Goal: Complete application form: Complete application form

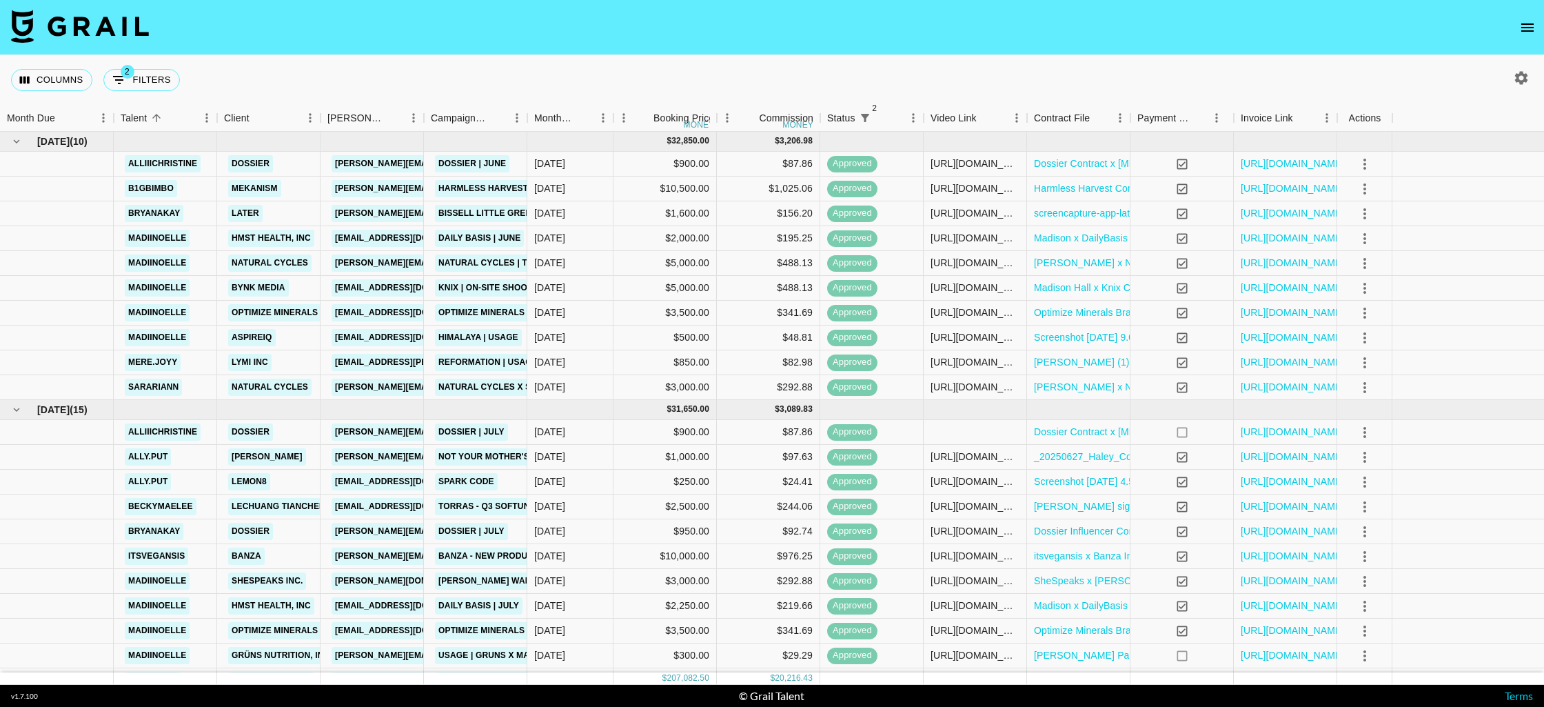
click at [1533, 27] on icon "open drawer" at bounding box center [1528, 27] width 12 height 8
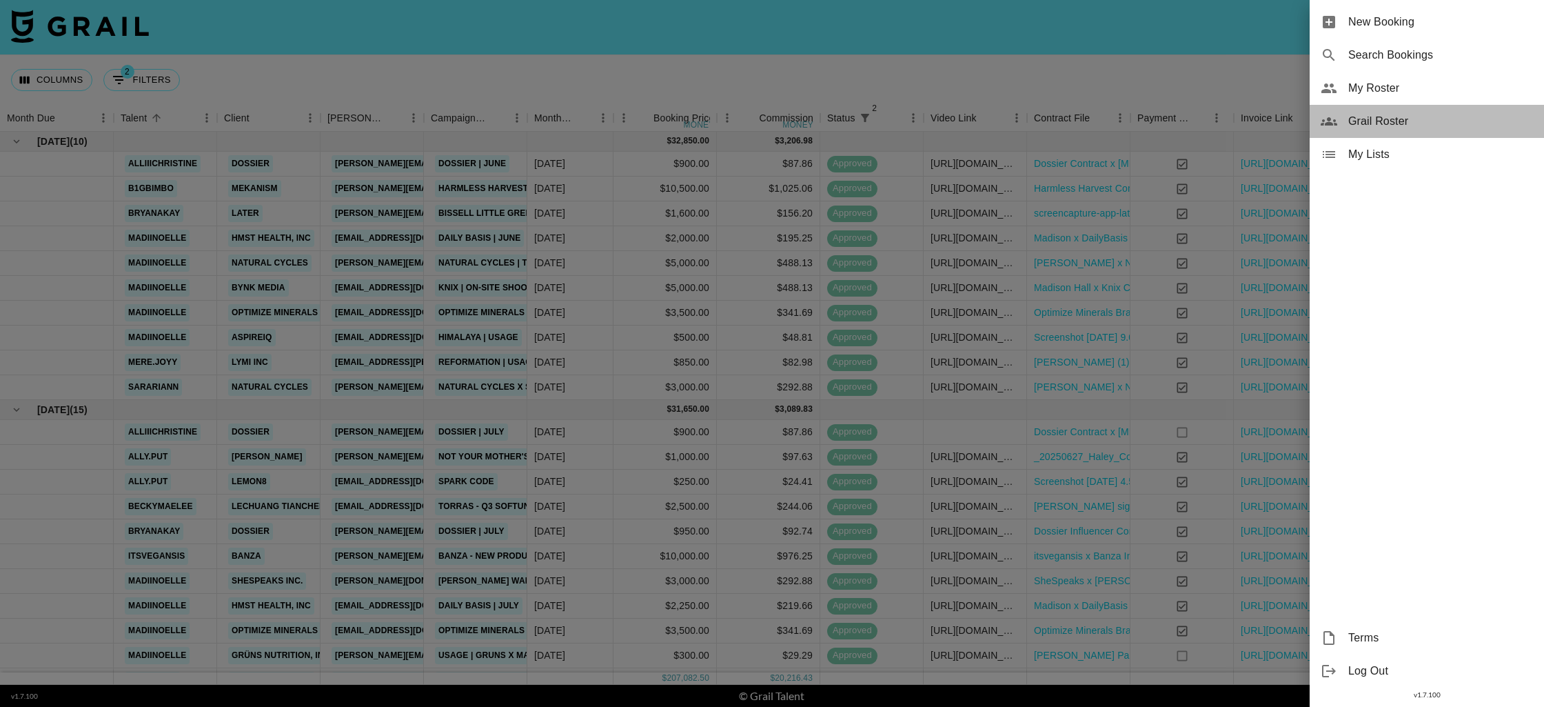
click at [1386, 121] on span "Grail Roster" at bounding box center [1441, 121] width 185 height 17
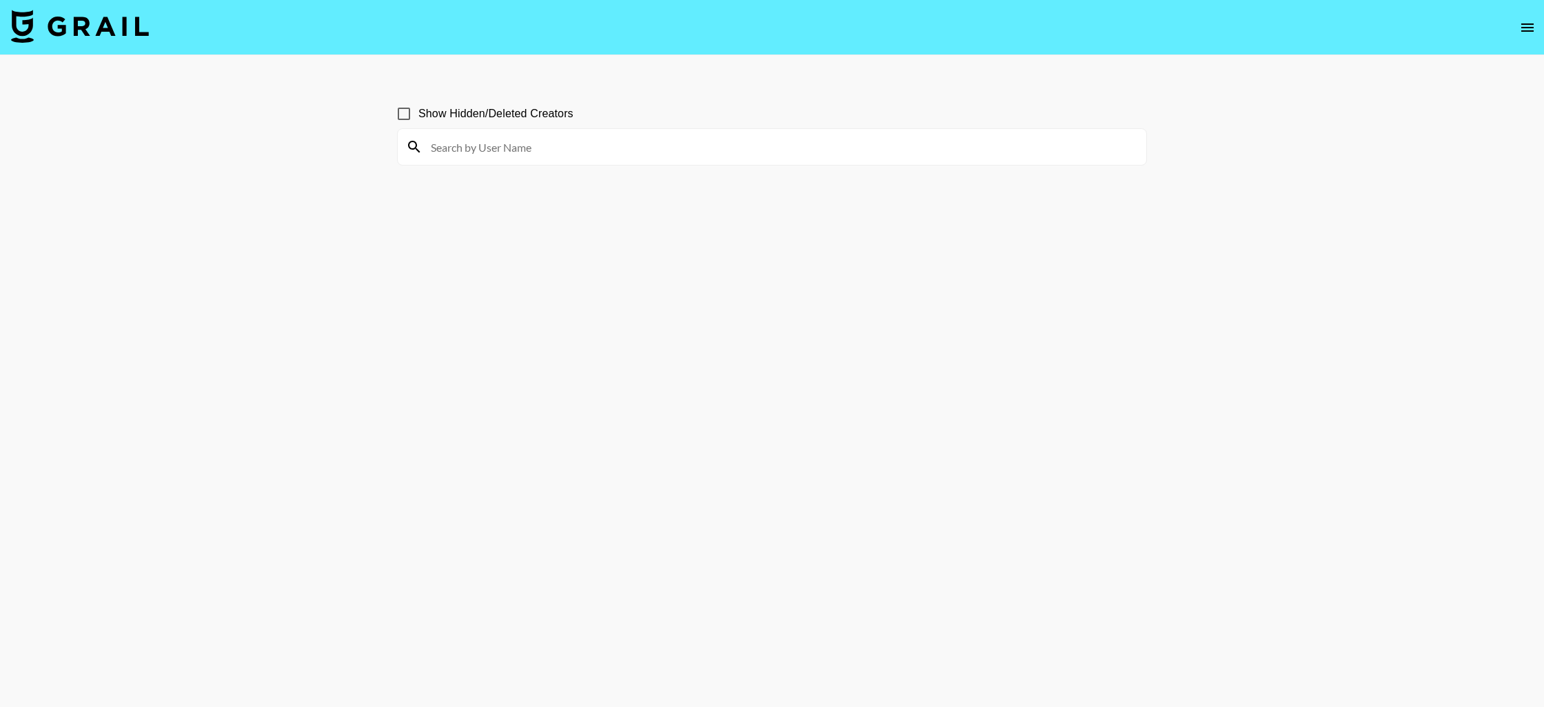
click at [507, 156] on input at bounding box center [781, 147] width 716 height 22
paste input "heyitstarah"
type input "heyitstarah"
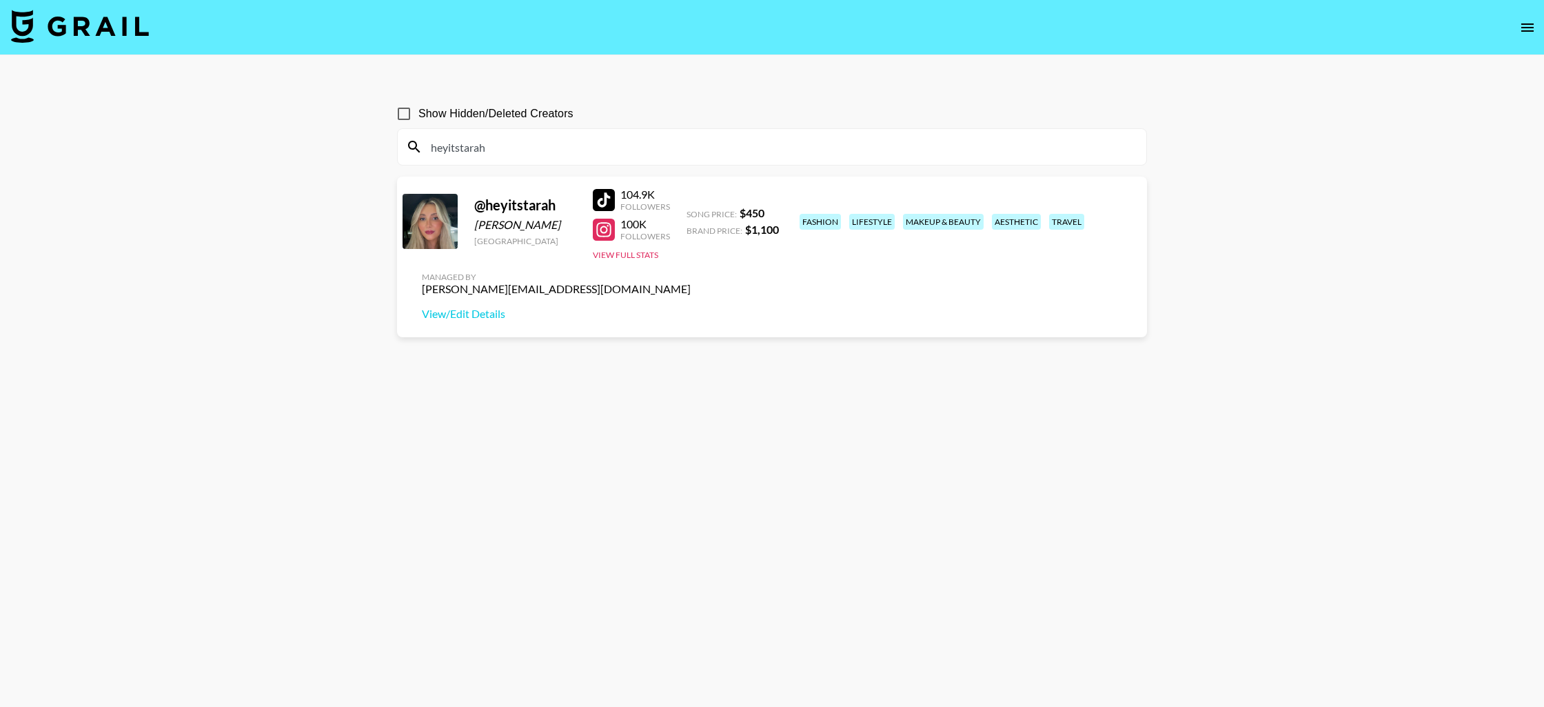
scroll to position [1, 0]
drag, startPoint x: 1134, startPoint y: 213, endPoint x: 1011, endPoint y: 212, distance: 123.4
click at [702, 260] on div "Managed By kimanh@grail-talent.com View/Edit Details" at bounding box center [556, 295] width 291 height 71
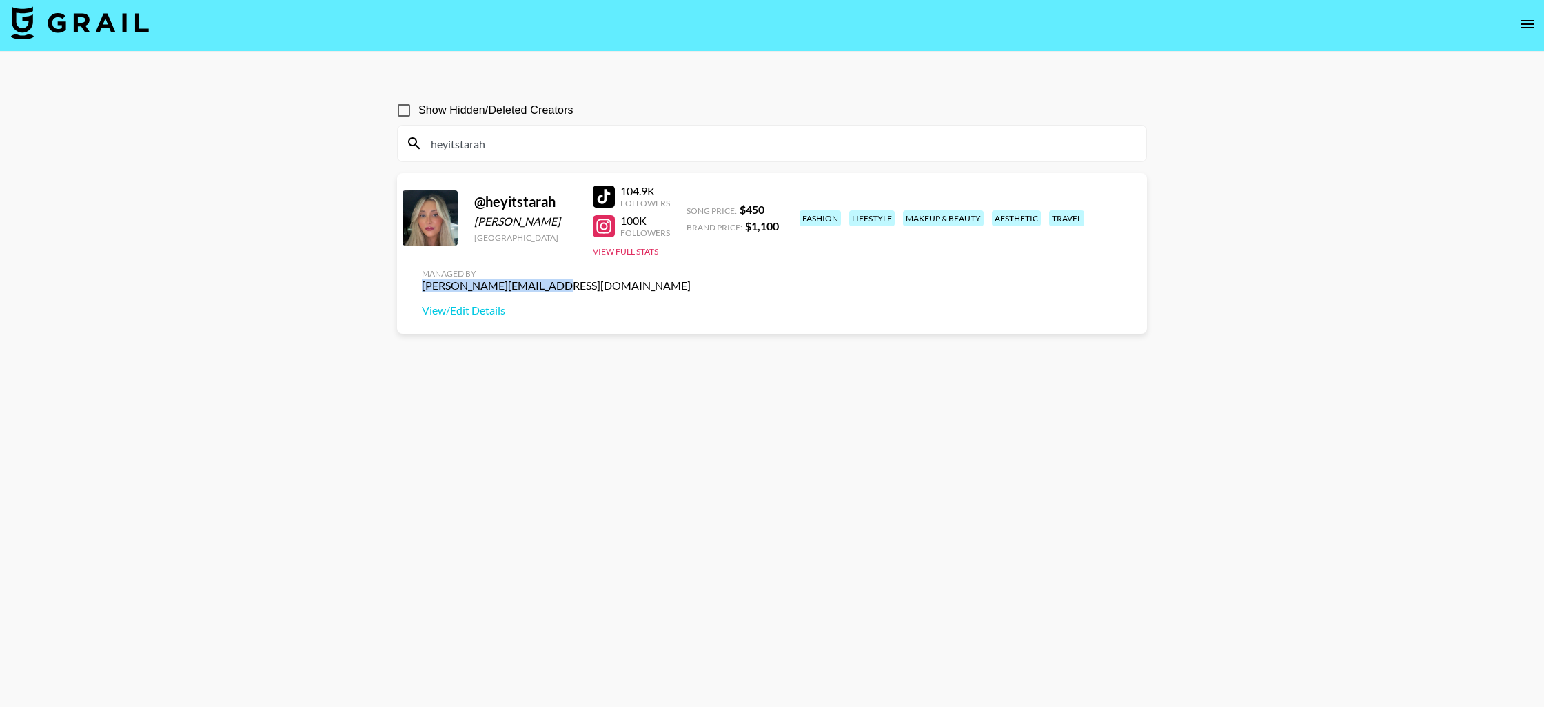
copy div "kimanh@grail-talent.com"
click at [597, 223] on div at bounding box center [604, 226] width 22 height 22
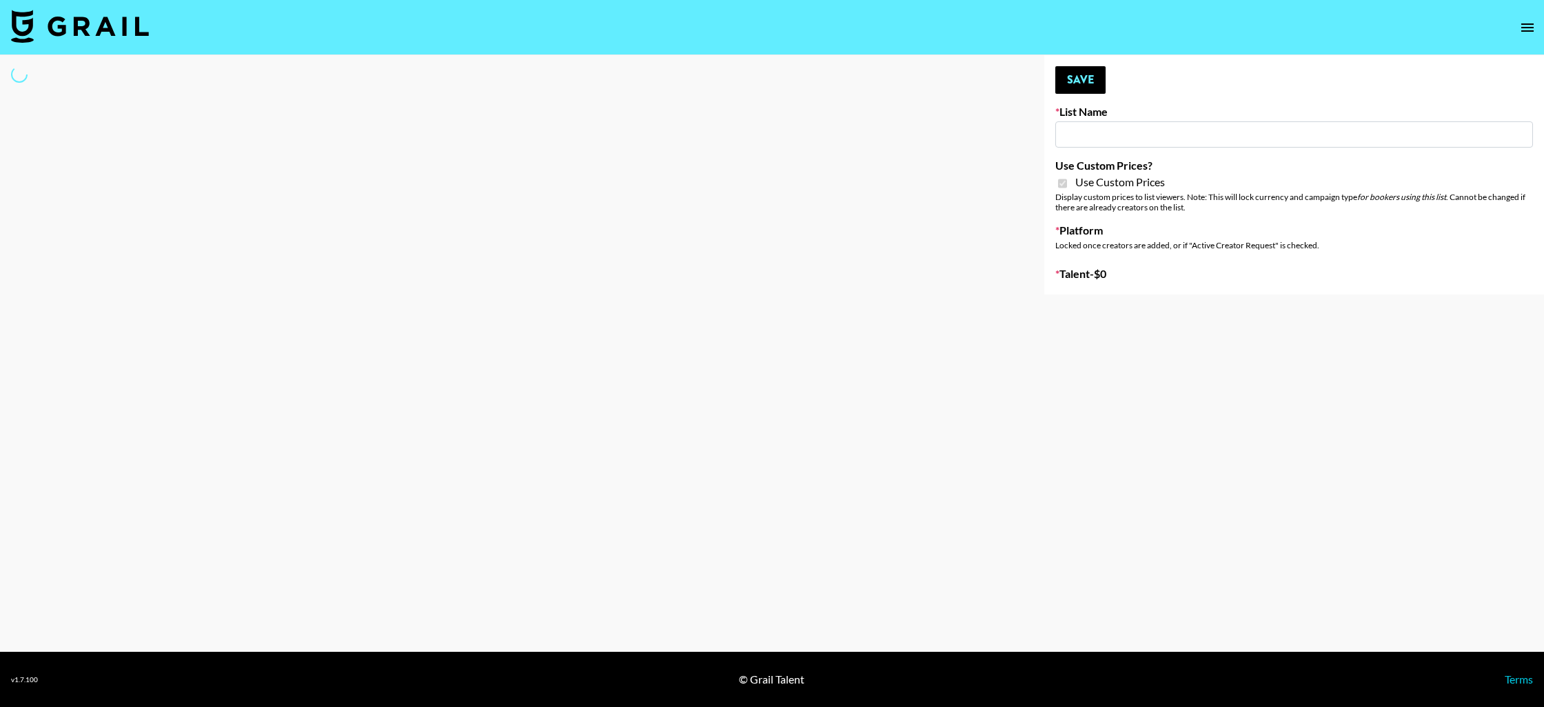
type input "Flimeal + Liveling"
checkbox input "true"
select select "Brand"
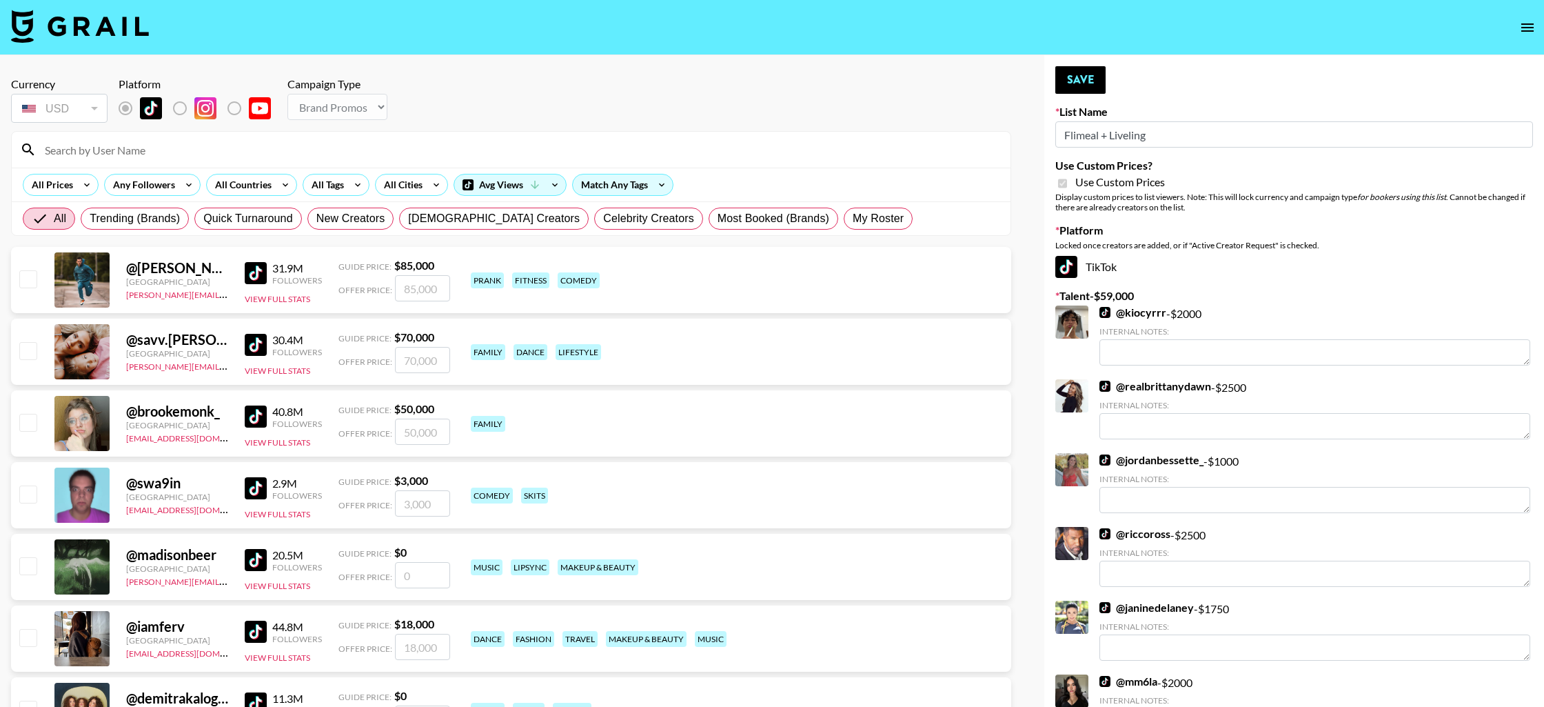
click at [335, 149] on input at bounding box center [520, 150] width 966 height 22
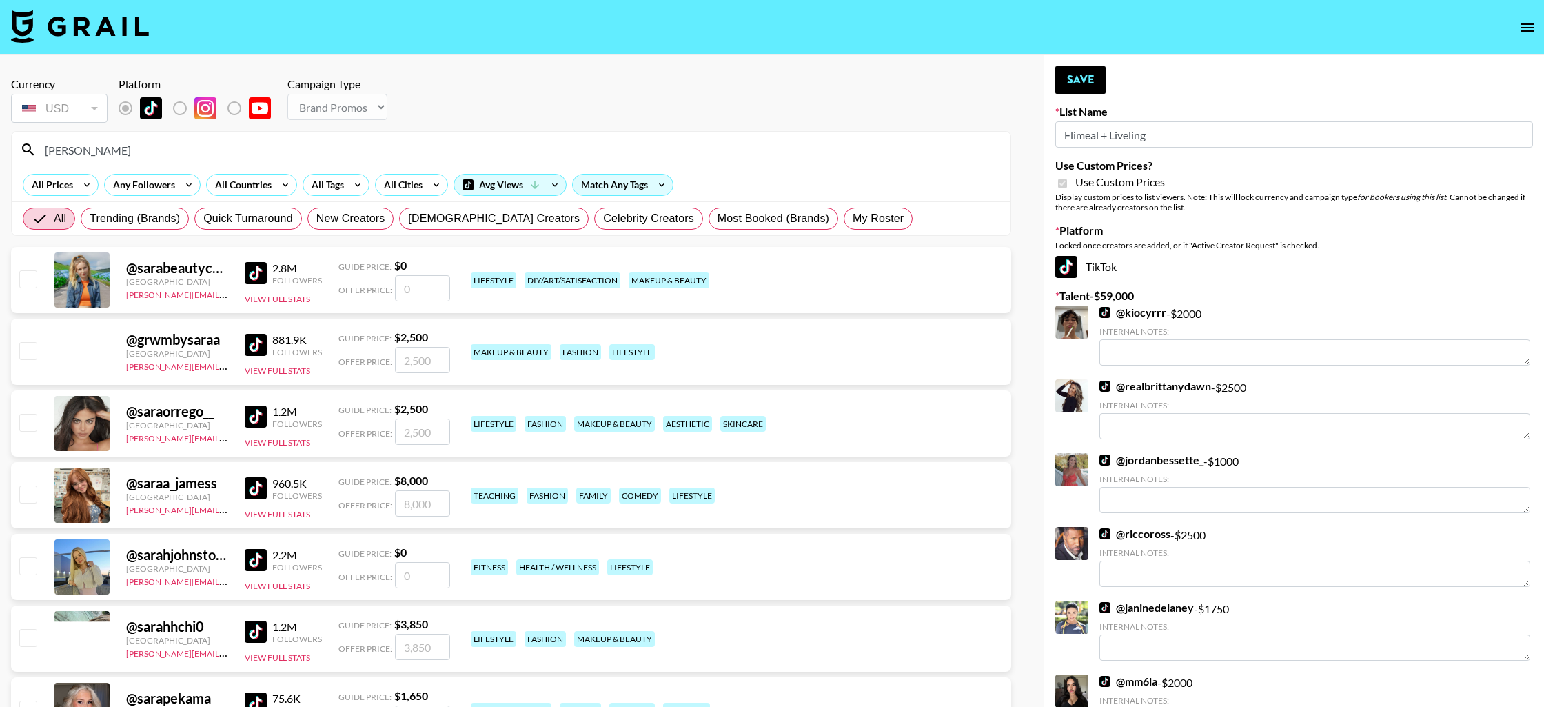
type input "sararia"
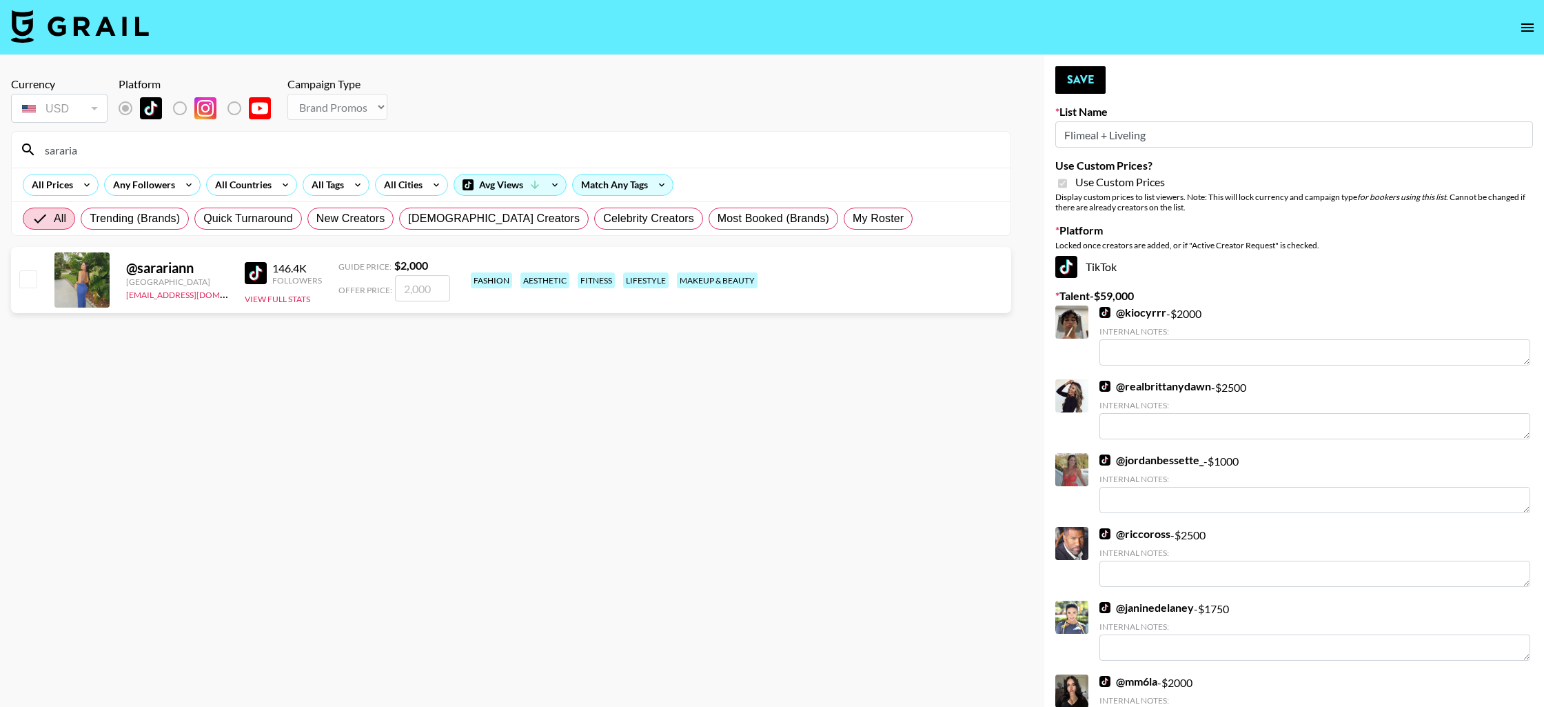
click at [38, 279] on div "@ sarariann United States kayla@grail-talent.com 146.4K Followers View Full Sta…" at bounding box center [511, 280] width 1000 height 66
click at [39, 279] on div "@ sarariann United States kayla@grail-talent.com 146.4K Followers View Full Sta…" at bounding box center [511, 280] width 1000 height 66
click at [28, 281] on input "checkbox" at bounding box center [27, 278] width 17 height 17
checkbox input "true"
click at [414, 287] on input "2000" at bounding box center [422, 288] width 55 height 26
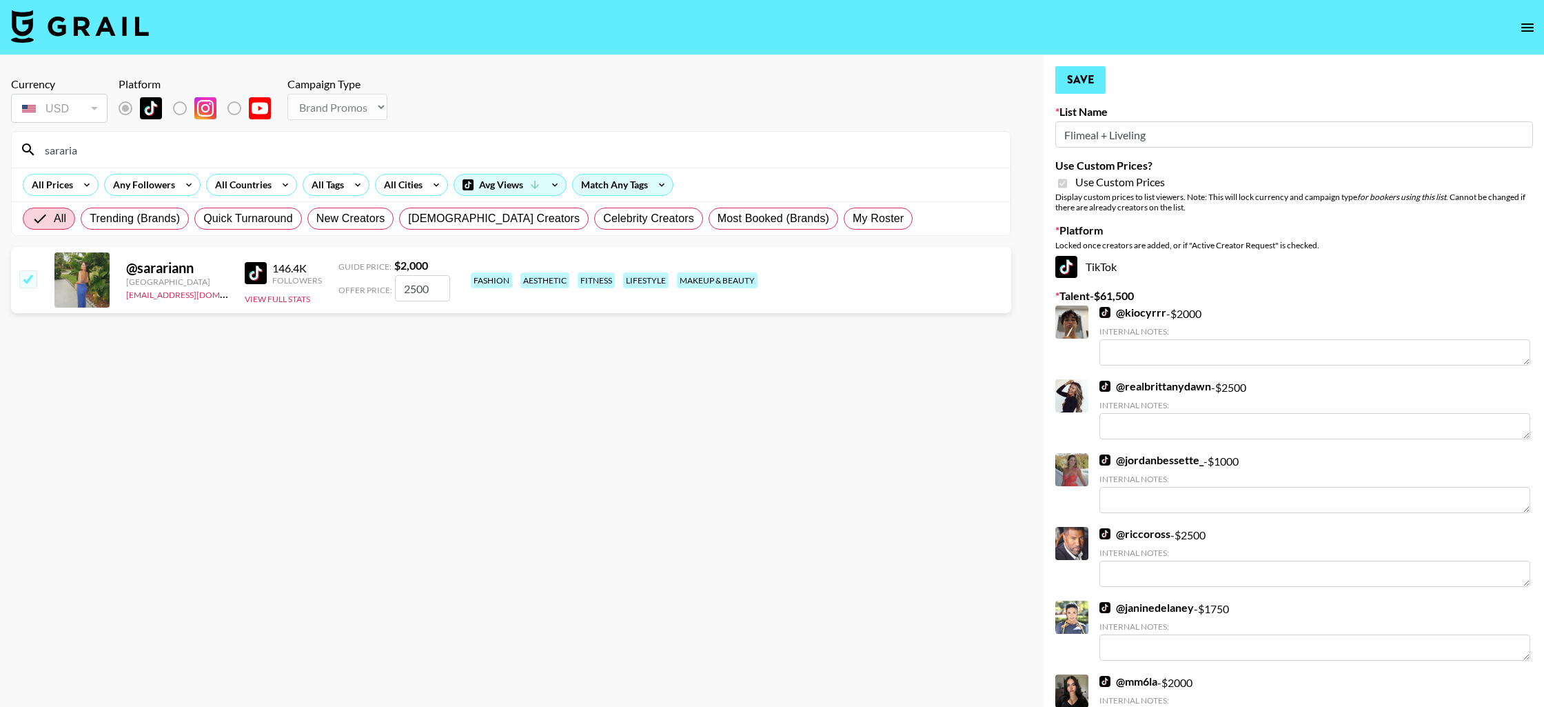
type input "2500"
click at [1089, 79] on button "Save" at bounding box center [1081, 80] width 50 height 28
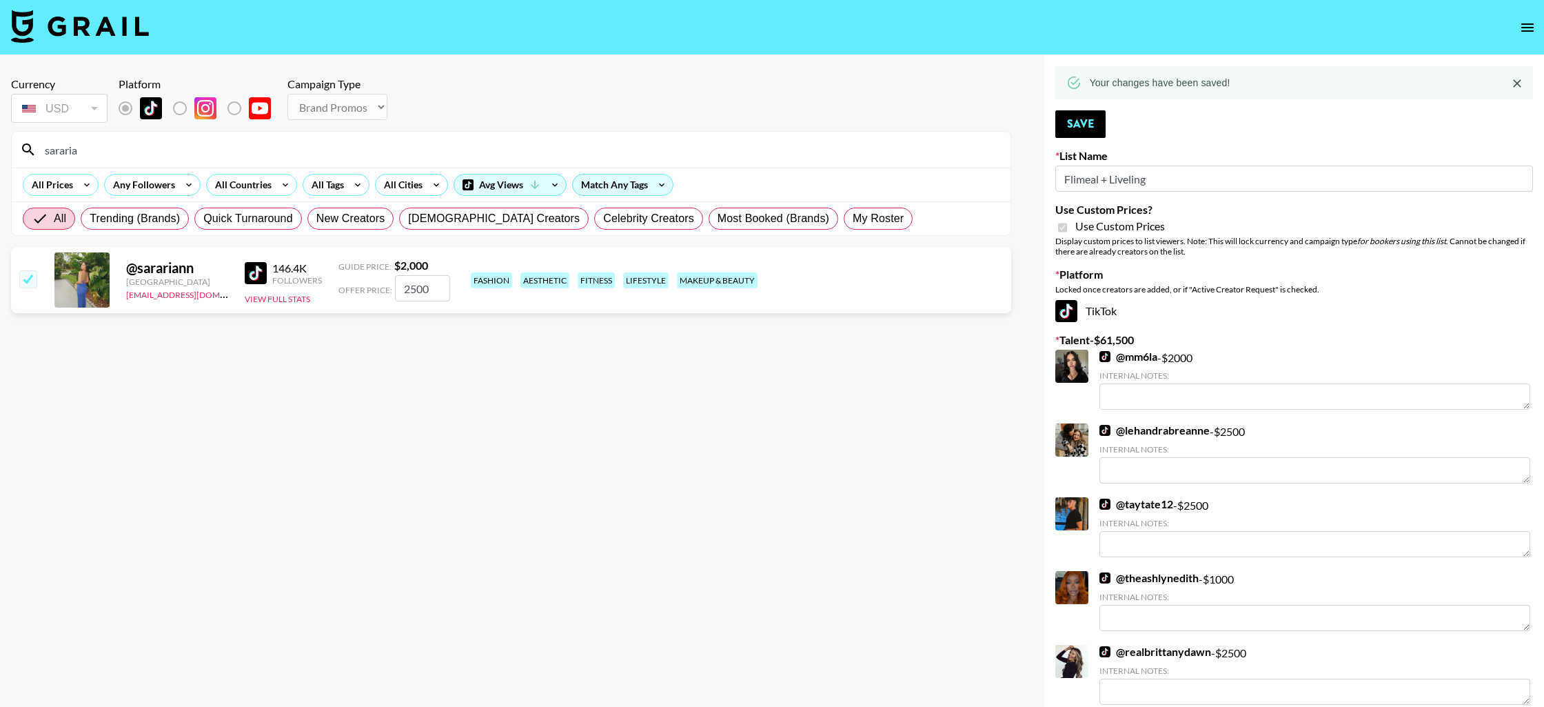
drag, startPoint x: 1177, startPoint y: 184, endPoint x: 1077, endPoint y: 171, distance: 100.8
click at [1077, 171] on input "Flimeal + Liveling" at bounding box center [1295, 178] width 478 height 26
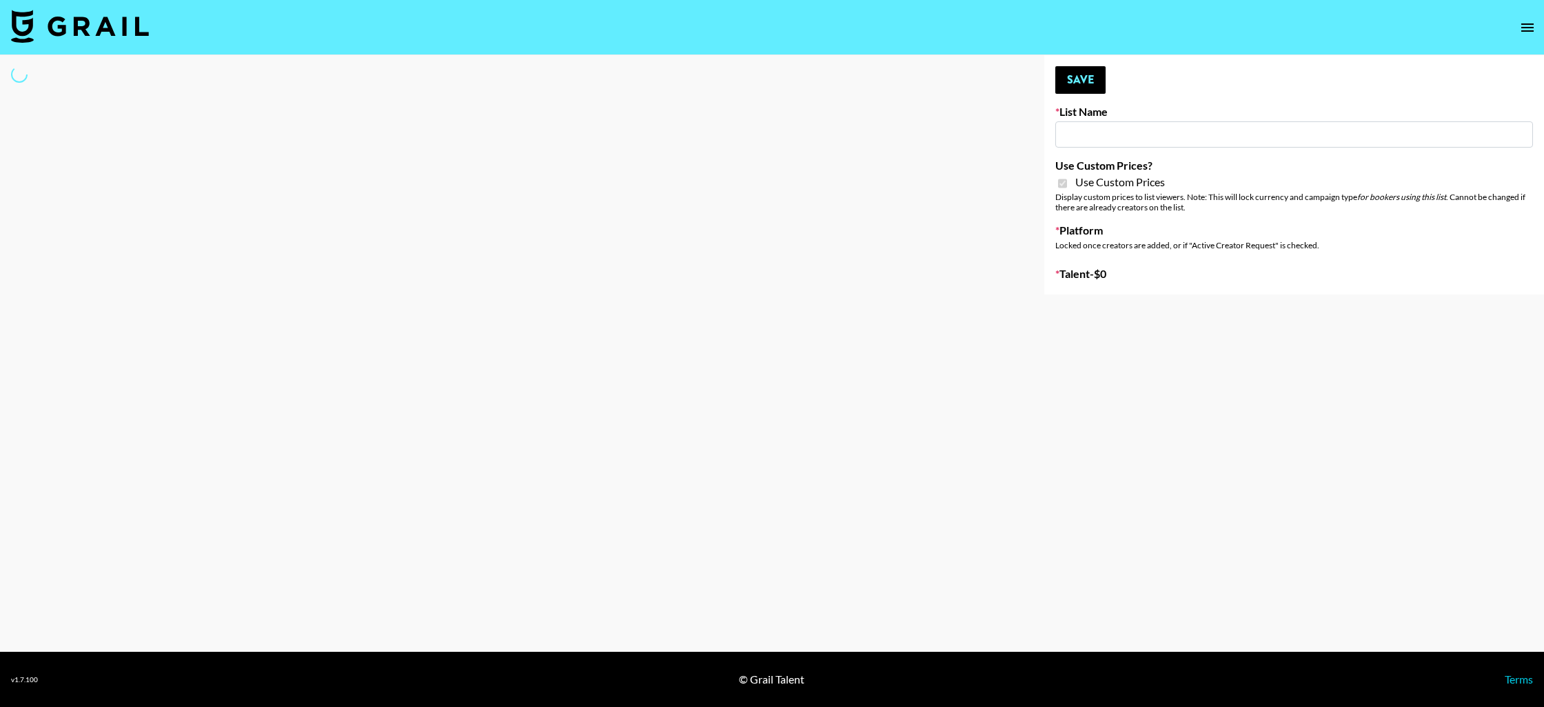
type input "Peppermayo"
checkbox input "true"
select select "Brand"
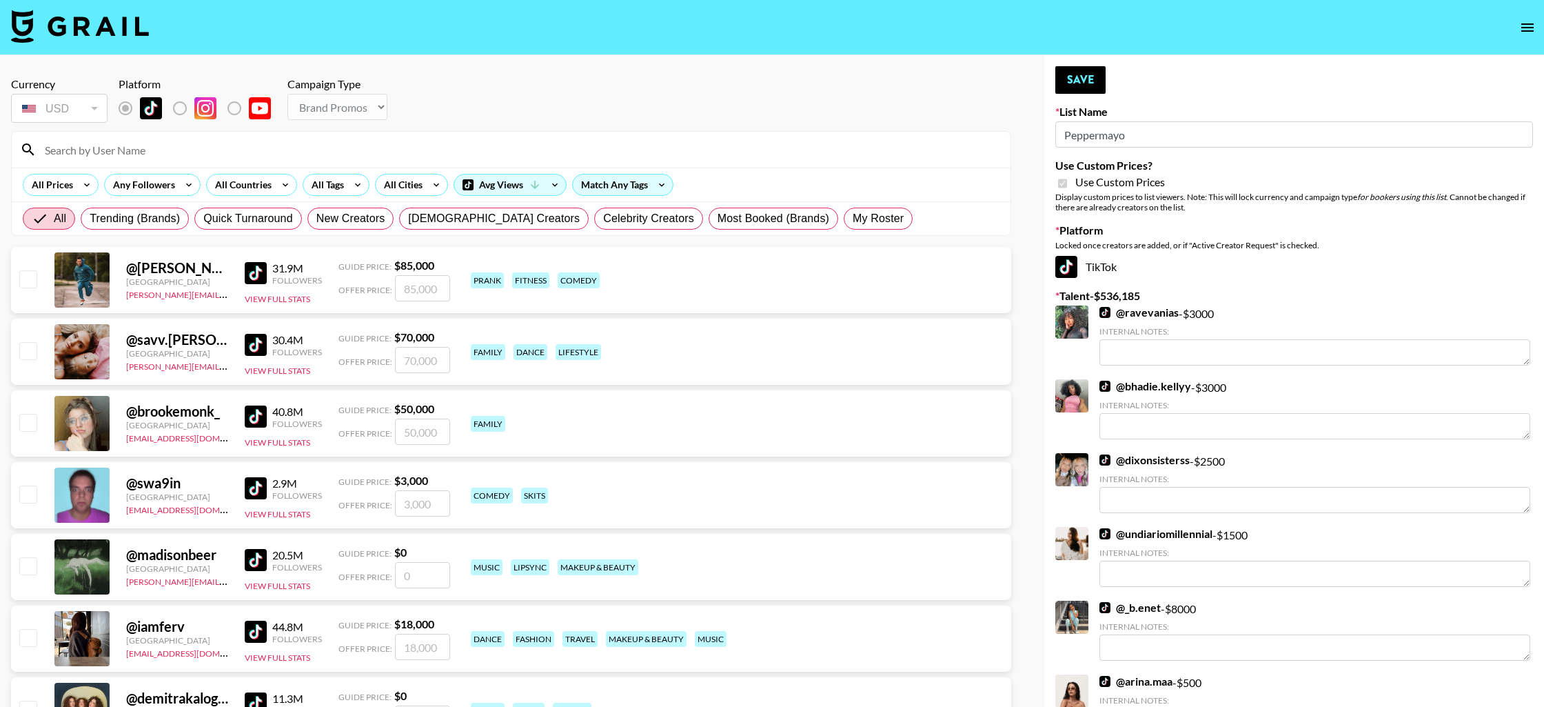
click at [294, 156] on input at bounding box center [520, 150] width 966 height 22
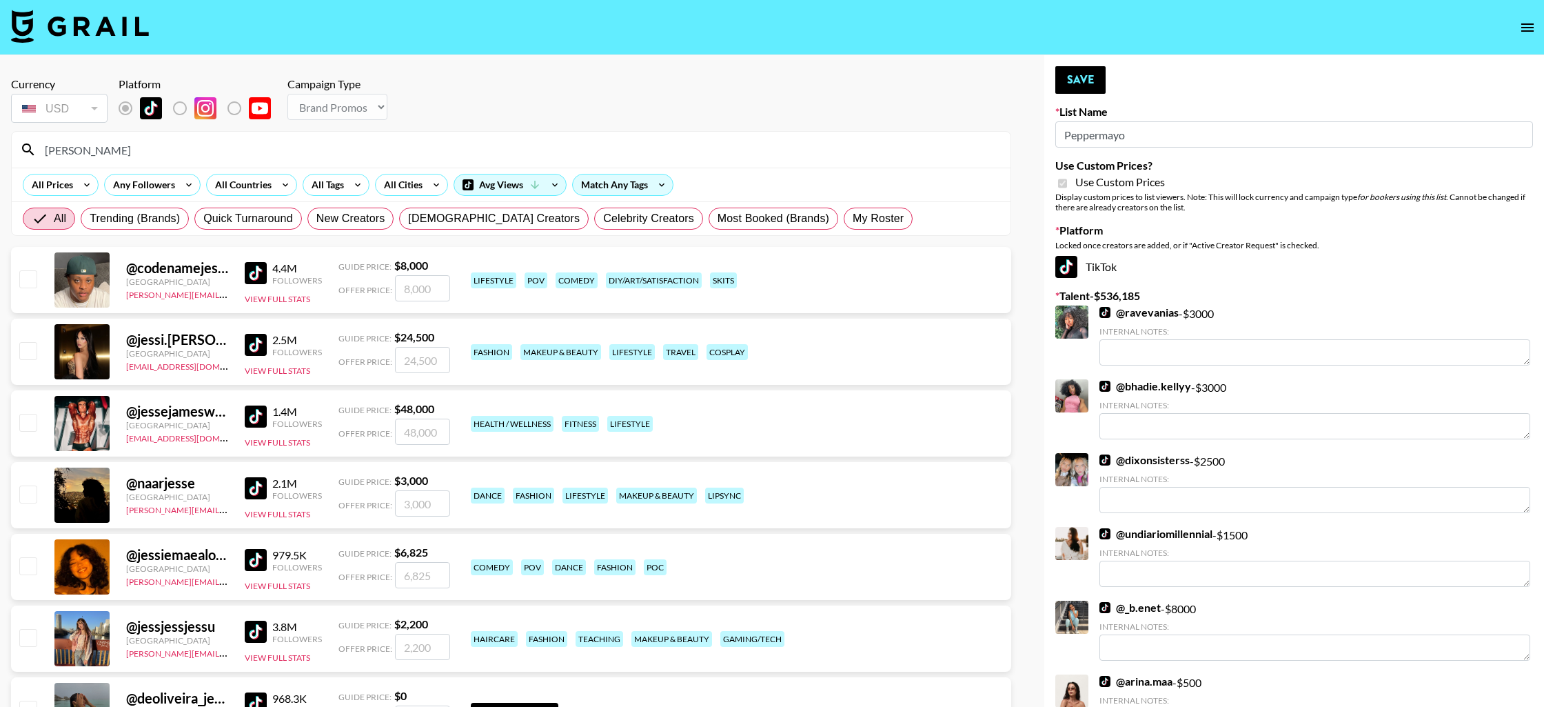
type input "Jessiekayy"
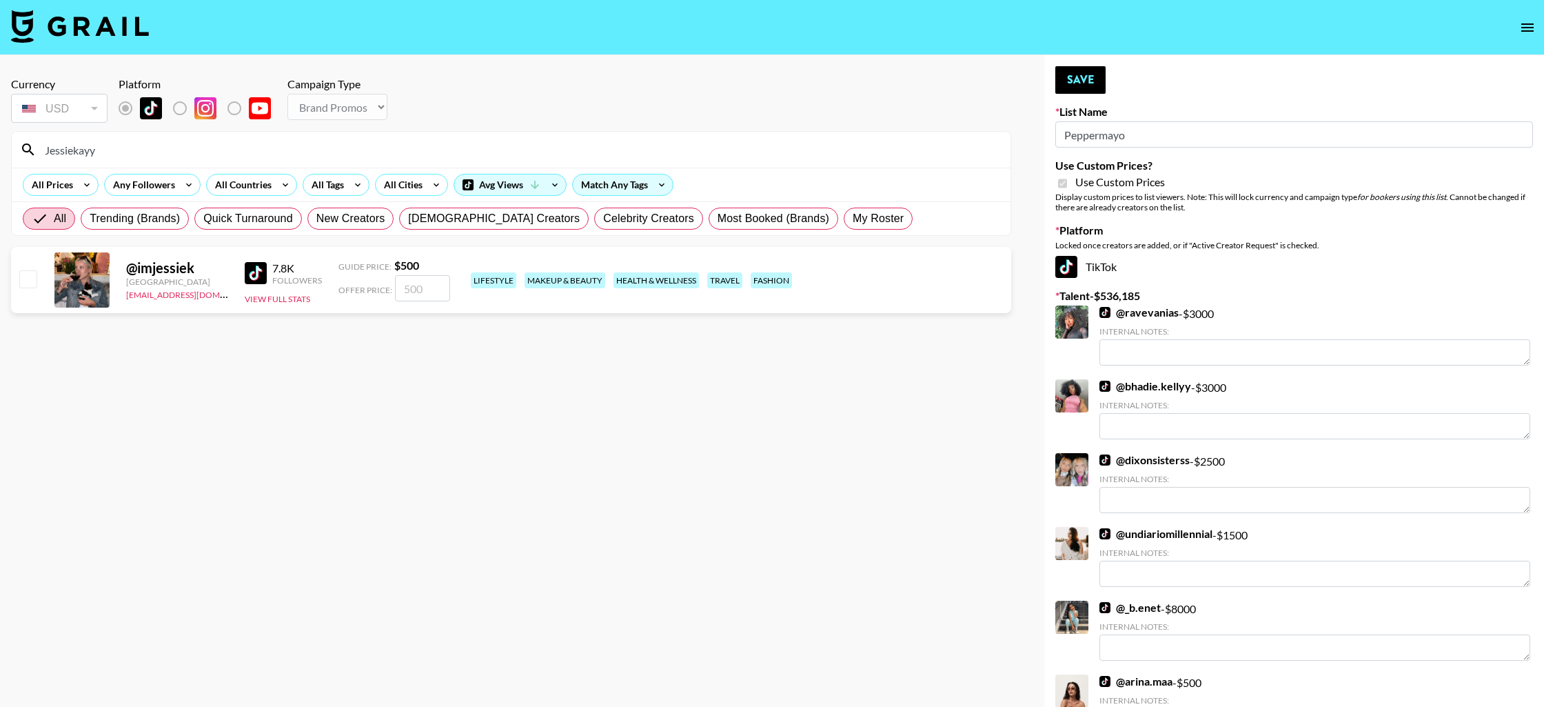
click at [36, 277] on input "checkbox" at bounding box center [27, 278] width 17 height 17
checkbox input "true"
type input "500"
click at [1087, 76] on button "Save" at bounding box center [1081, 80] width 50 height 28
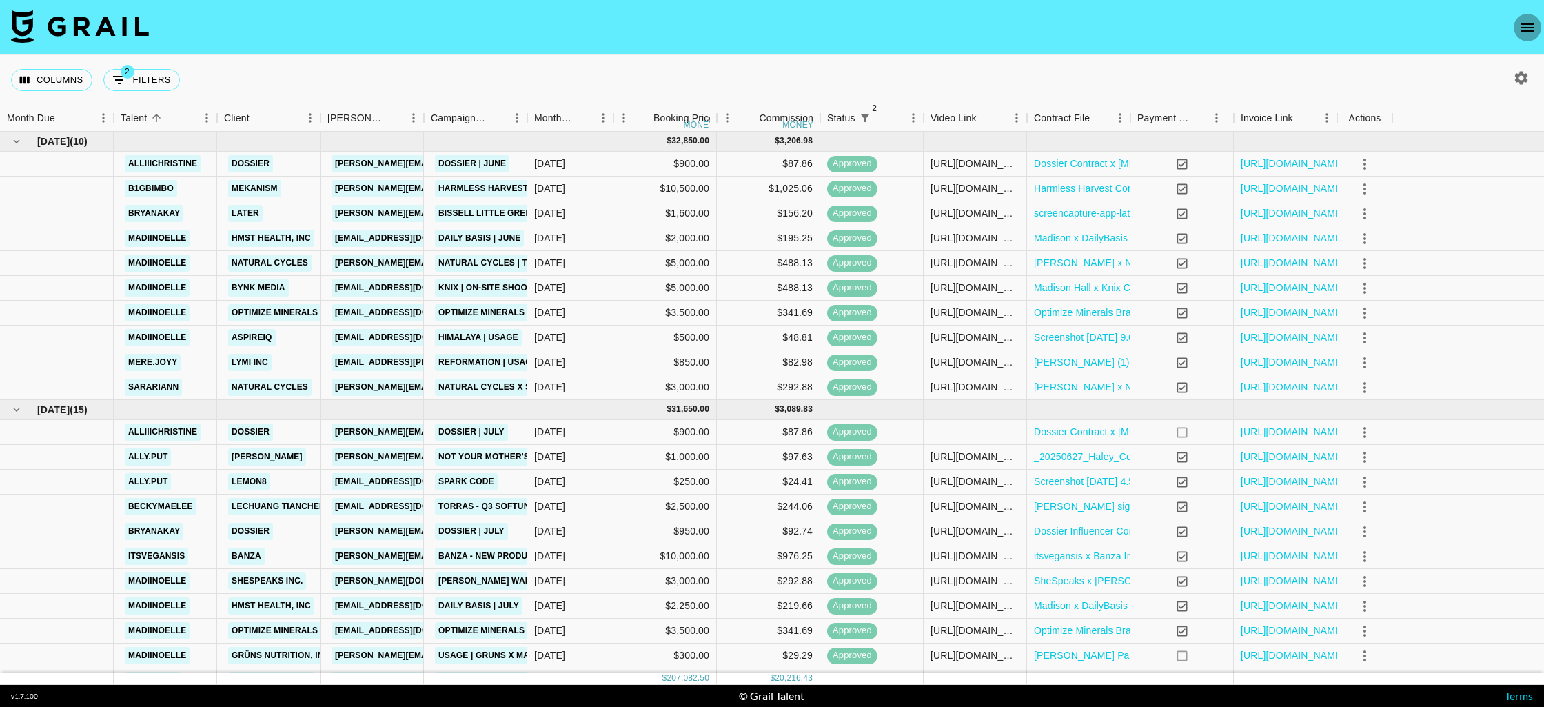
click at [1527, 28] on icon "open drawer" at bounding box center [1527, 27] width 17 height 17
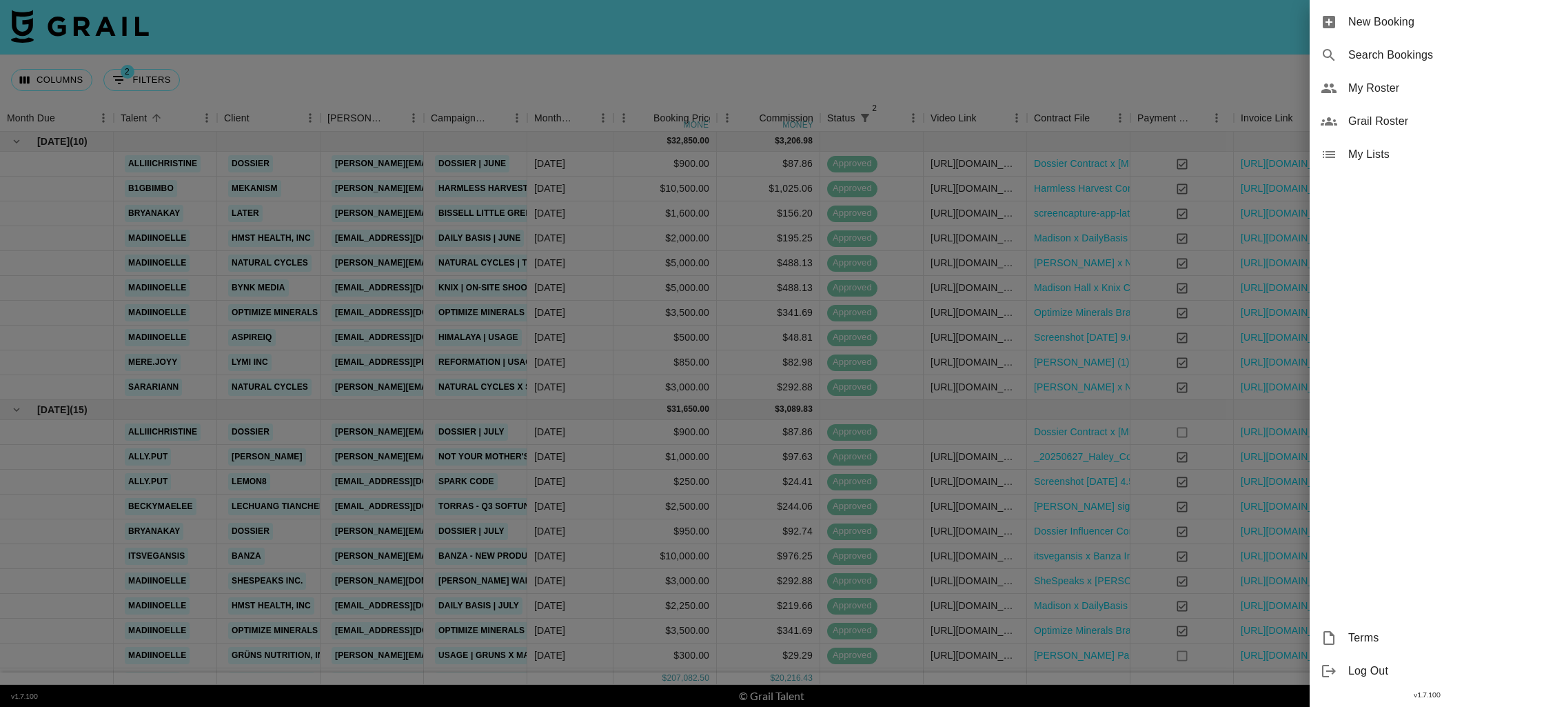
drag, startPoint x: 1269, startPoint y: 83, endPoint x: 1355, endPoint y: 78, distance: 86.4
click at [1276, 81] on div at bounding box center [772, 353] width 1544 height 707
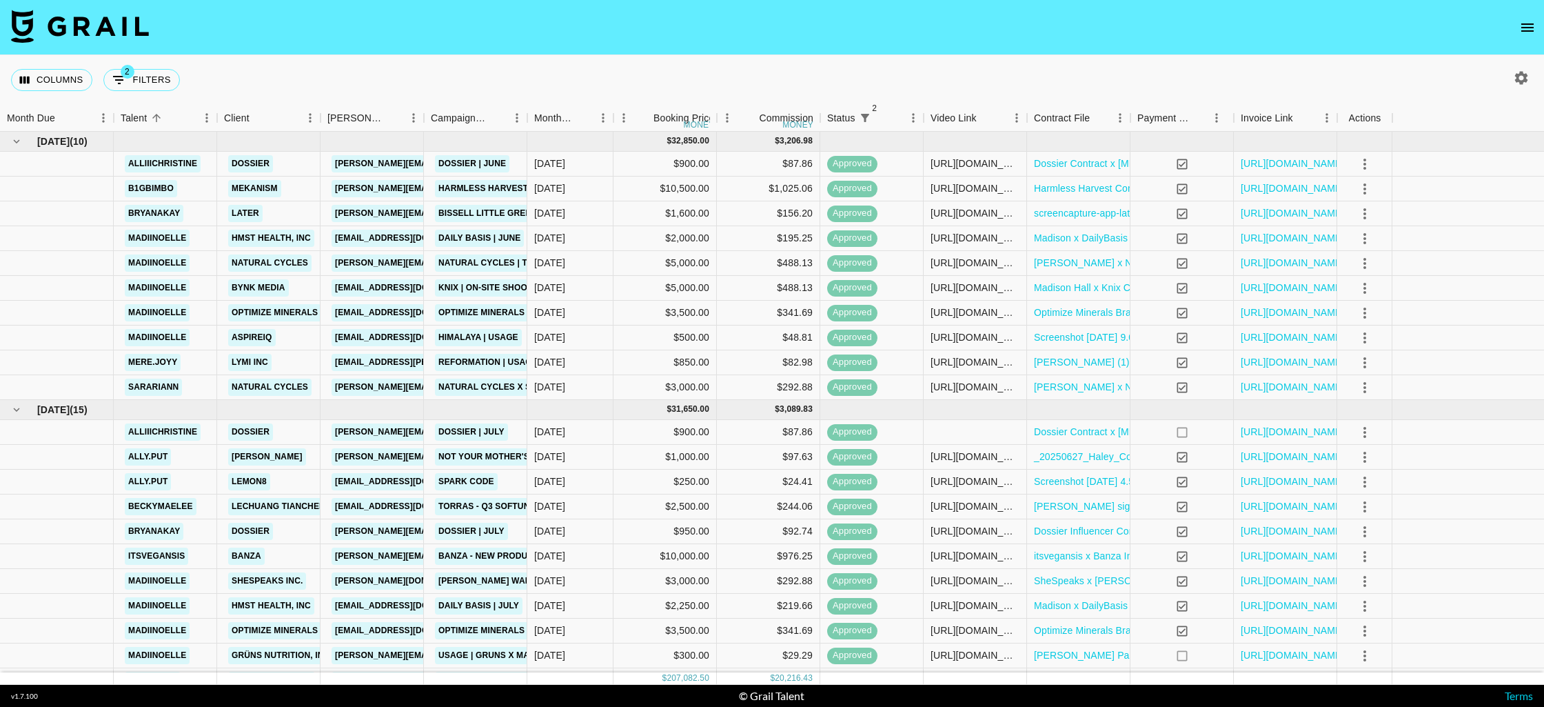
click at [1519, 72] on icon "button" at bounding box center [1521, 78] width 17 height 17
select select "[DATE]"
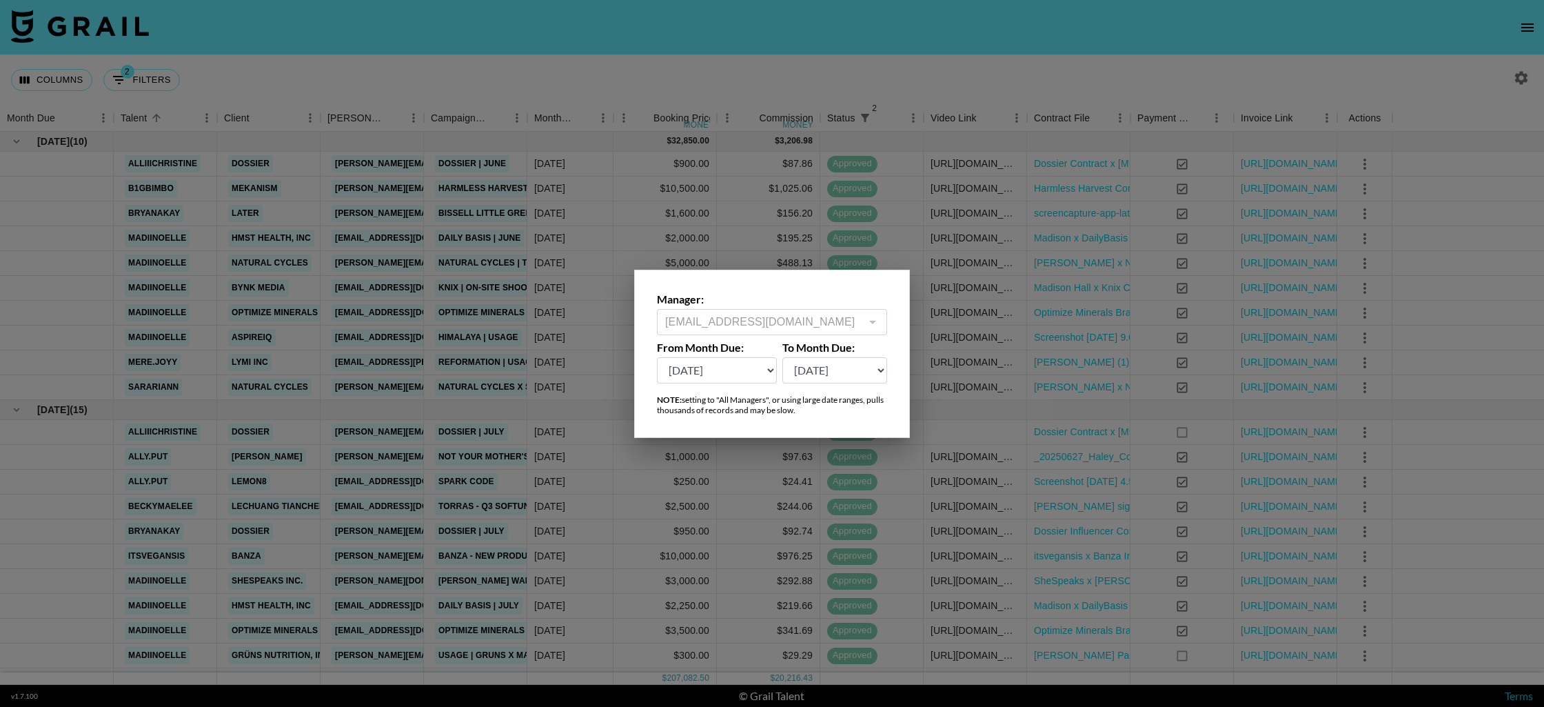
click at [837, 92] on div at bounding box center [772, 353] width 1544 height 707
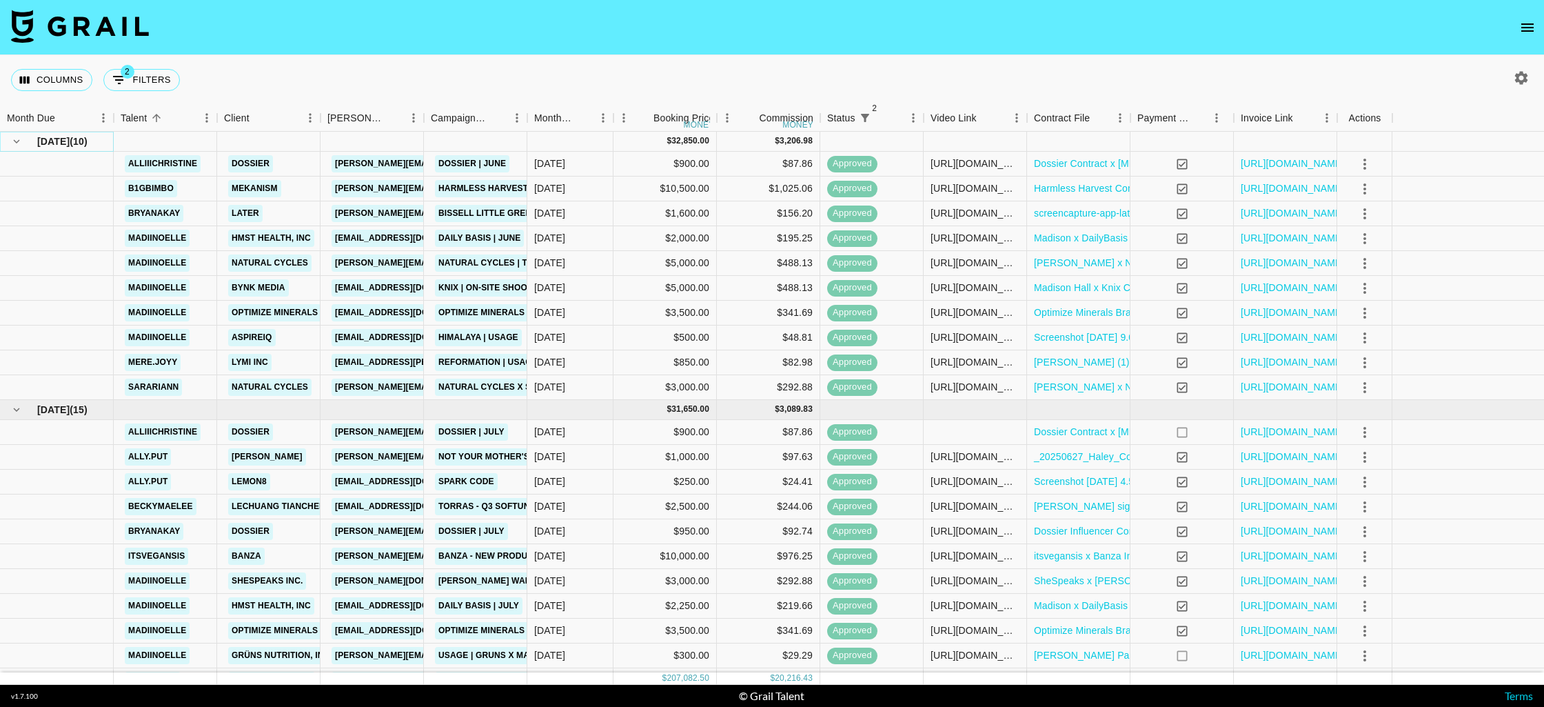
click at [13, 142] on icon "hide children" at bounding box center [16, 141] width 12 height 12
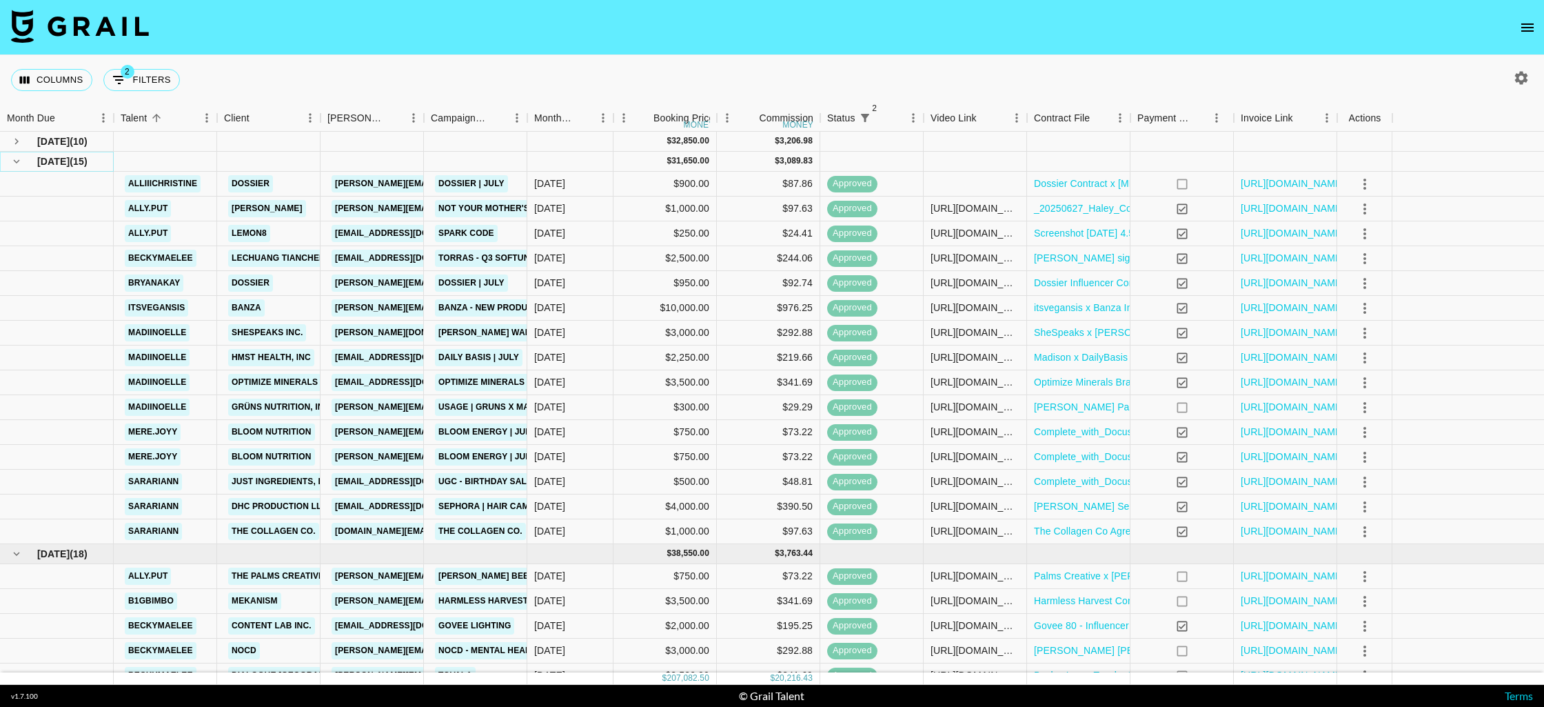
click at [19, 166] on icon "hide children" at bounding box center [16, 161] width 12 height 12
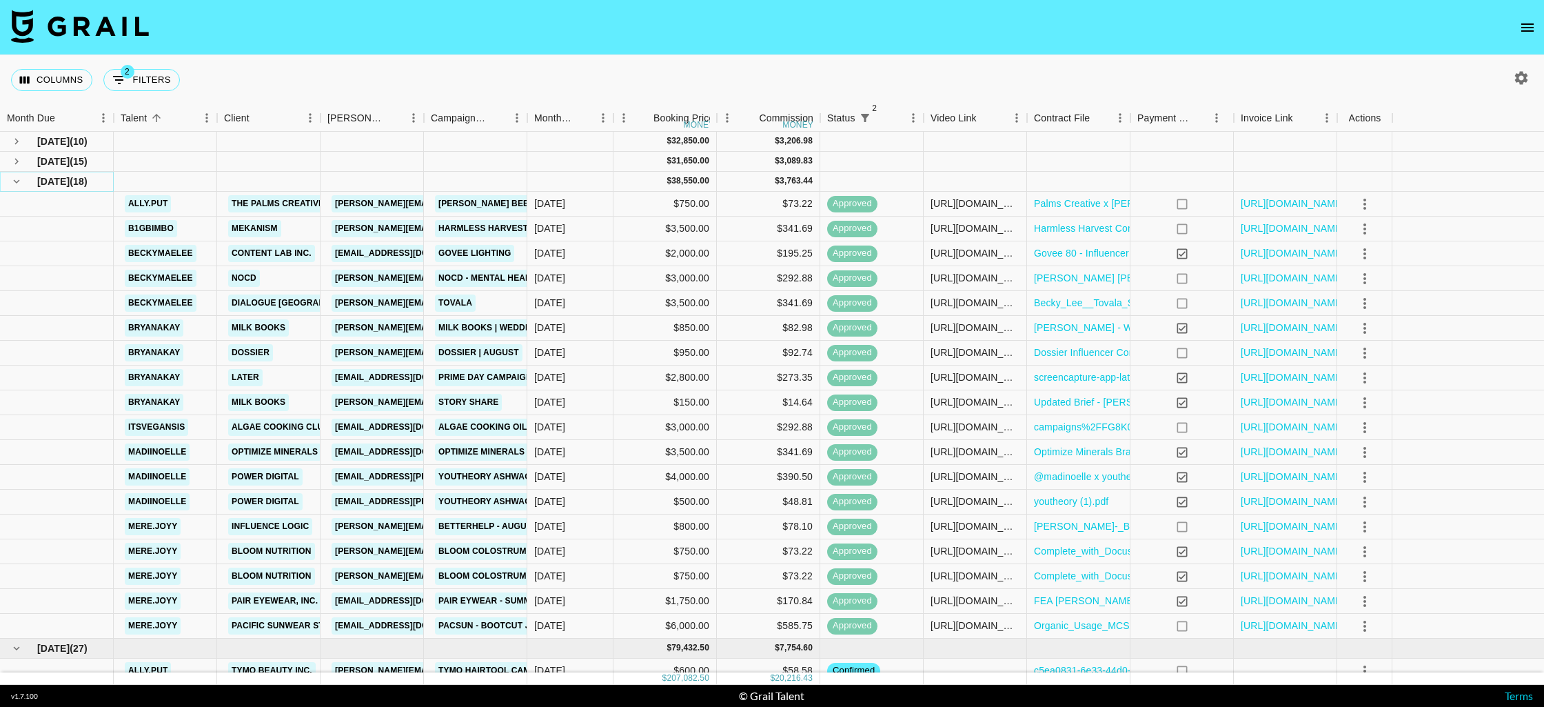
click at [14, 184] on icon "hide children" at bounding box center [16, 181] width 12 height 12
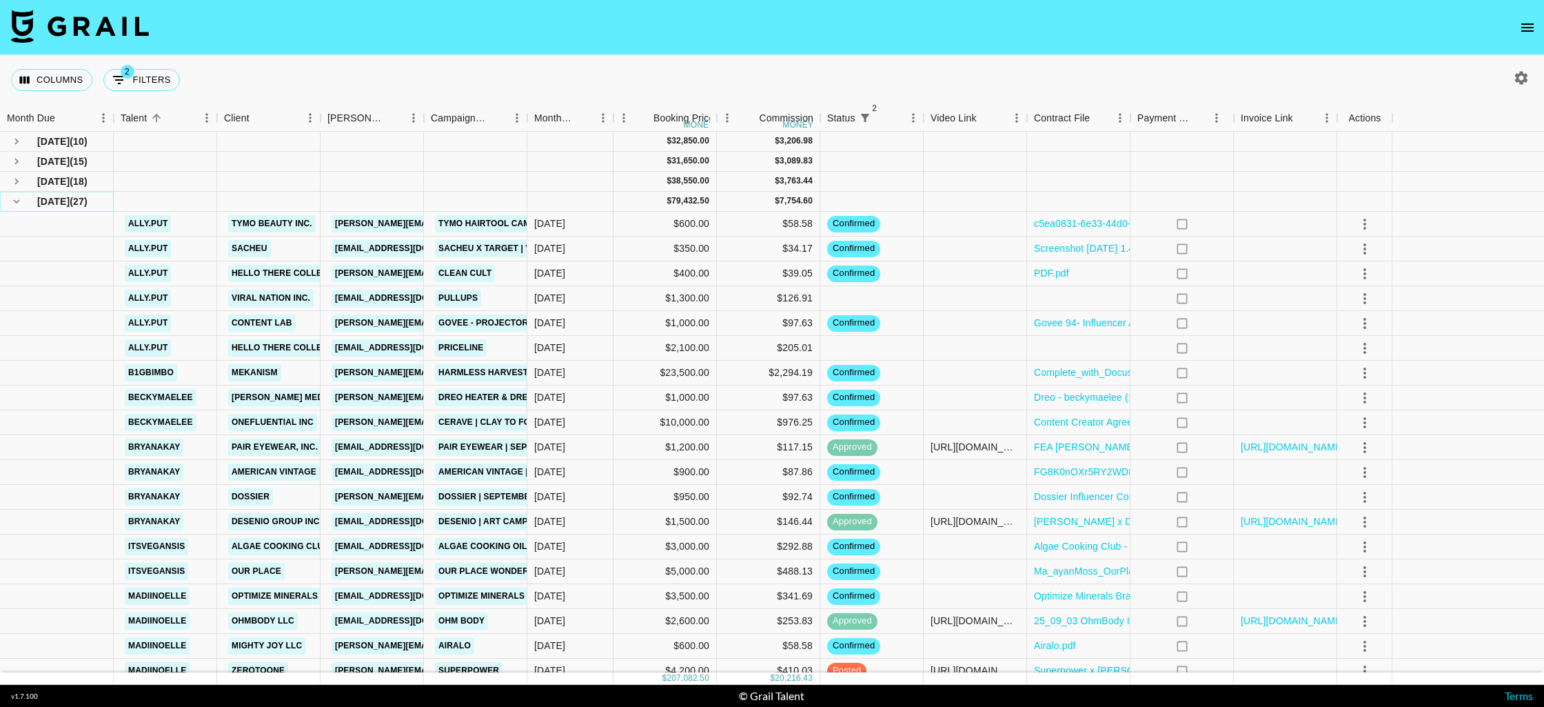
click at [18, 206] on icon "hide children" at bounding box center [16, 201] width 12 height 12
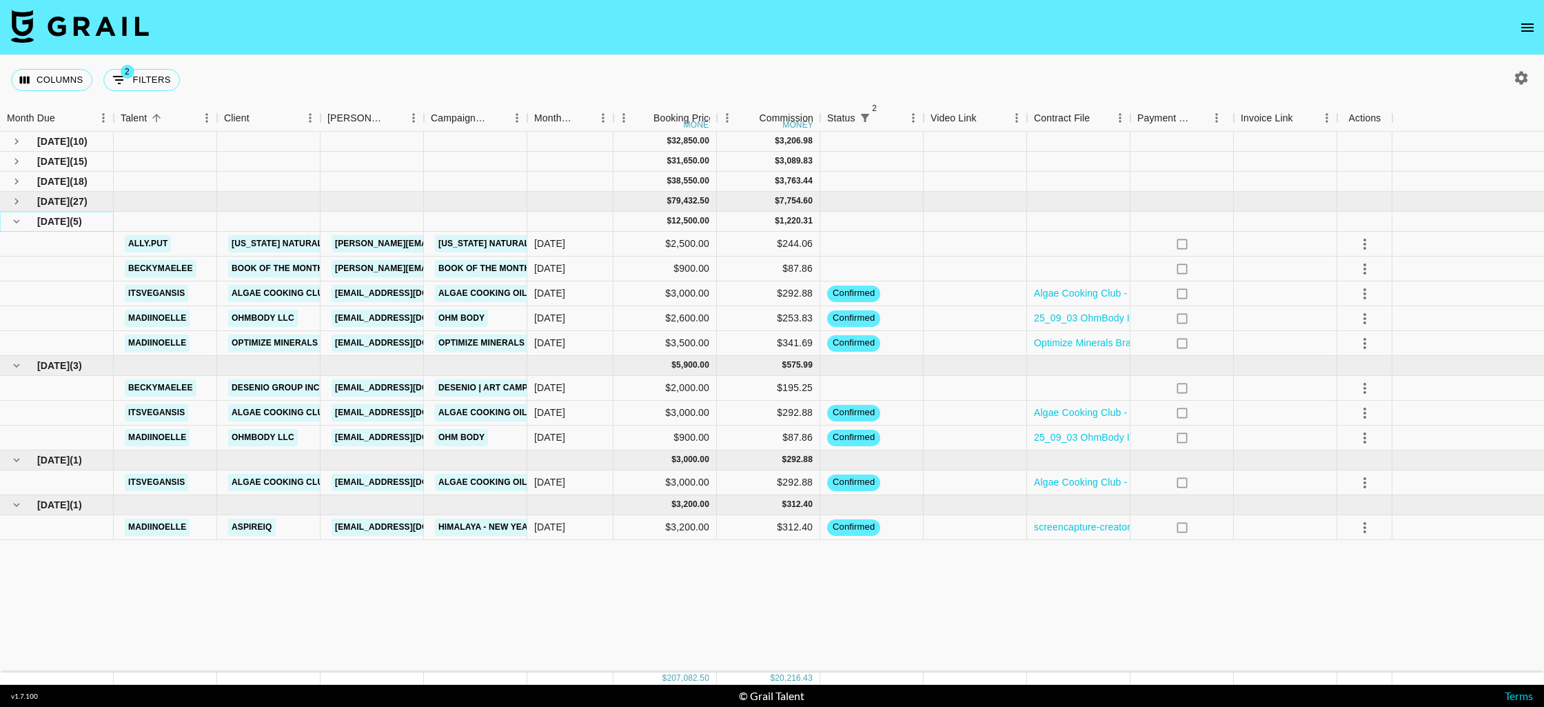
click at [16, 223] on icon "hide children" at bounding box center [17, 221] width 6 height 4
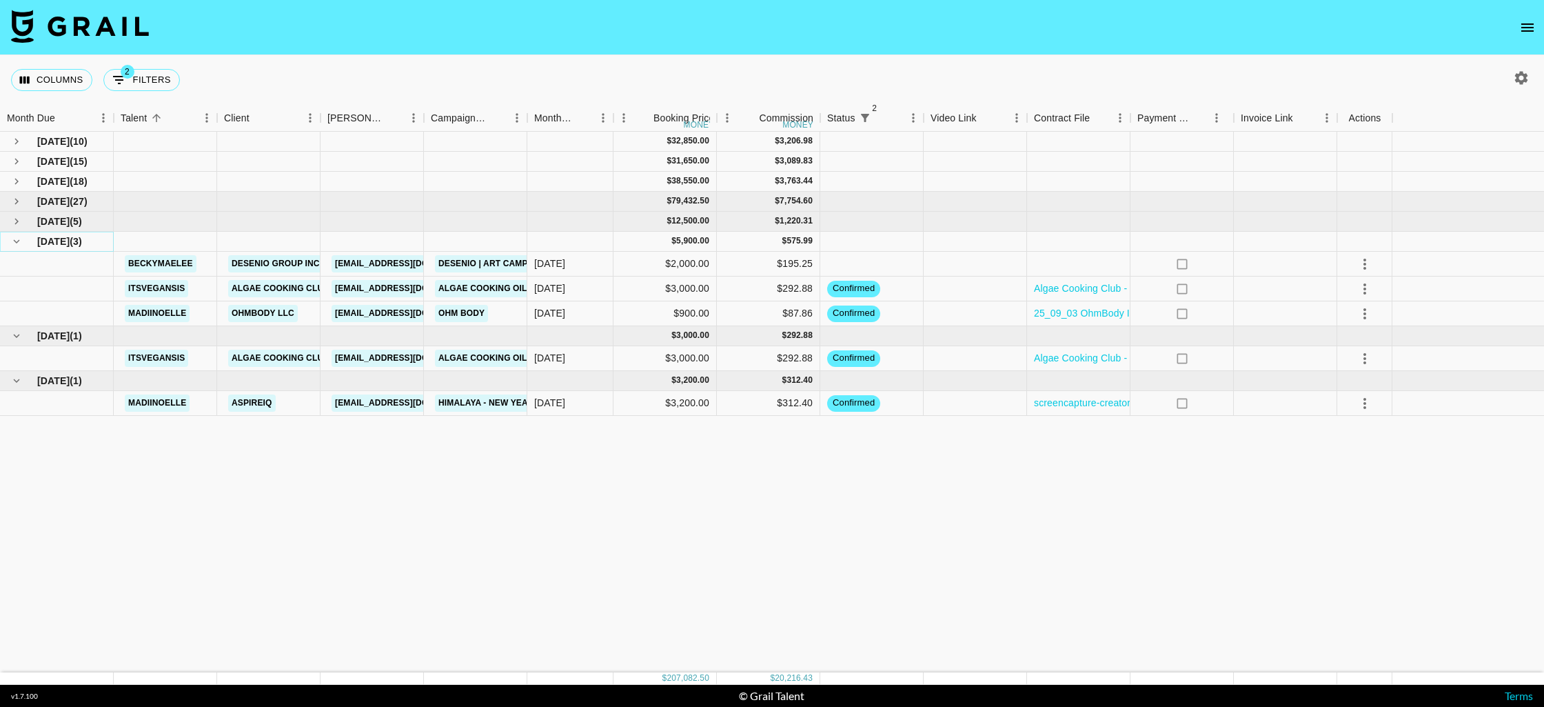
click at [15, 248] on button "hide children" at bounding box center [16, 241] width 19 height 19
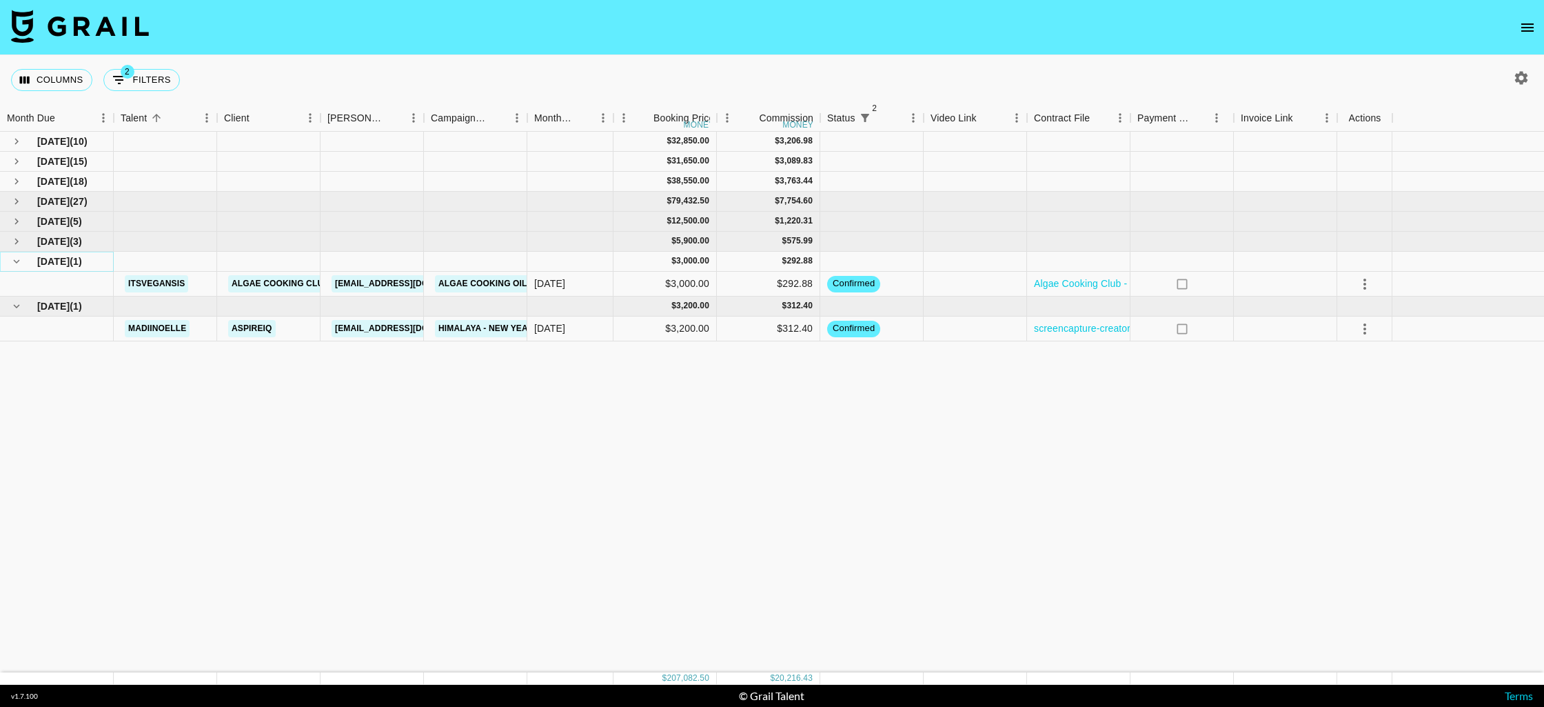
click at [17, 256] on icon "hide children" at bounding box center [16, 261] width 12 height 12
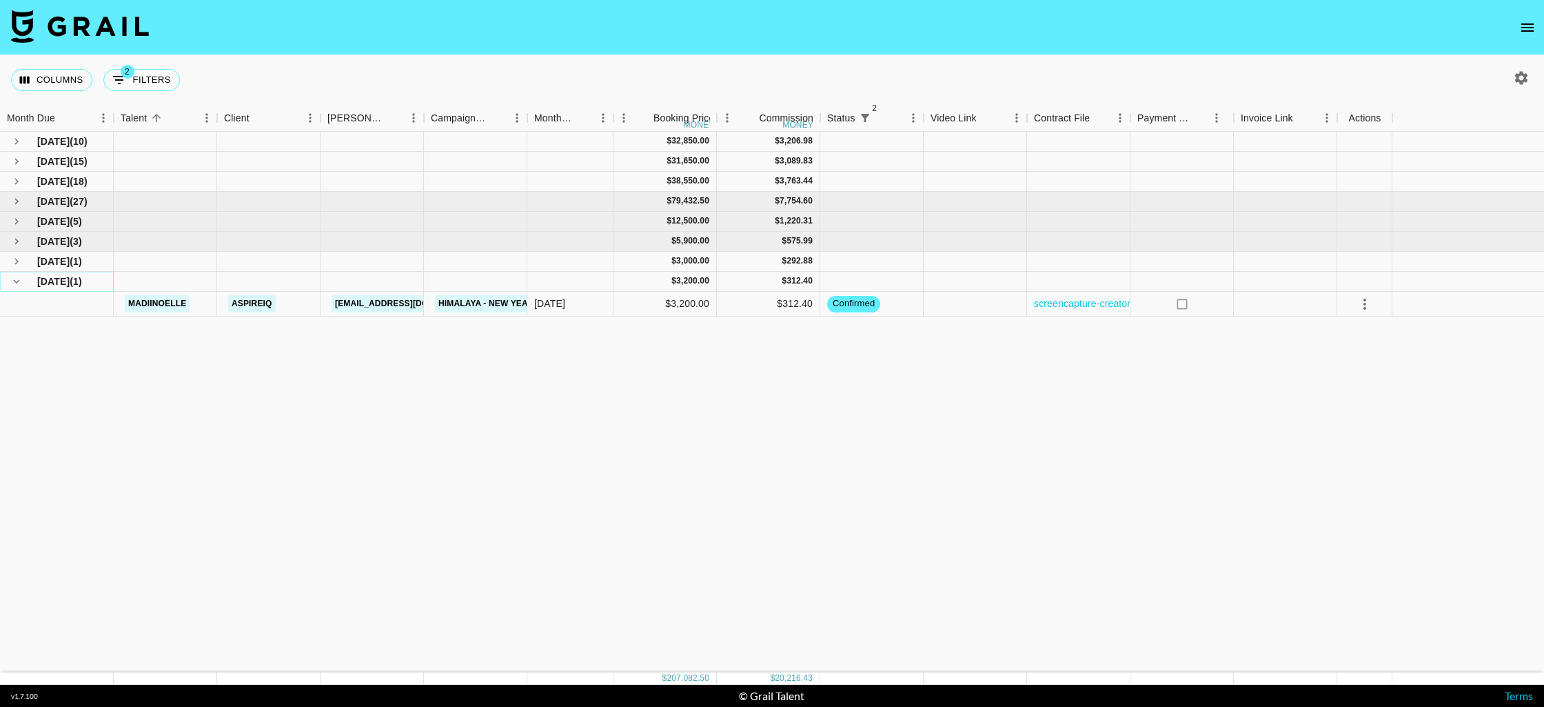
click at [19, 279] on icon "hide children" at bounding box center [16, 281] width 12 height 12
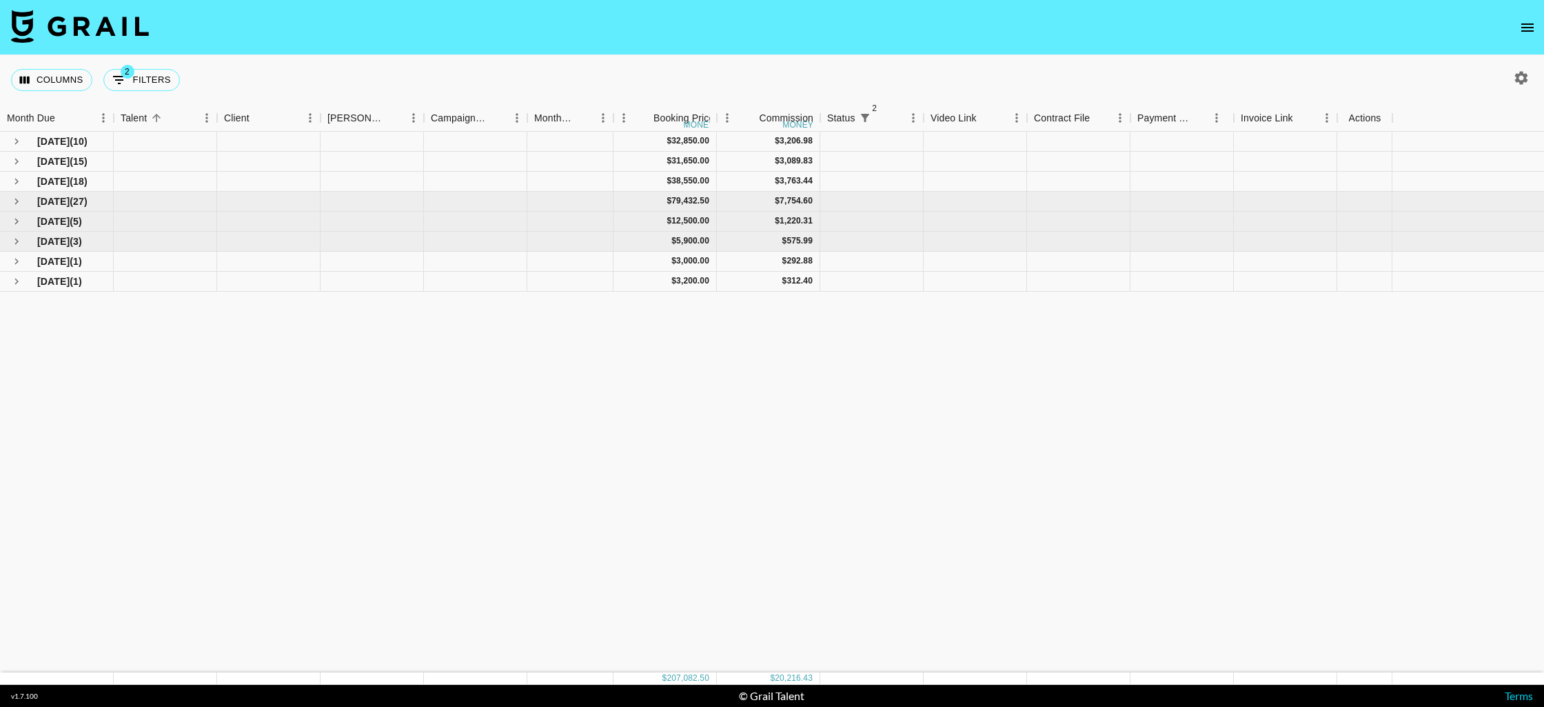
click at [487, 65] on div "Columns 2 Filters + Booking" at bounding box center [772, 80] width 1544 height 50
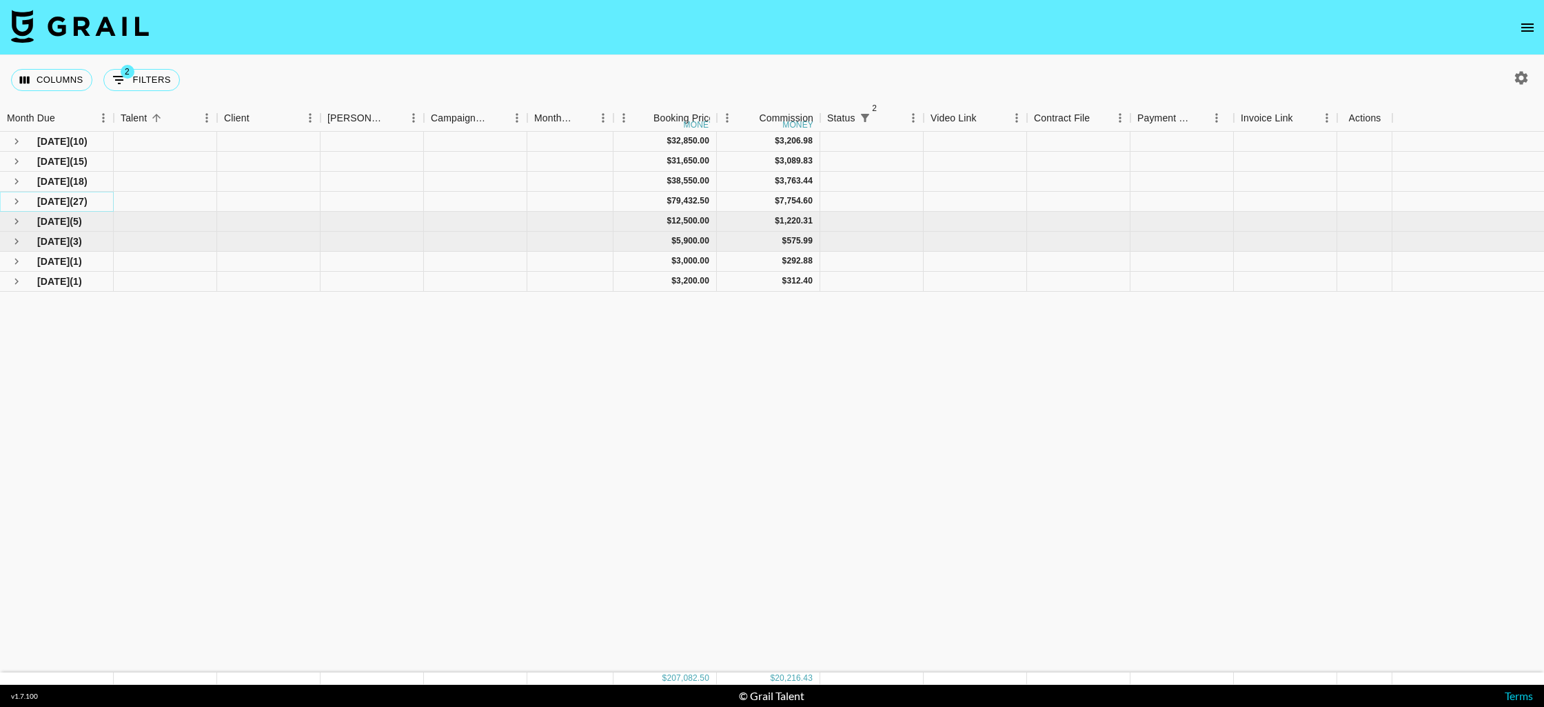
click at [21, 197] on icon "see children" at bounding box center [16, 201] width 12 height 12
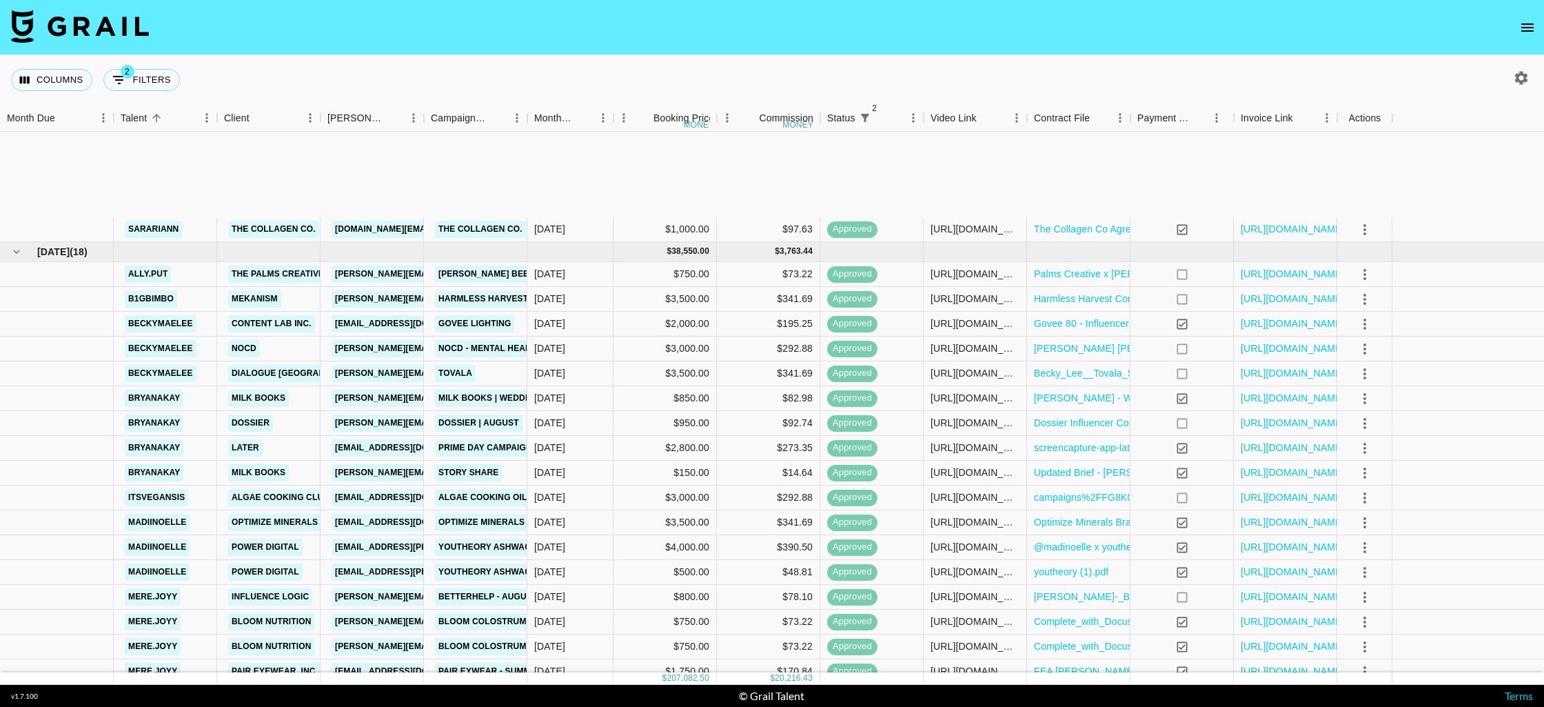
scroll to position [882, 0]
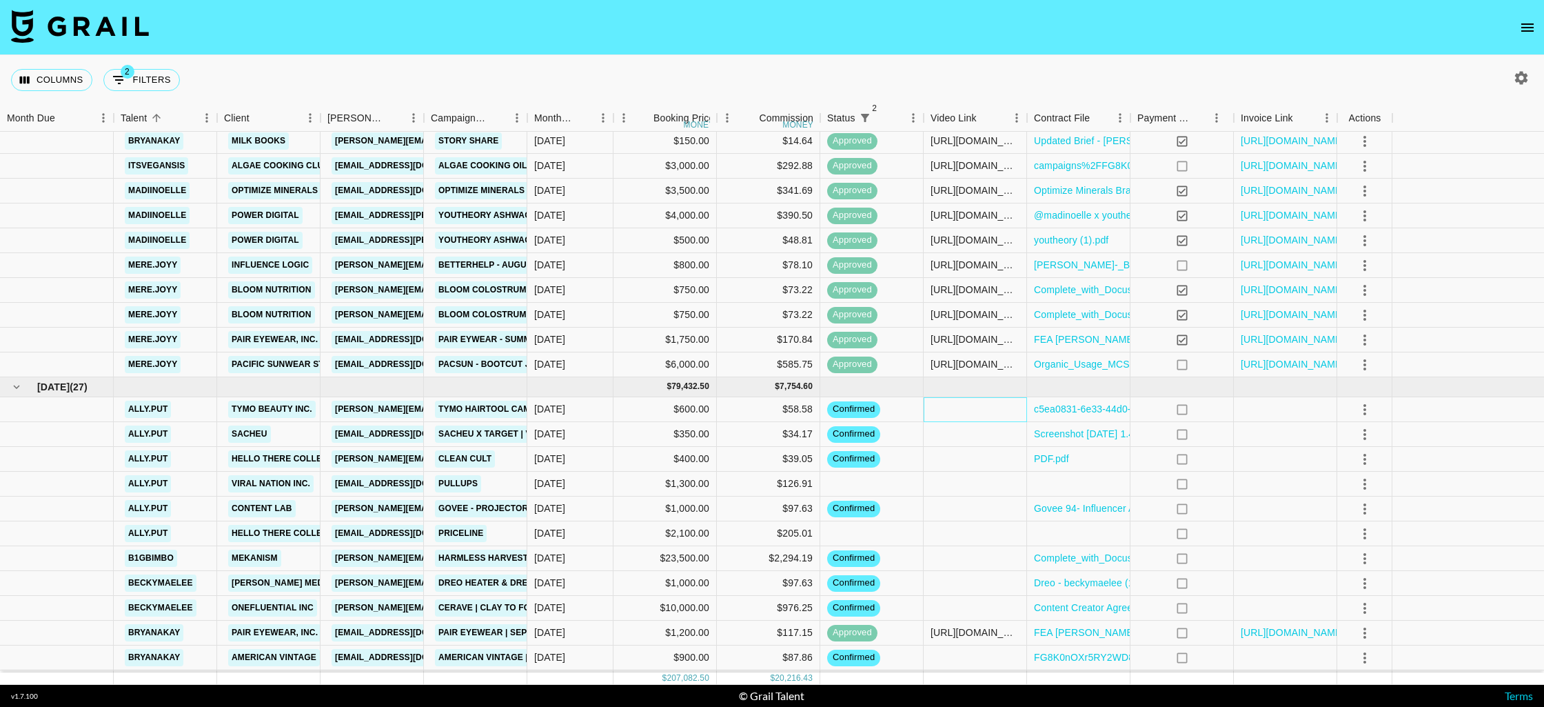
click at [971, 409] on div at bounding box center [975, 409] width 103 height 25
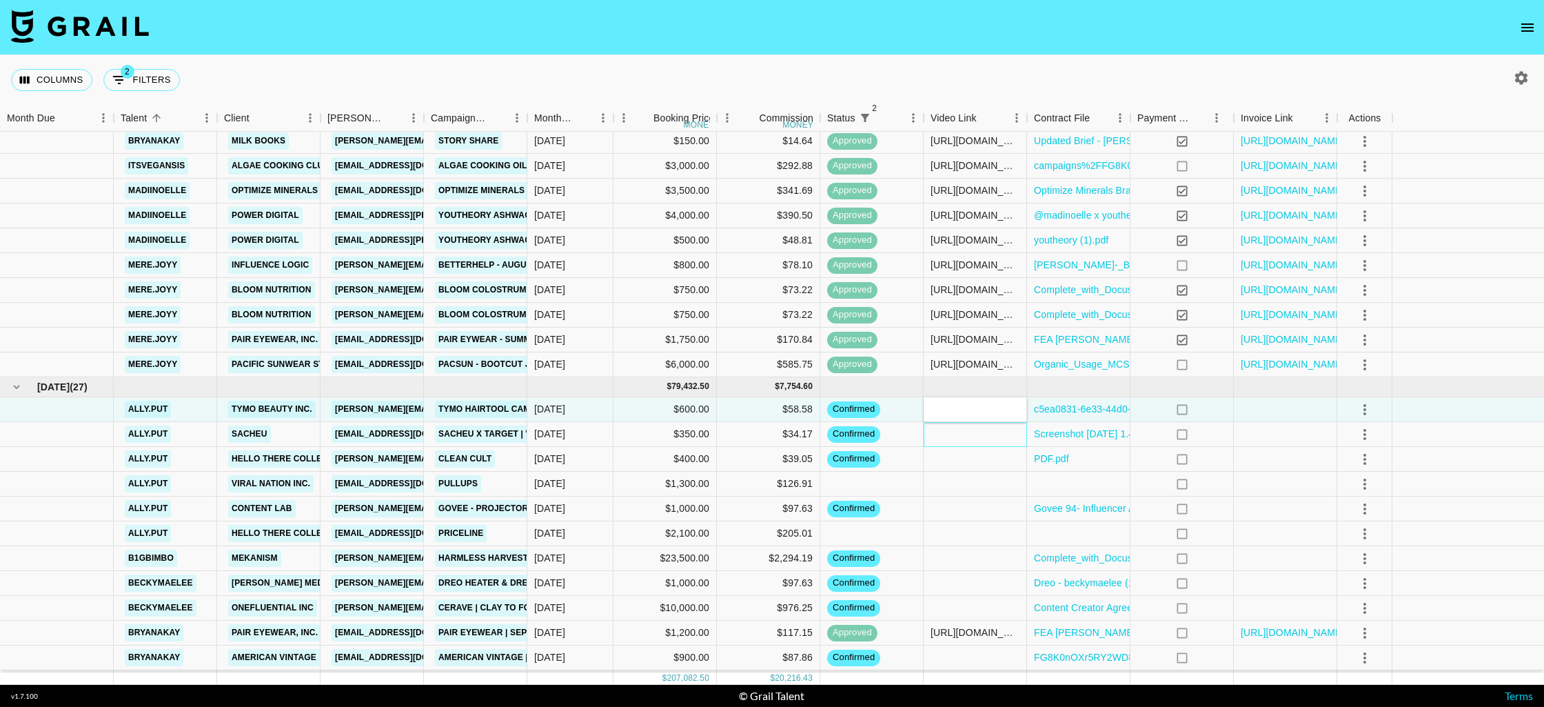
click at [955, 438] on div at bounding box center [975, 434] width 103 height 25
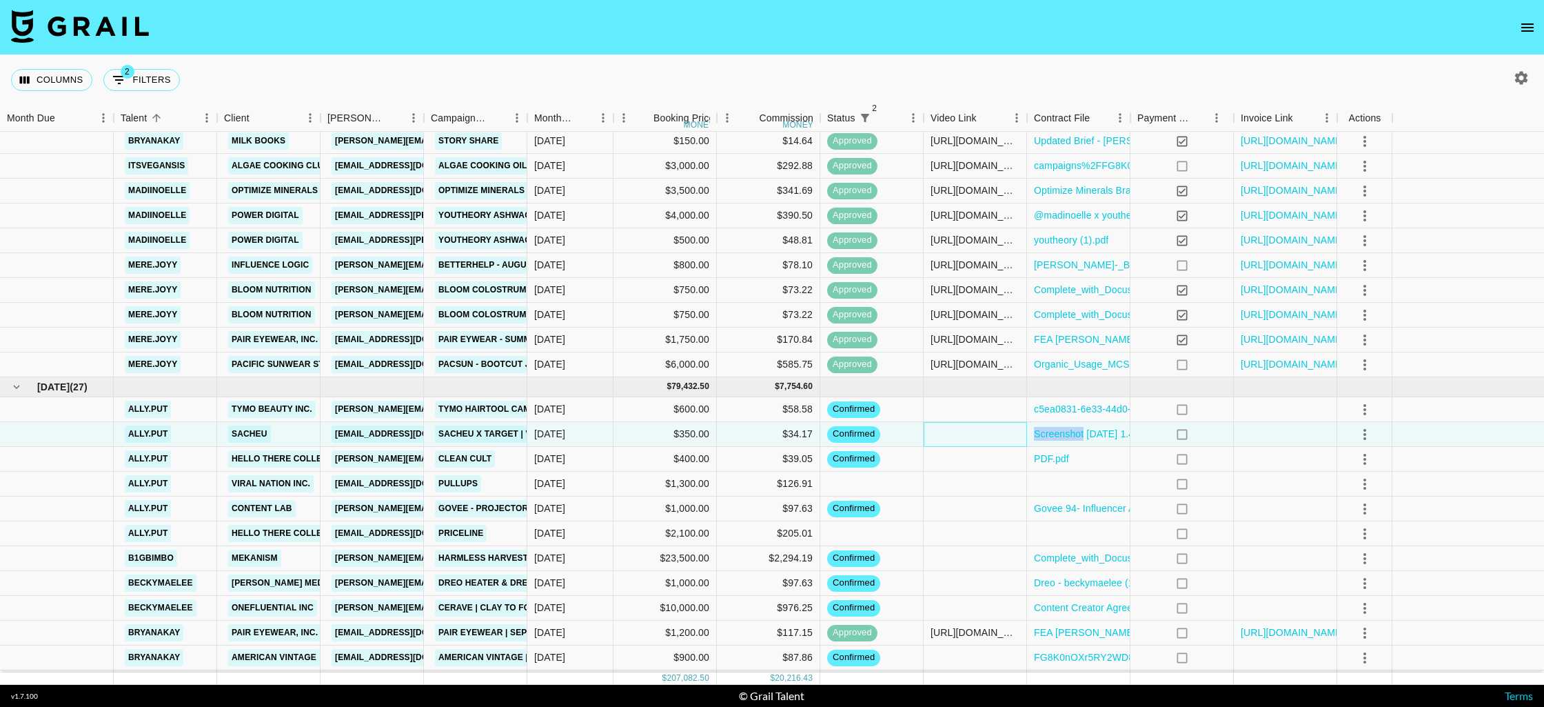
click at [955, 438] on div at bounding box center [975, 434] width 103 height 25
type input "[URL][DOMAIN_NAME][DOMAIN_NAME]"
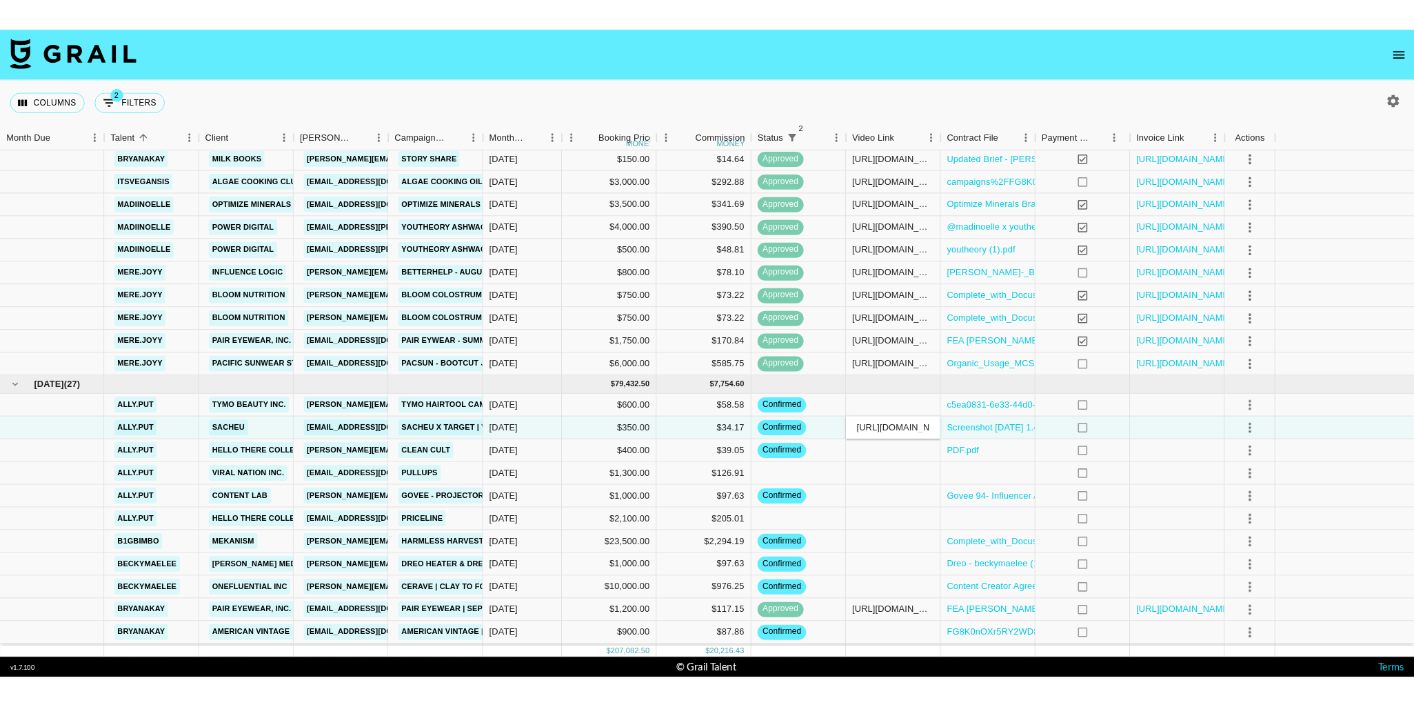
scroll to position [0, 194]
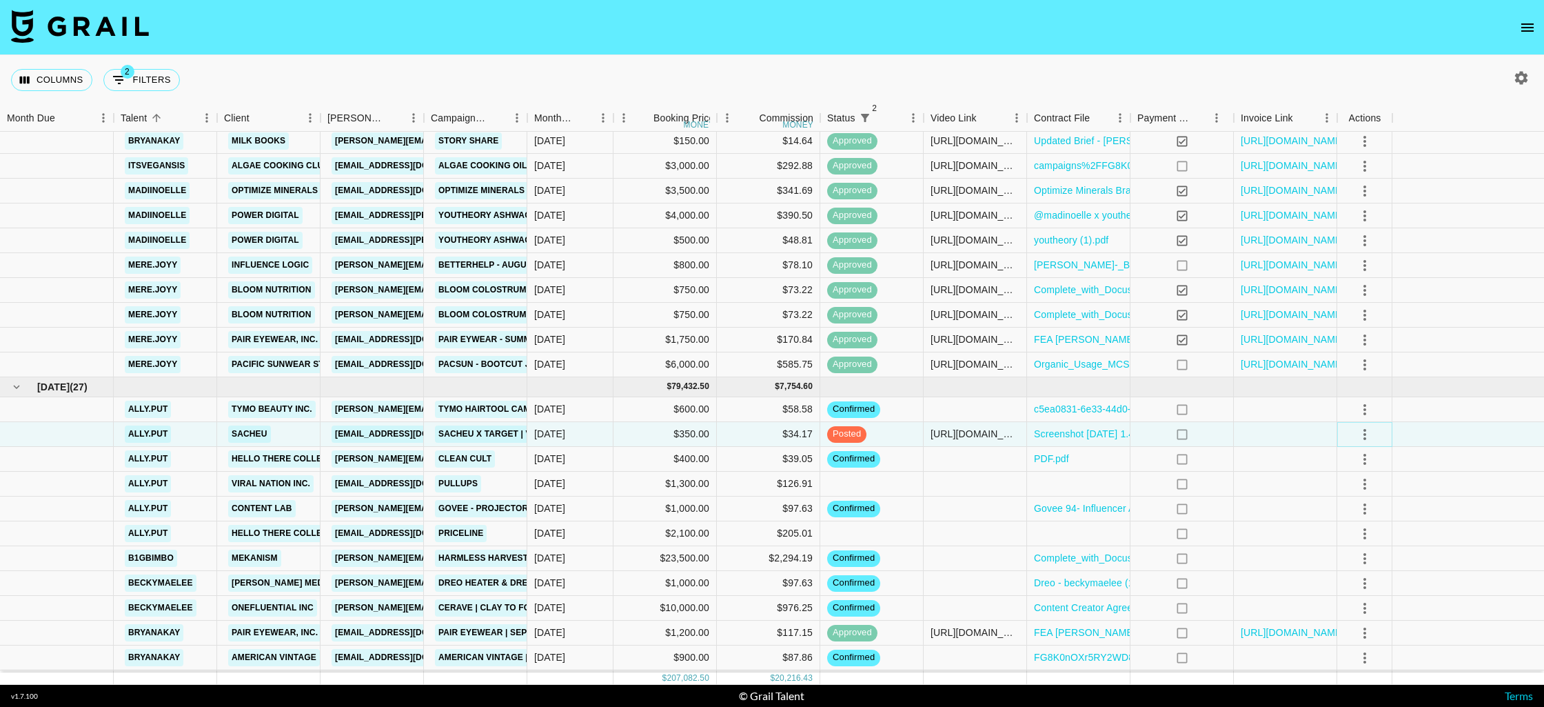
click at [1360, 440] on icon "select merge strategy" at bounding box center [1365, 434] width 17 height 17
click at [1354, 563] on div "Approve" at bounding box center [1352, 563] width 42 height 17
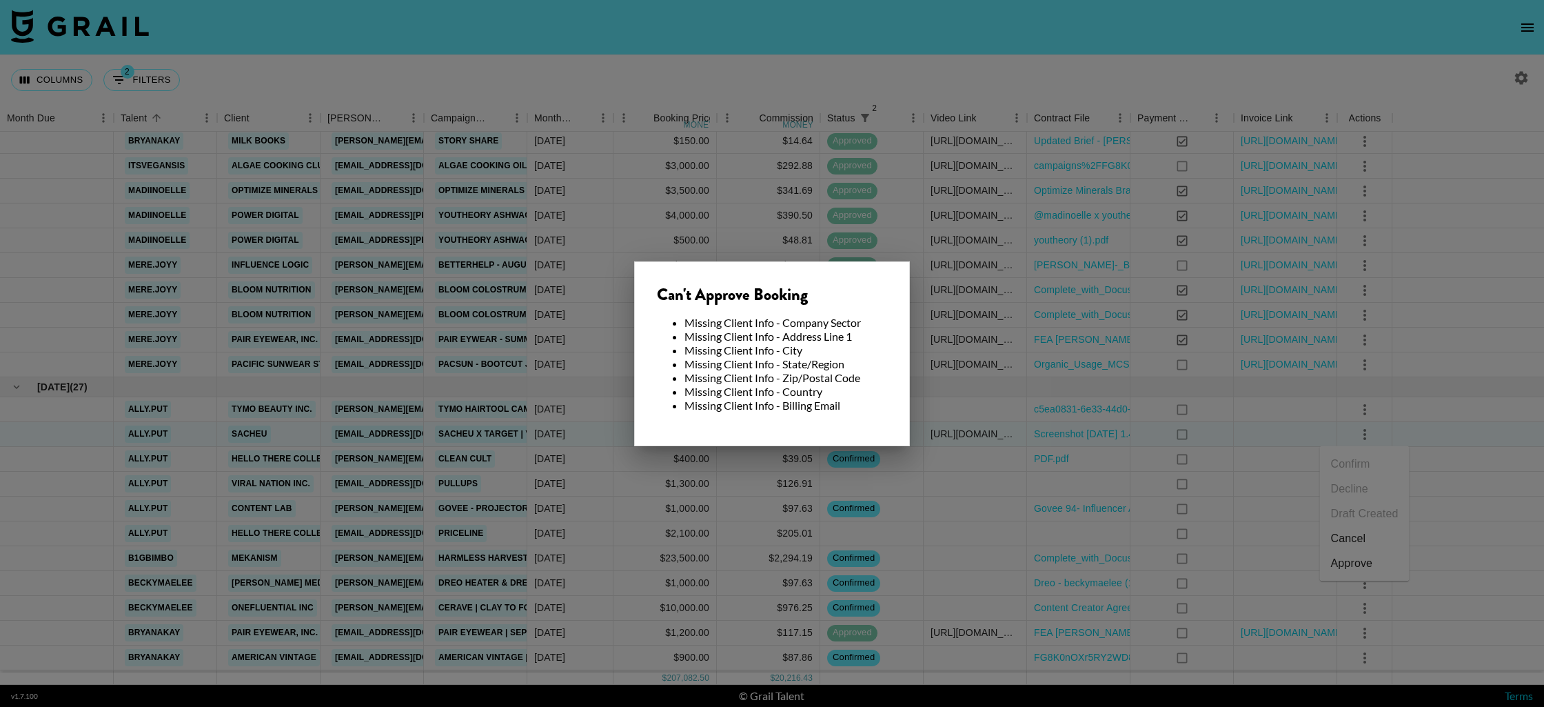
drag, startPoint x: 503, startPoint y: 427, endPoint x: 372, endPoint y: 426, distance: 131.0
click at [502, 427] on div at bounding box center [772, 353] width 1544 height 707
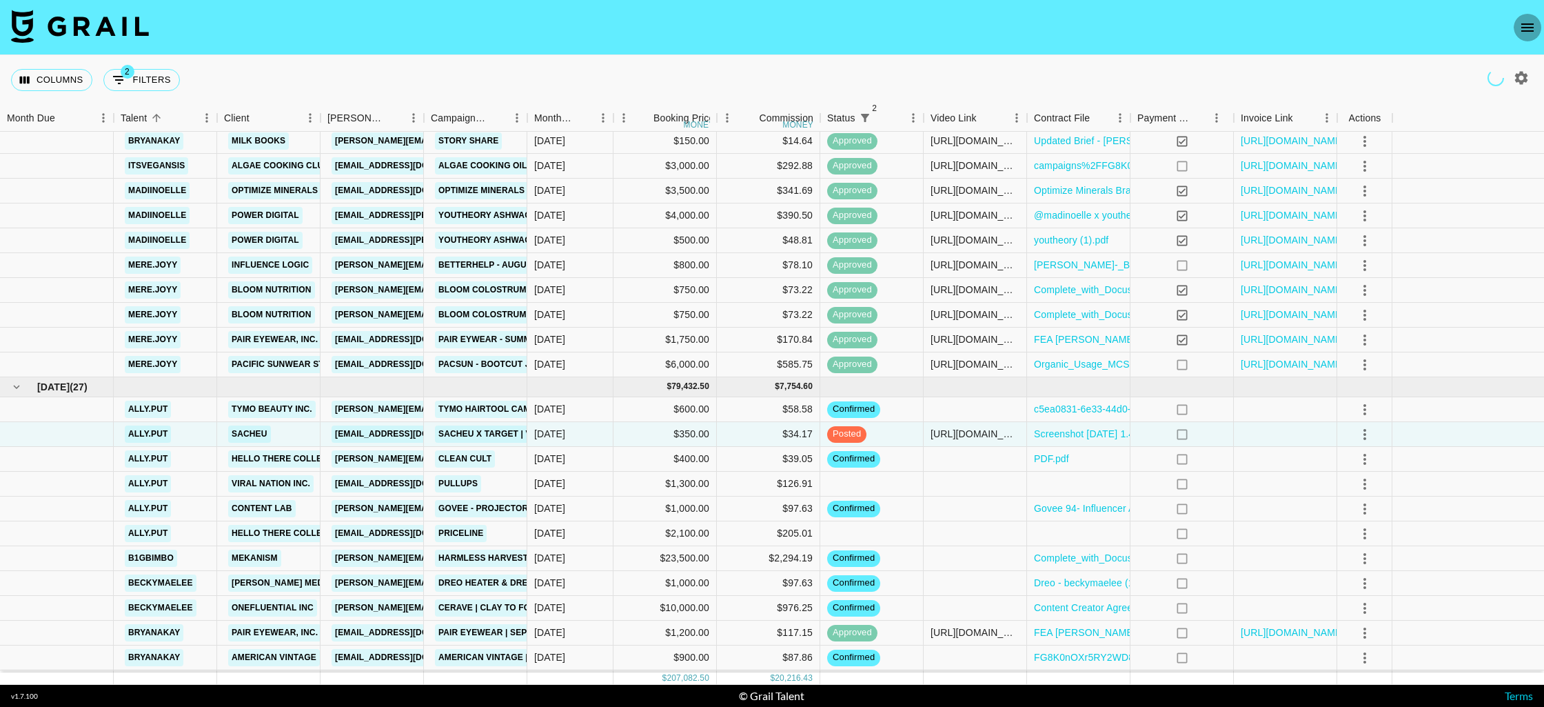
click at [1519, 30] on button "open drawer" at bounding box center [1528, 28] width 28 height 28
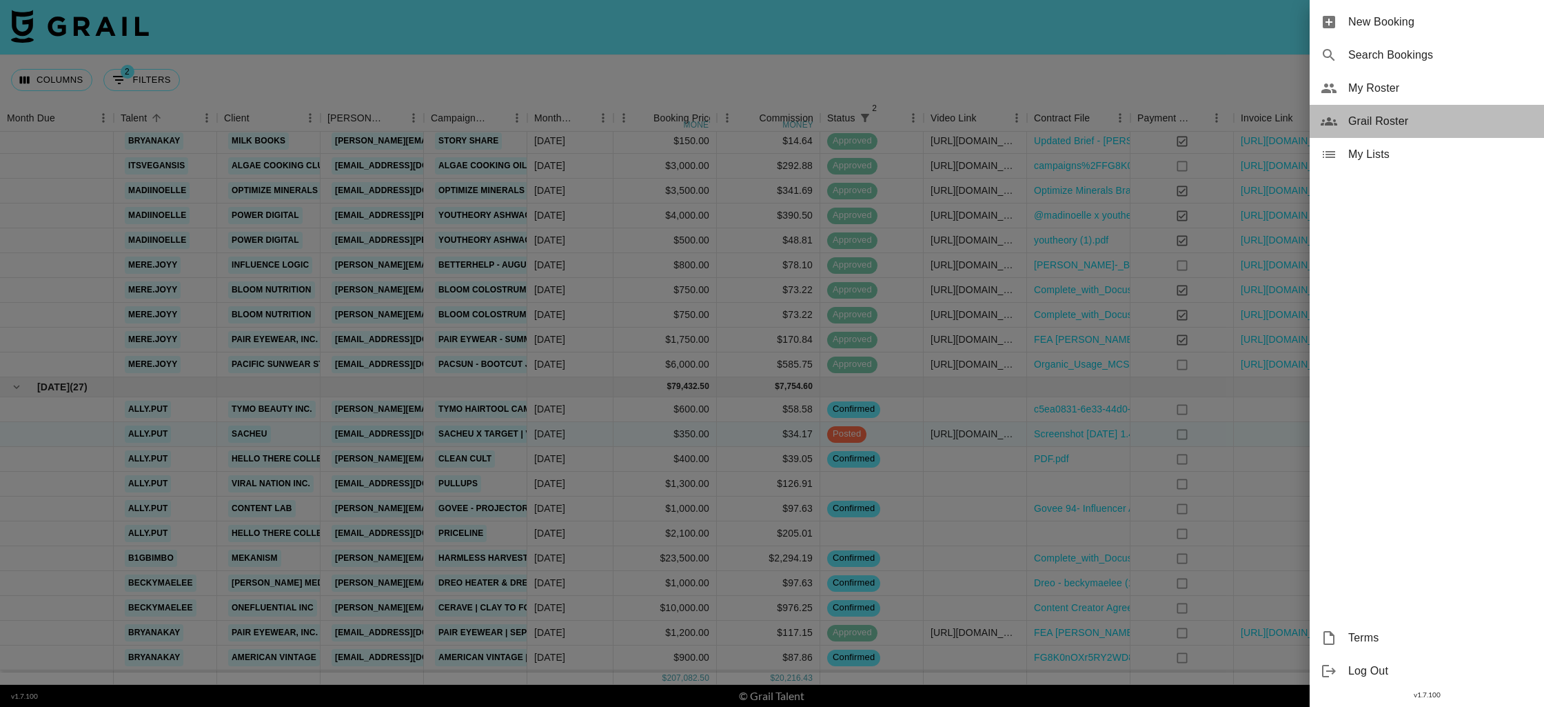
click at [1393, 119] on span "Grail Roster" at bounding box center [1441, 121] width 185 height 17
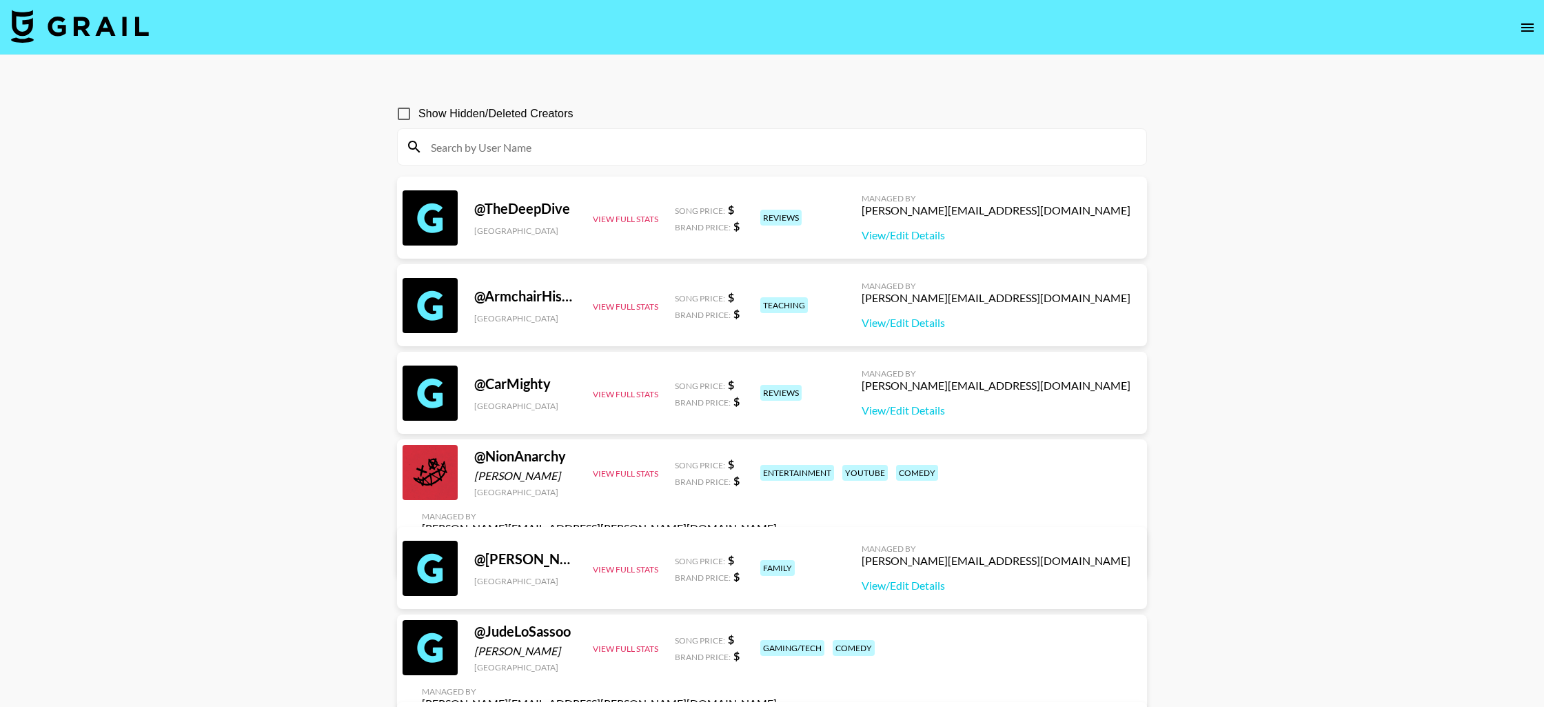
click at [571, 150] on input at bounding box center [781, 147] width 716 height 22
paste input "zohral2"
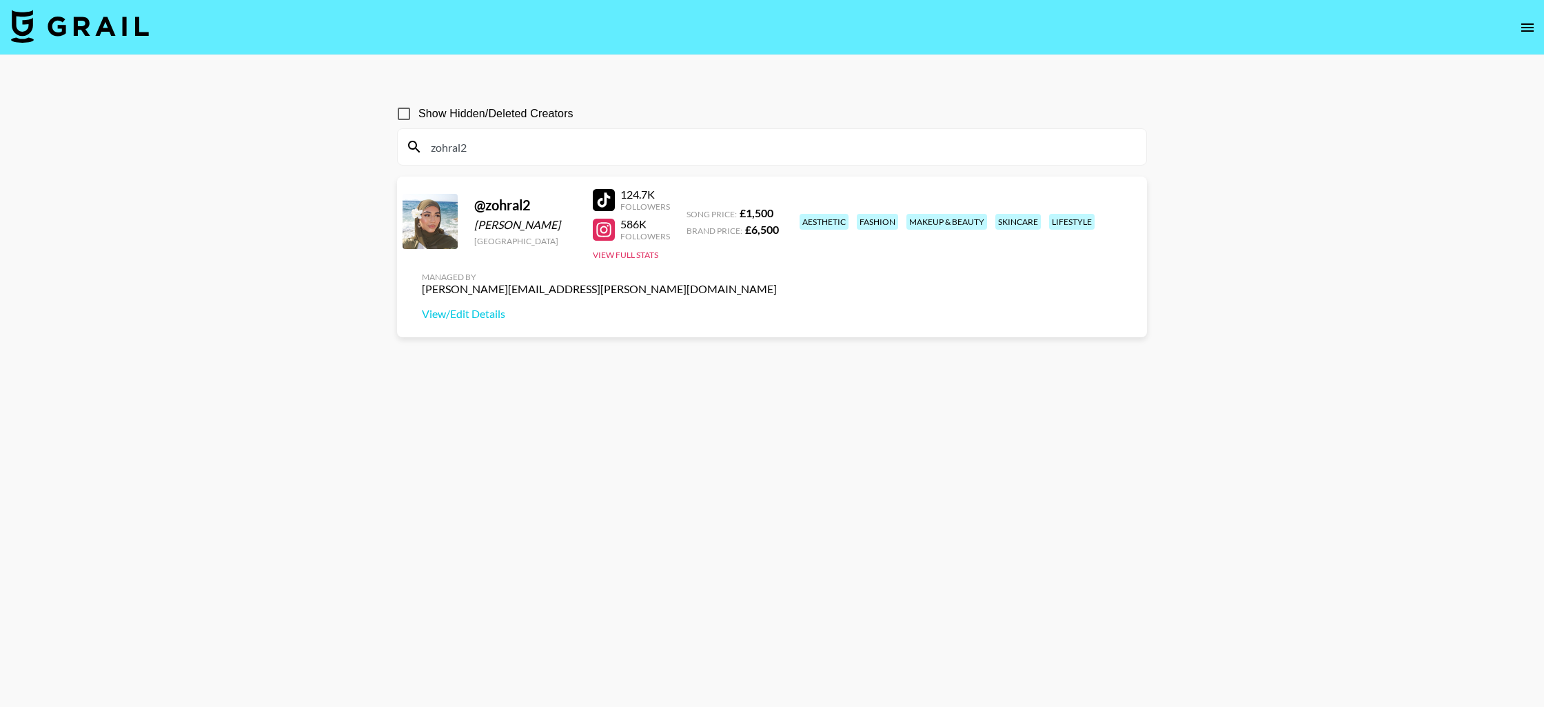
type input "zohral2"
click at [506, 226] on div "Zohra Lahib" at bounding box center [525, 225] width 102 height 14
copy div "Lahib"
drag, startPoint x: 1136, startPoint y: 213, endPoint x: 988, endPoint y: 215, distance: 148.2
click at [788, 261] on div "Managed By reana.patel@grail-talent.com View/Edit Details" at bounding box center [599, 296] width 377 height 71
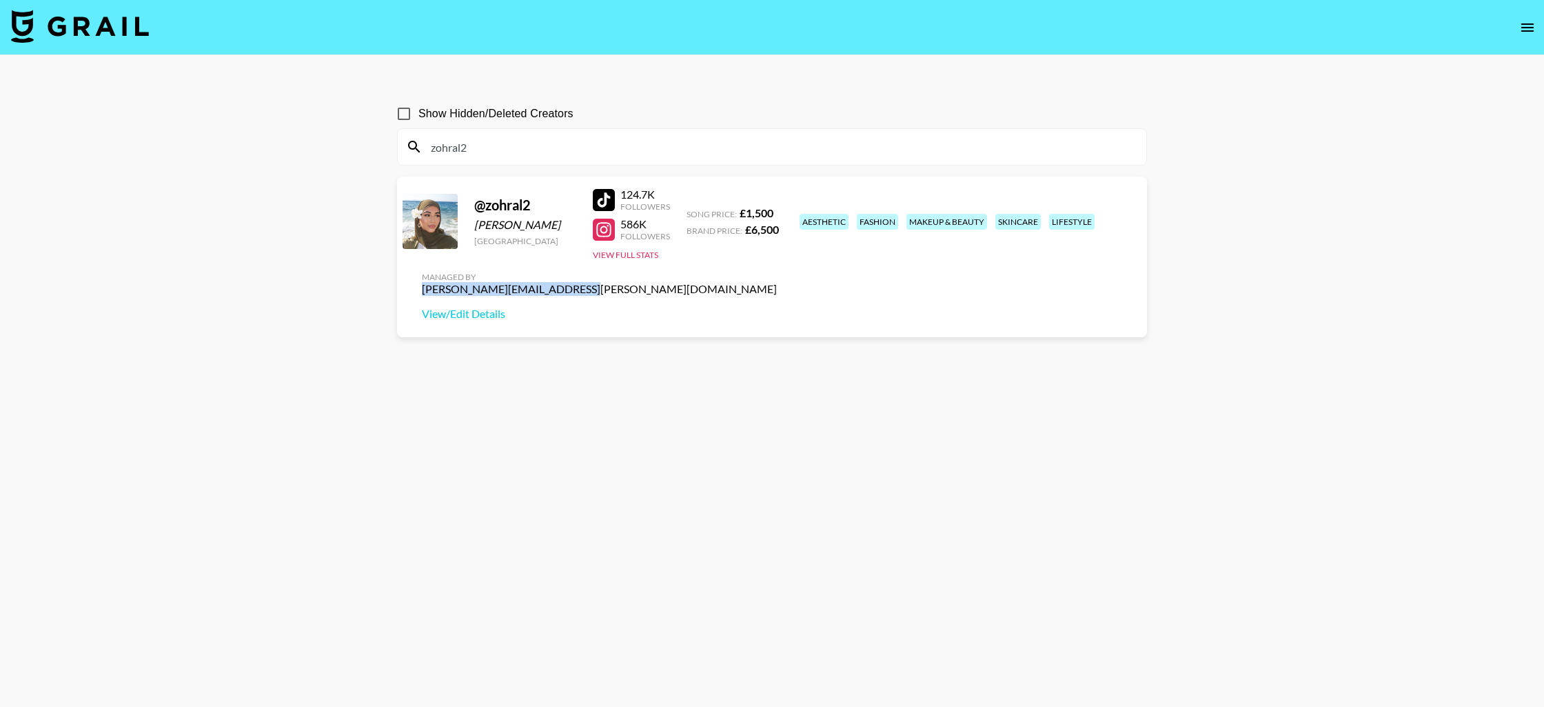
copy div "reana.patel@grail-talent.com"
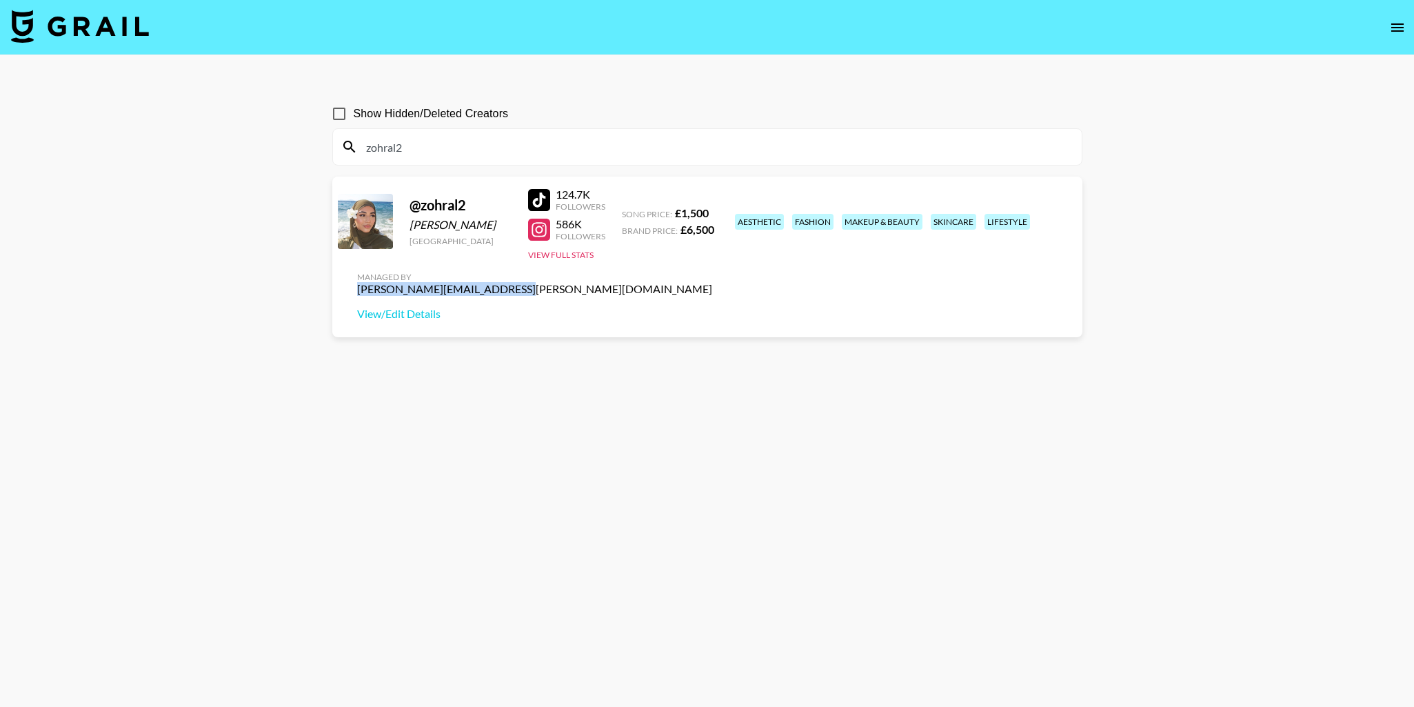
copy div "reana.patel@grail-talent.com"
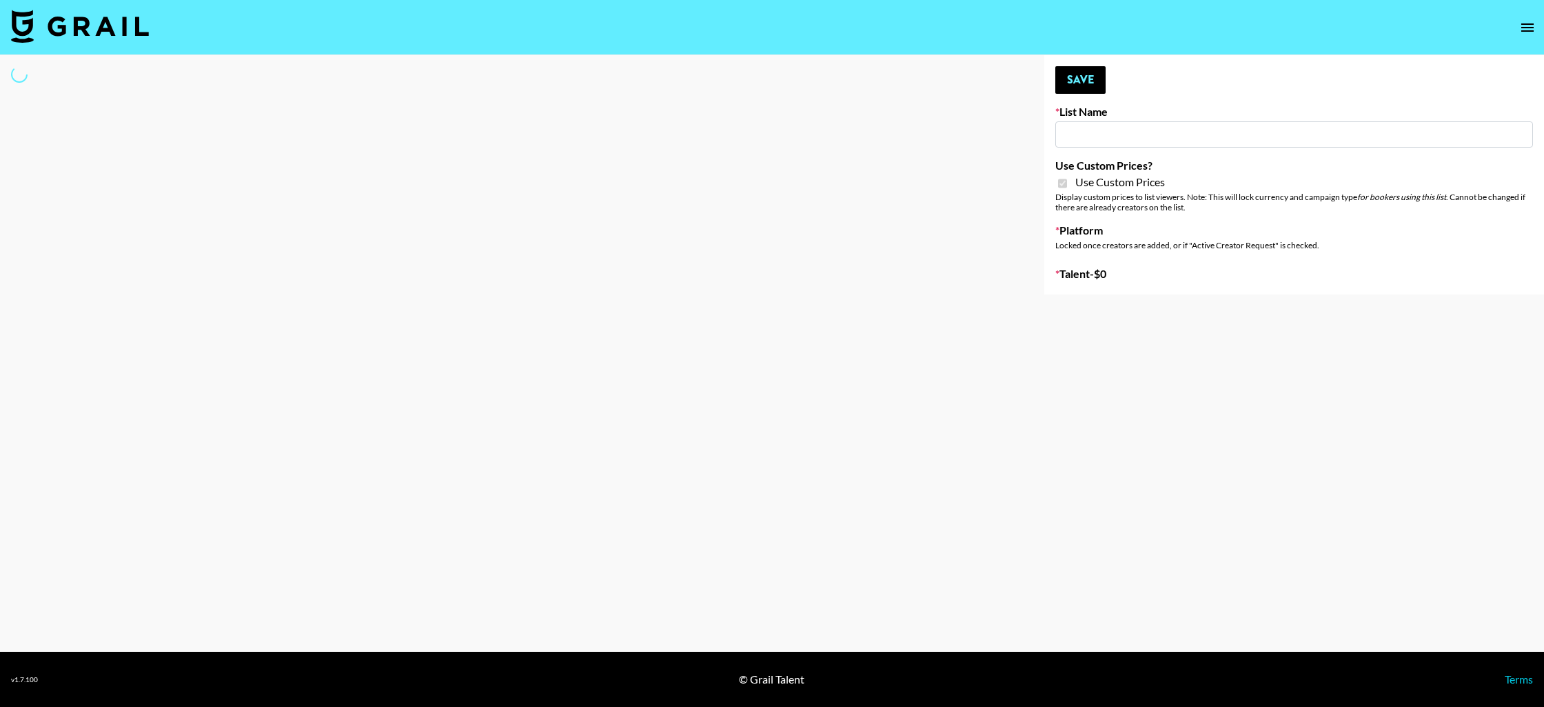
type input "Whipped US"
checkbox input "true"
select select "Brand"
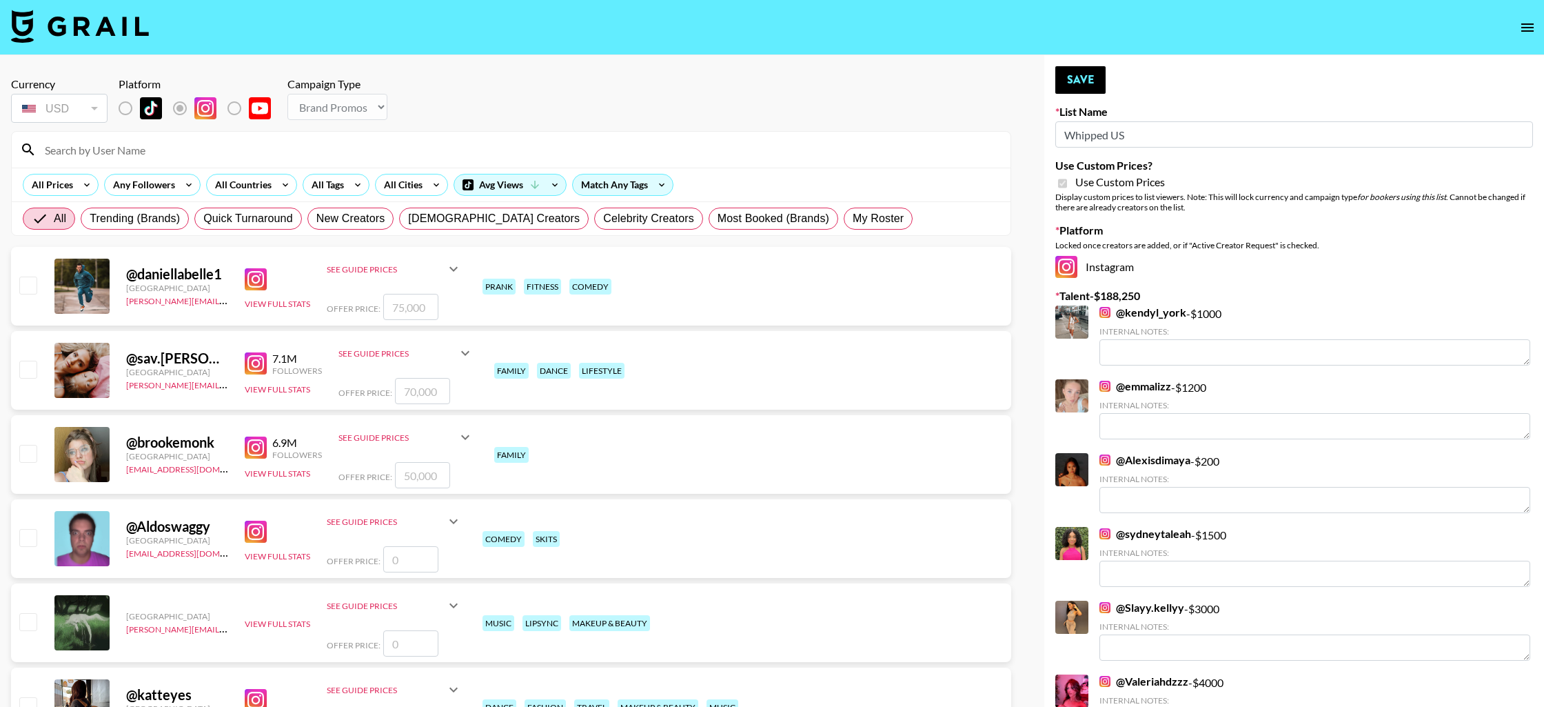
click at [271, 152] on input at bounding box center [520, 150] width 966 height 22
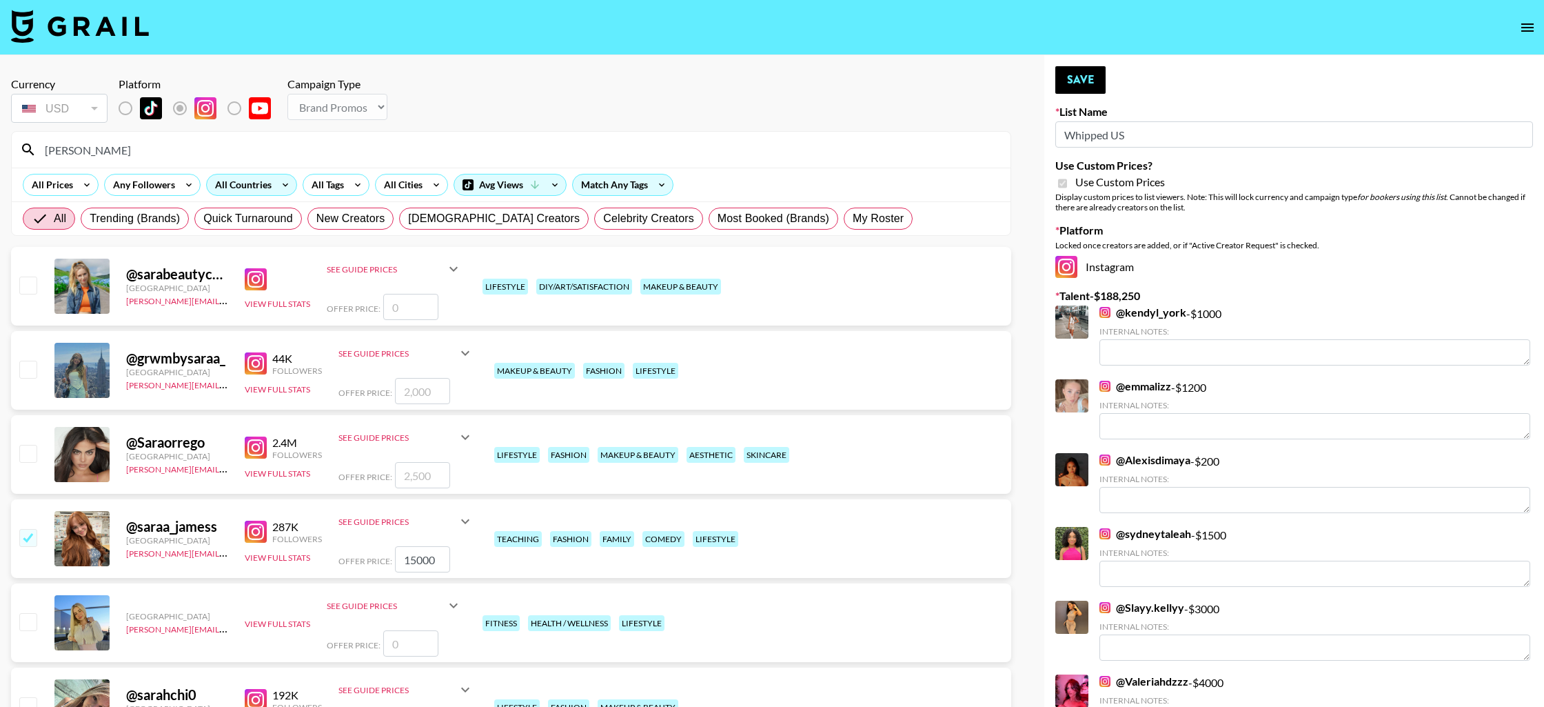
type input "sarari"
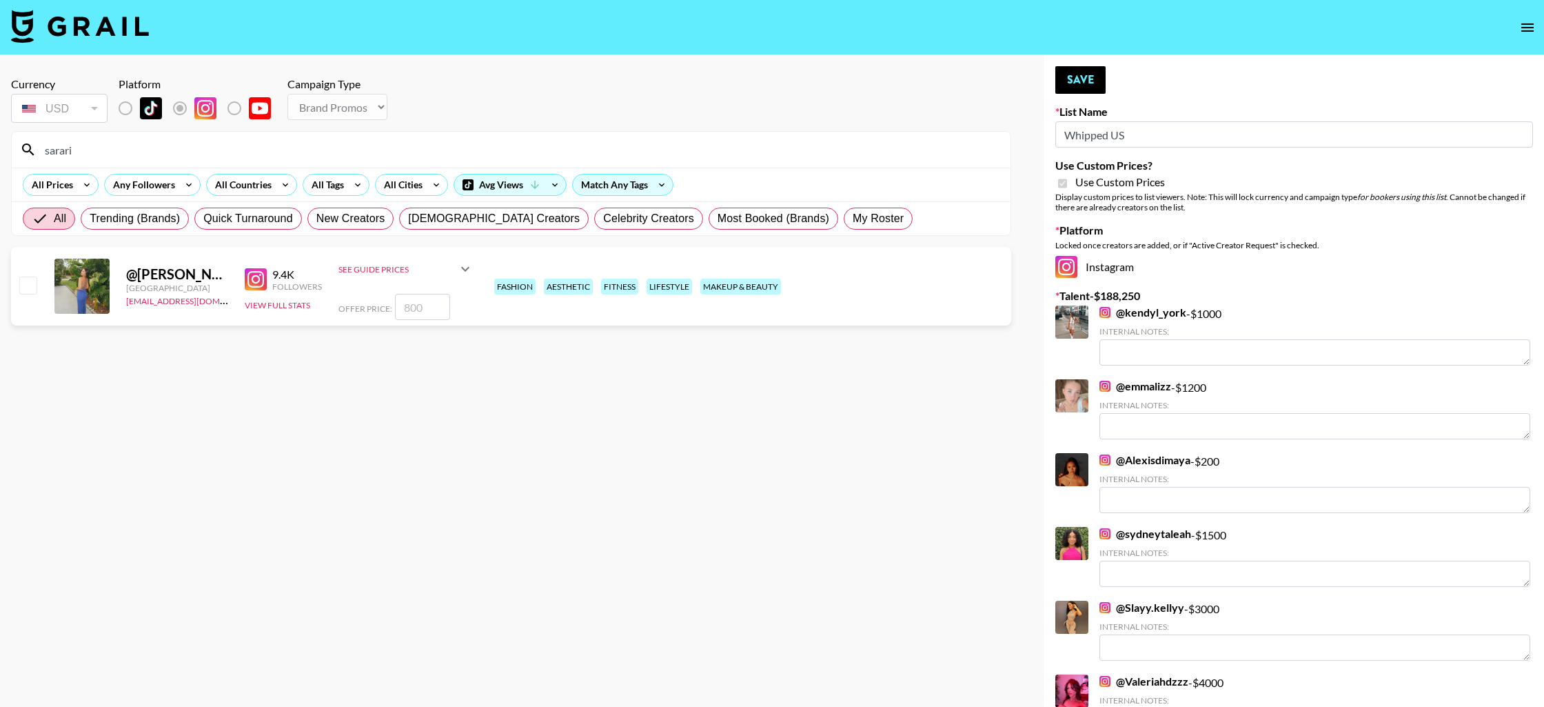
drag, startPoint x: 32, startPoint y: 285, endPoint x: 56, endPoint y: 285, distance: 24.1
click at [29, 285] on input "checkbox" at bounding box center [27, 284] width 17 height 17
checkbox input "true"
type input "800"
click at [1089, 80] on button "Save" at bounding box center [1081, 80] width 50 height 28
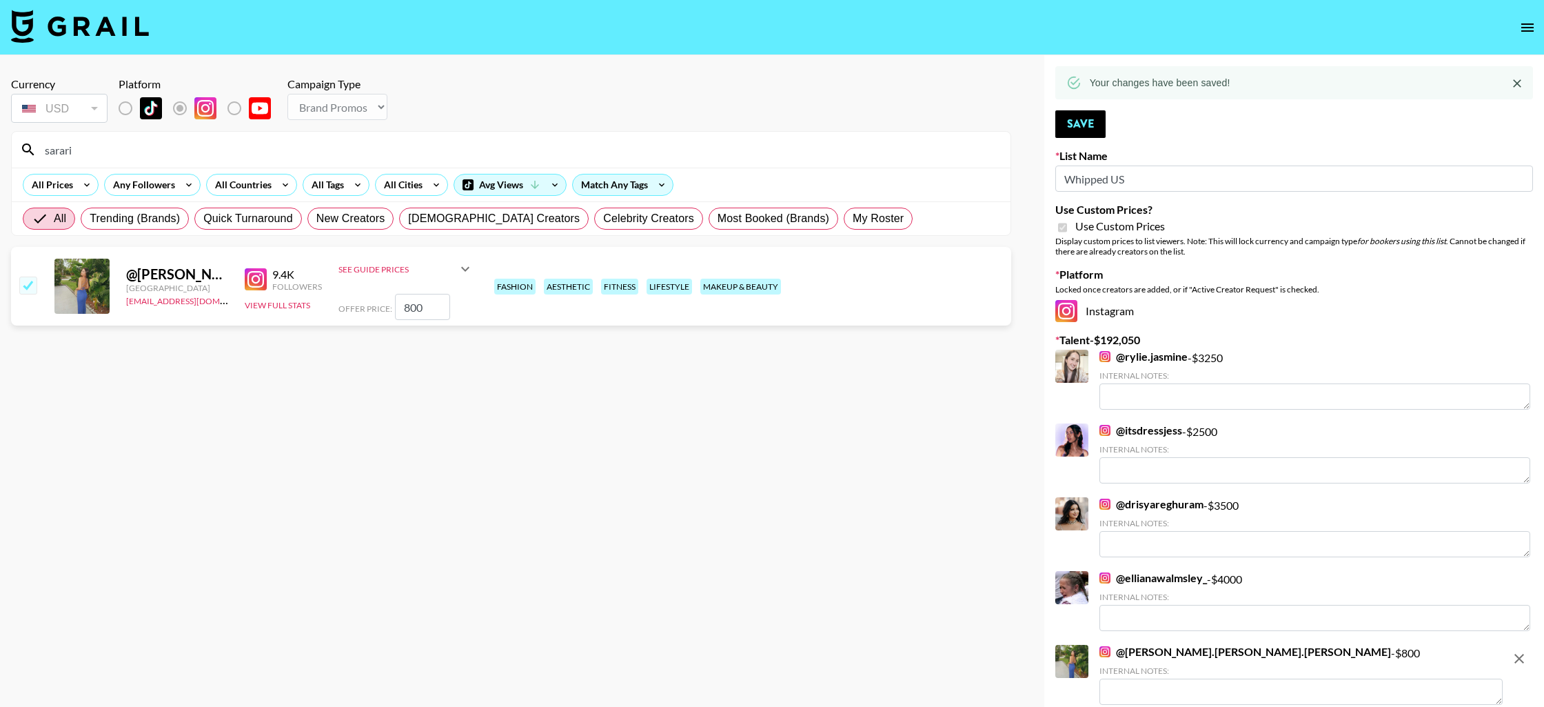
drag, startPoint x: 310, startPoint y: 151, endPoint x: 83, endPoint y: 137, distance: 227.9
click at [83, 137] on div "sarari" at bounding box center [511, 150] width 999 height 36
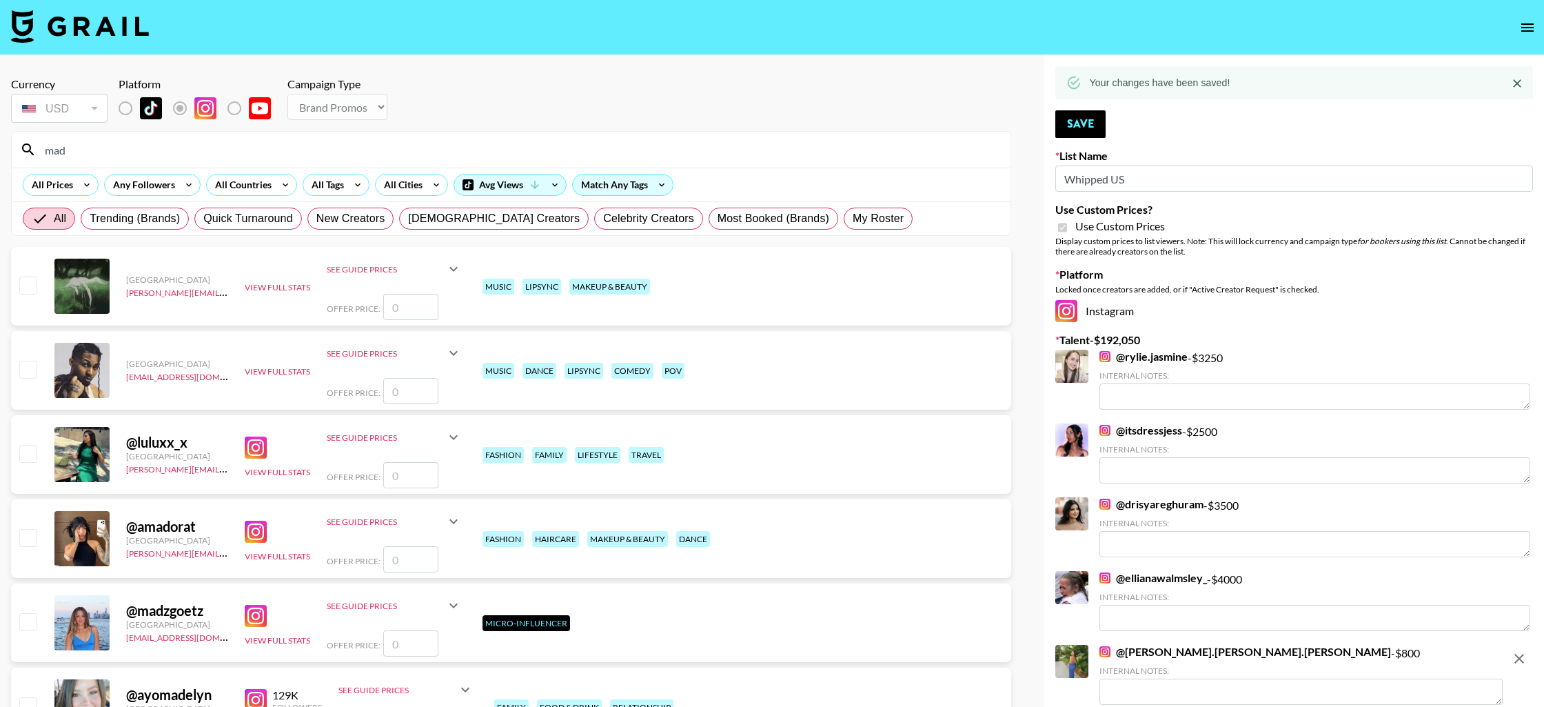
type input "madinoellle"
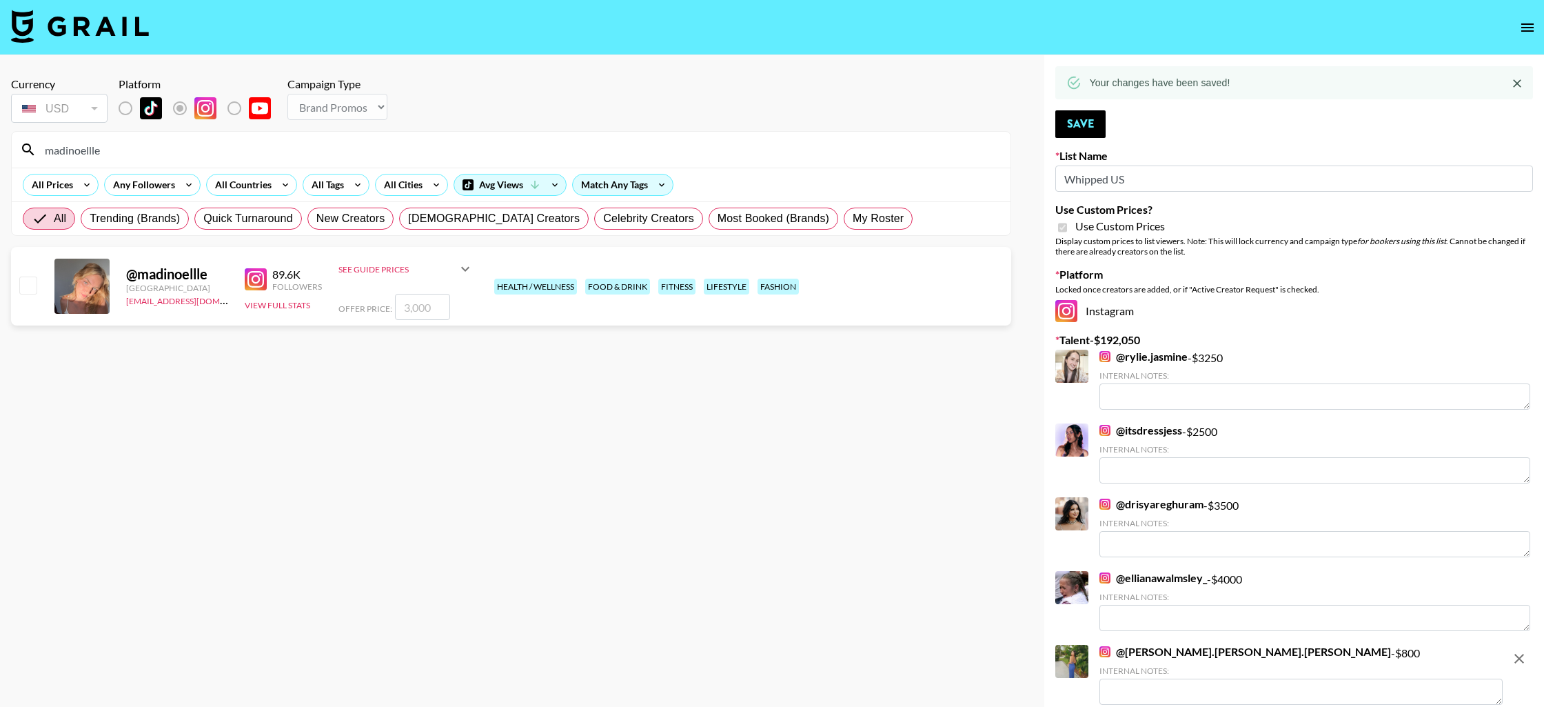
click at [35, 285] on input "checkbox" at bounding box center [27, 284] width 17 height 17
checkbox input "true"
type input "3000"
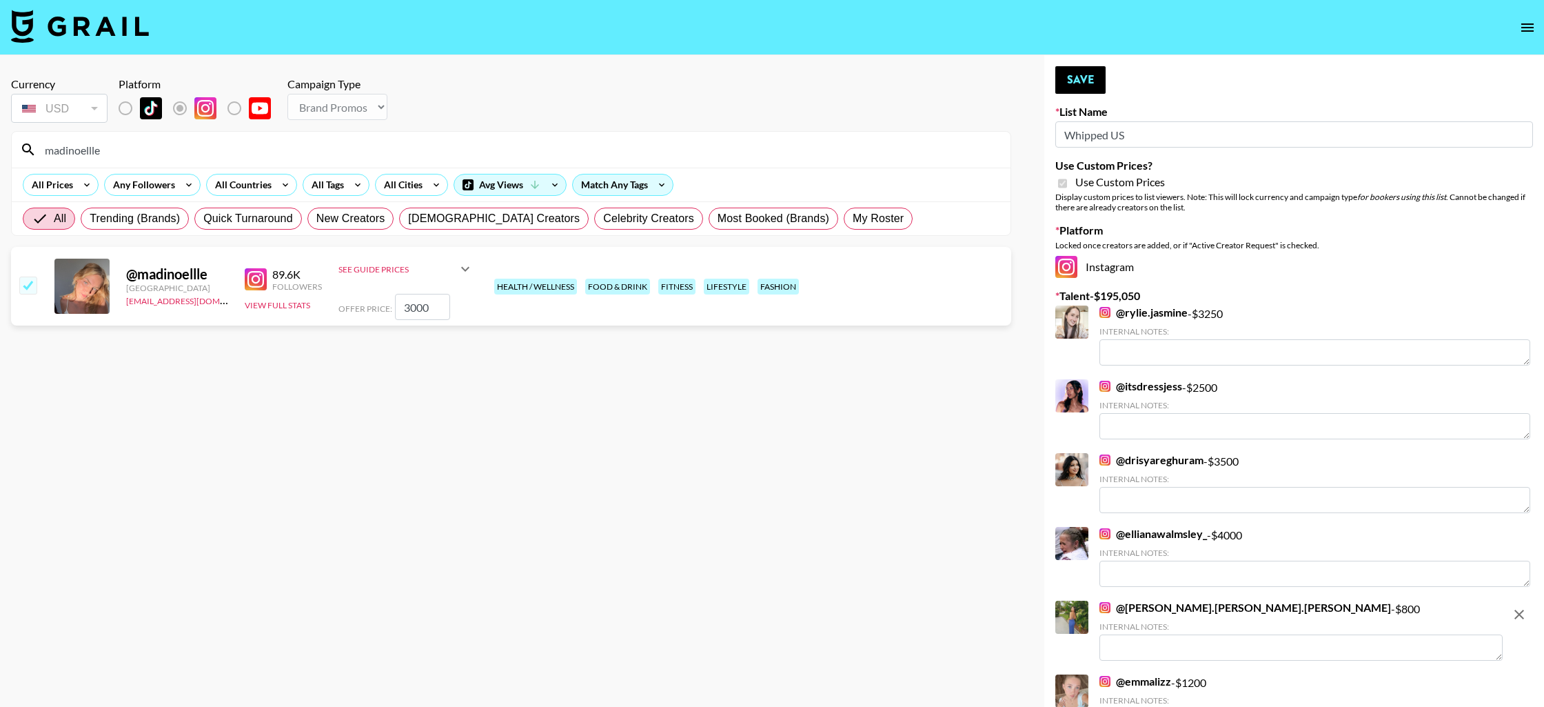
click at [405, 309] on input "3000" at bounding box center [422, 307] width 55 height 26
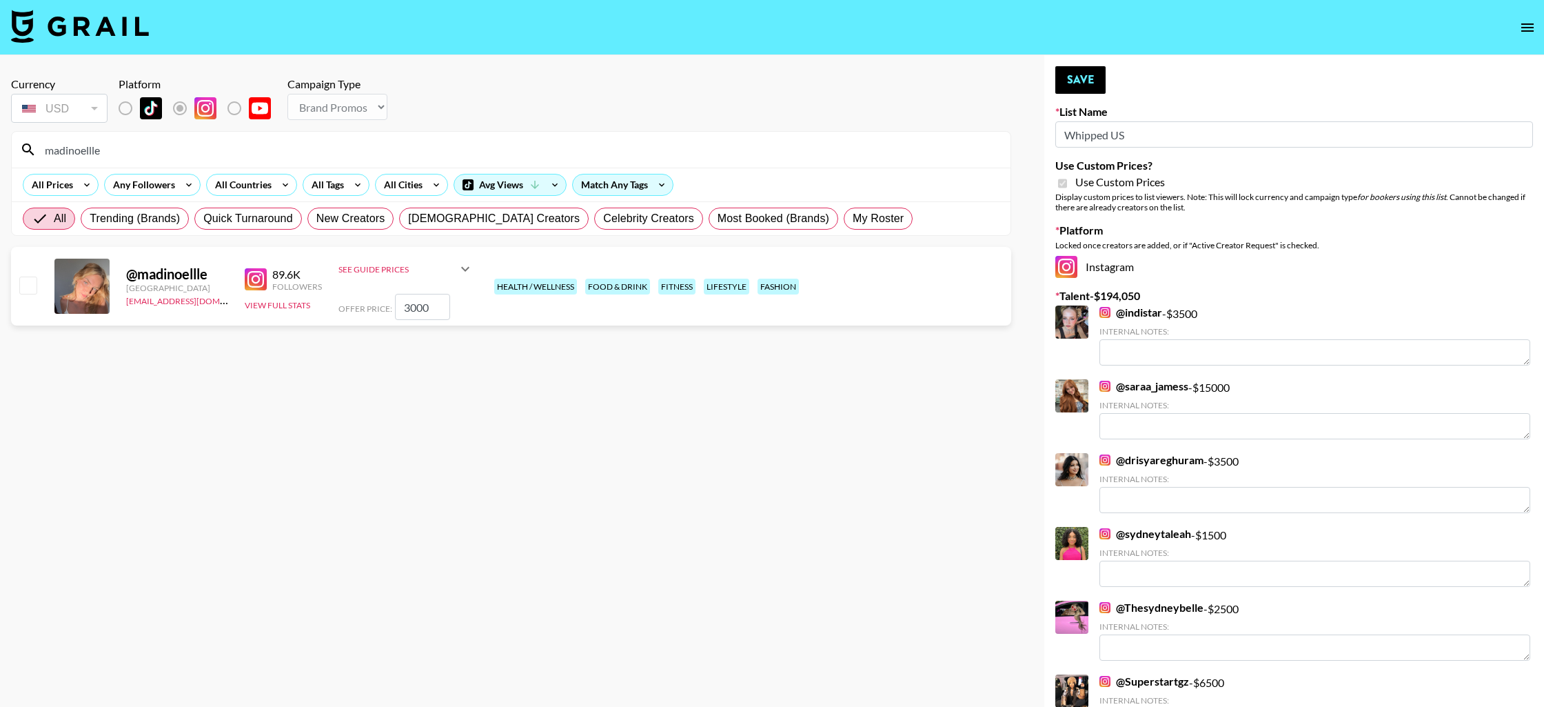
checkbox input "true"
type input "4000"
click at [1080, 86] on button "Save" at bounding box center [1081, 80] width 50 height 28
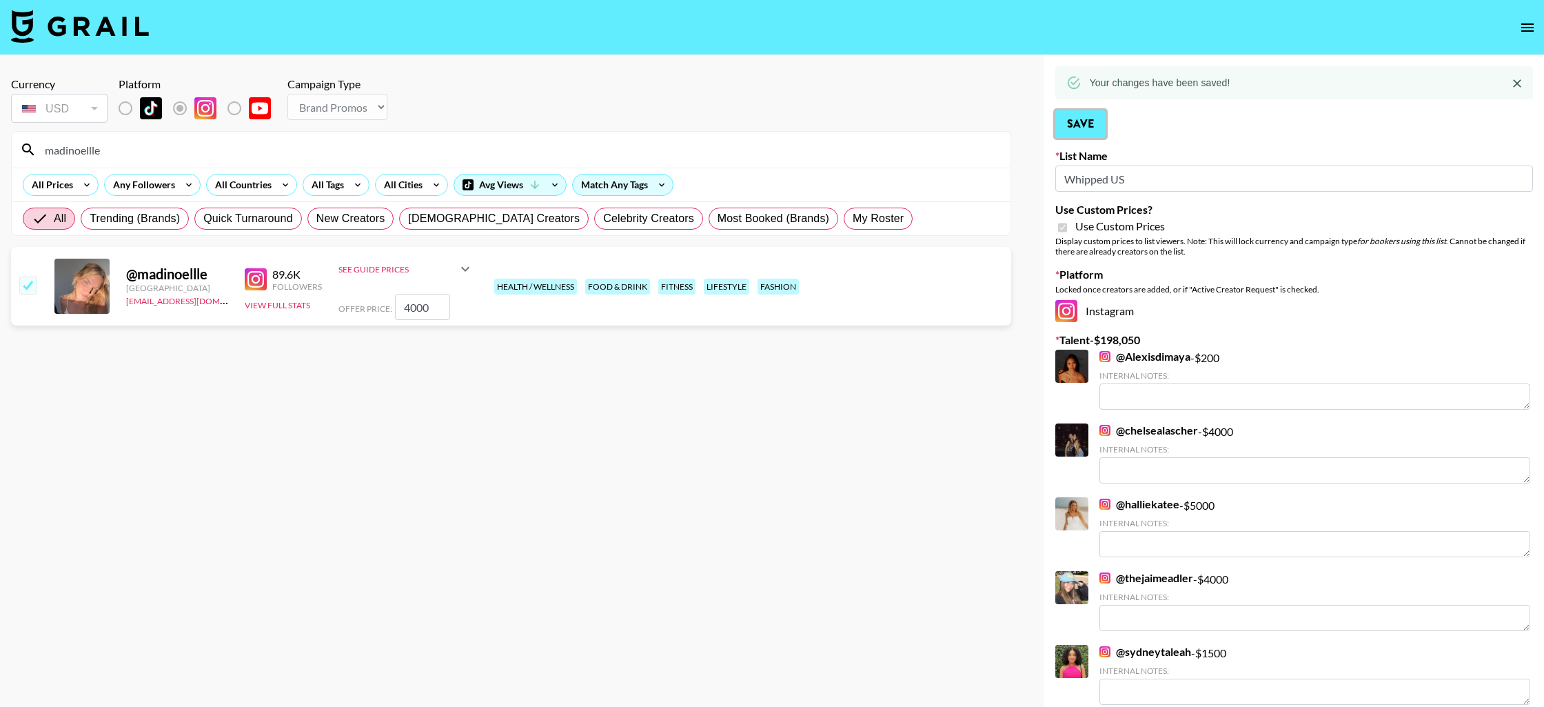
scroll to position [3, 0]
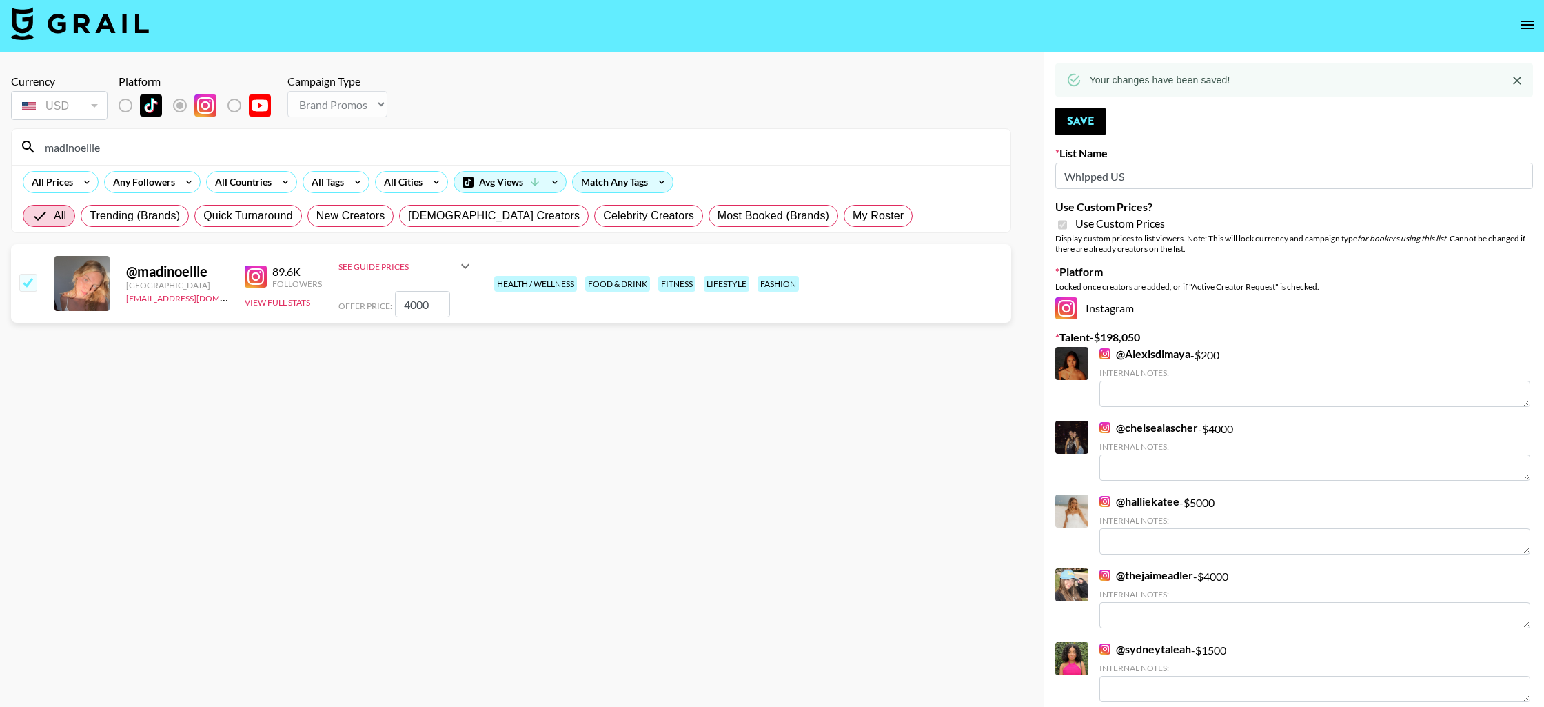
click at [78, 156] on input "madinoellle" at bounding box center [520, 147] width 966 height 22
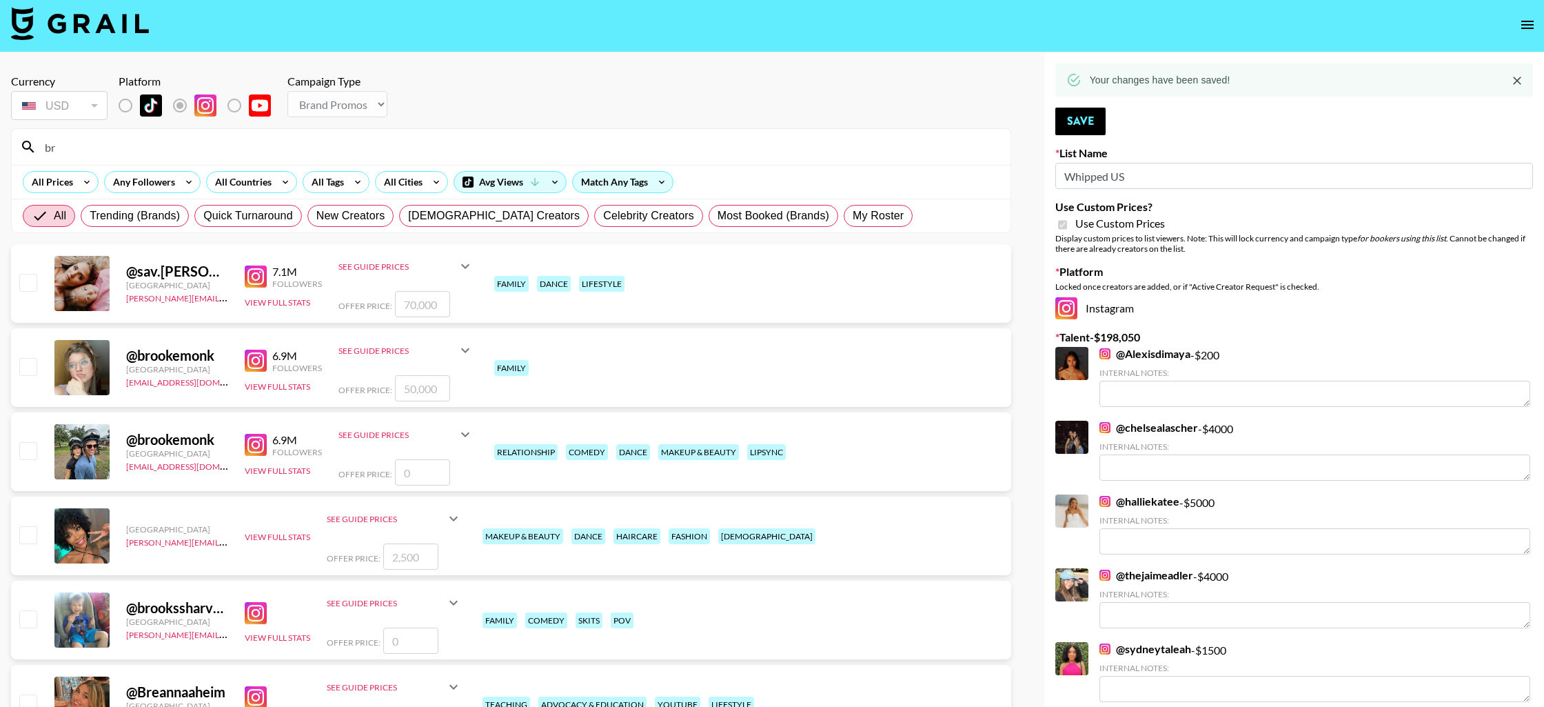
type input "b"
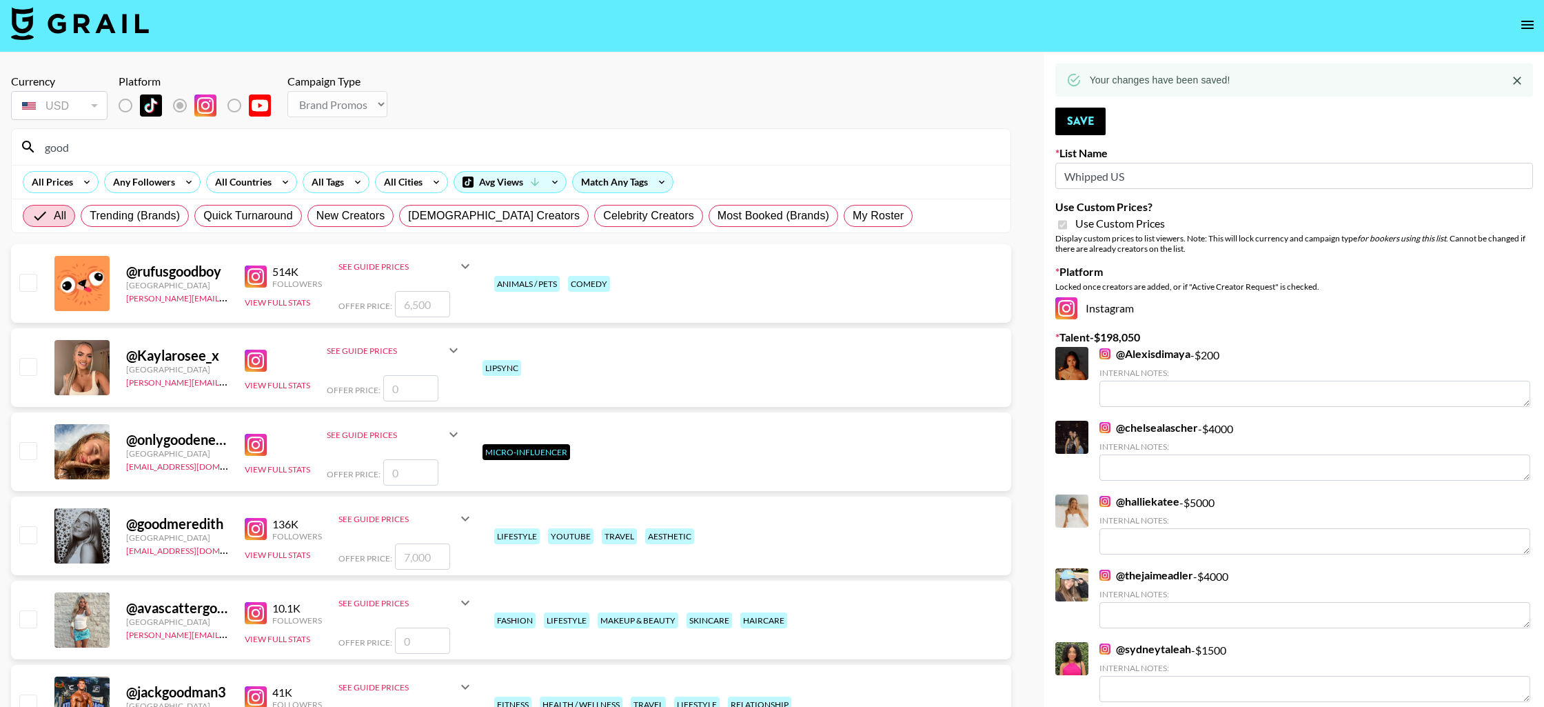
type input "goodmeredith"
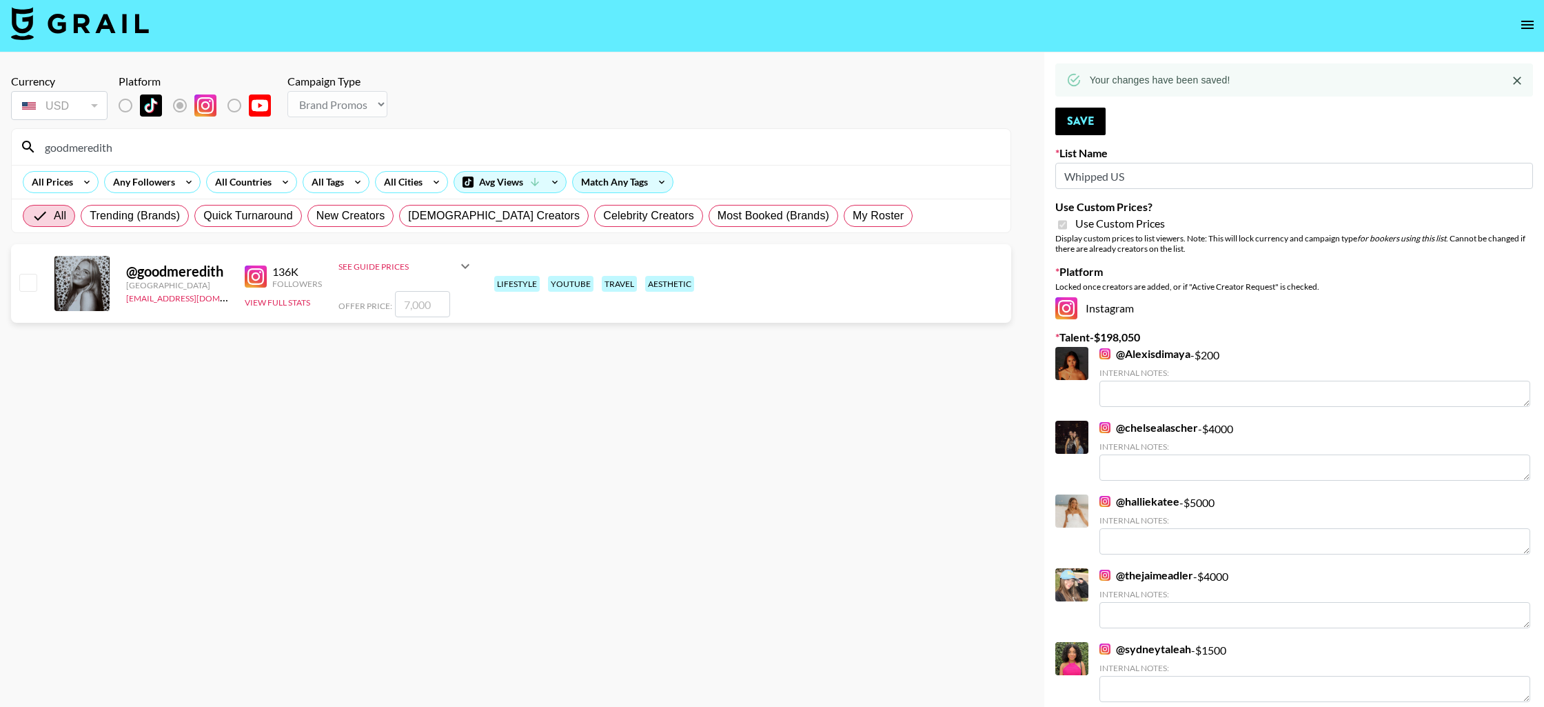
click at [34, 283] on input "checkbox" at bounding box center [27, 282] width 17 height 17
checkbox input "true"
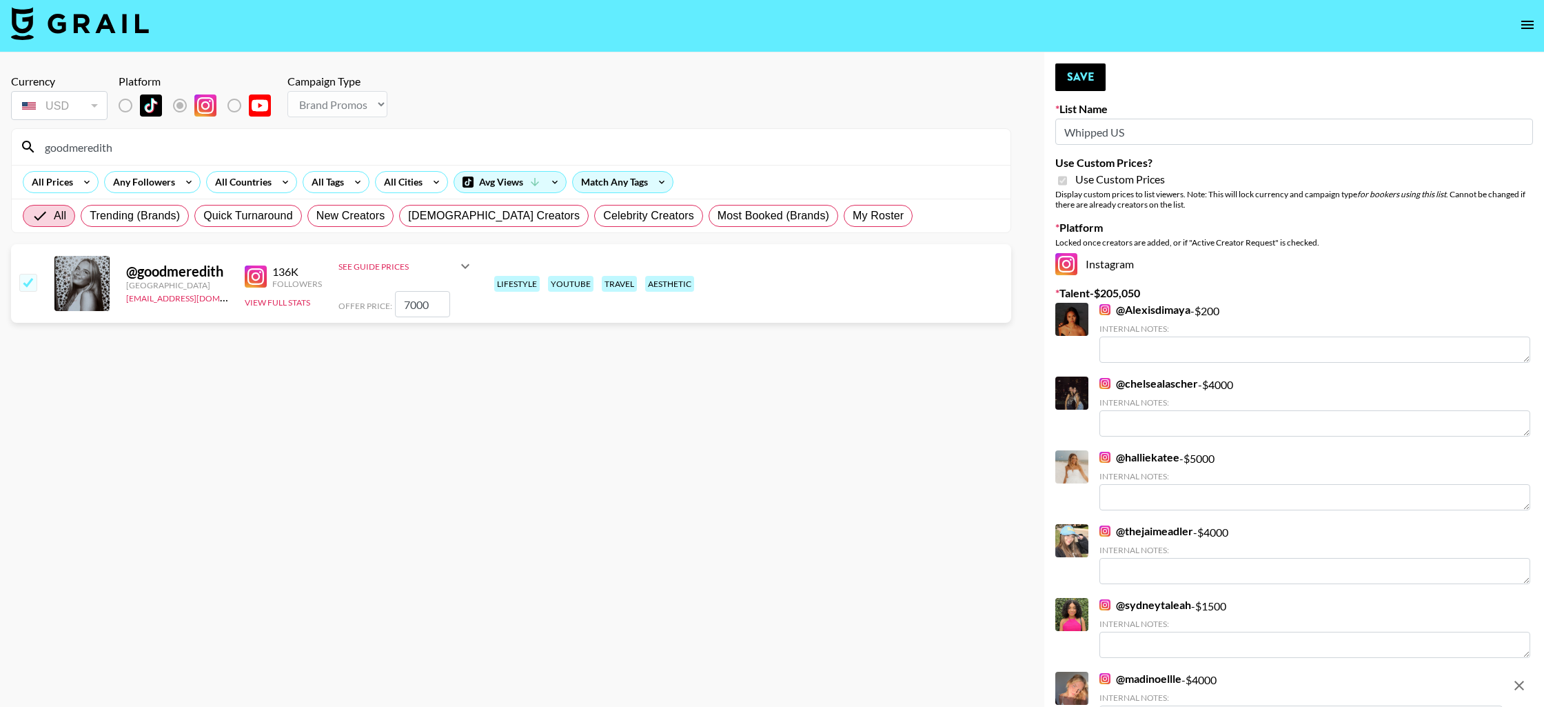
drag, startPoint x: 409, startPoint y: 307, endPoint x: 399, endPoint y: 308, distance: 9.7
click at [399, 308] on input "7000" at bounding box center [422, 304] width 55 height 26
type input "4000"
click at [1072, 77] on button "Save" at bounding box center [1081, 77] width 50 height 28
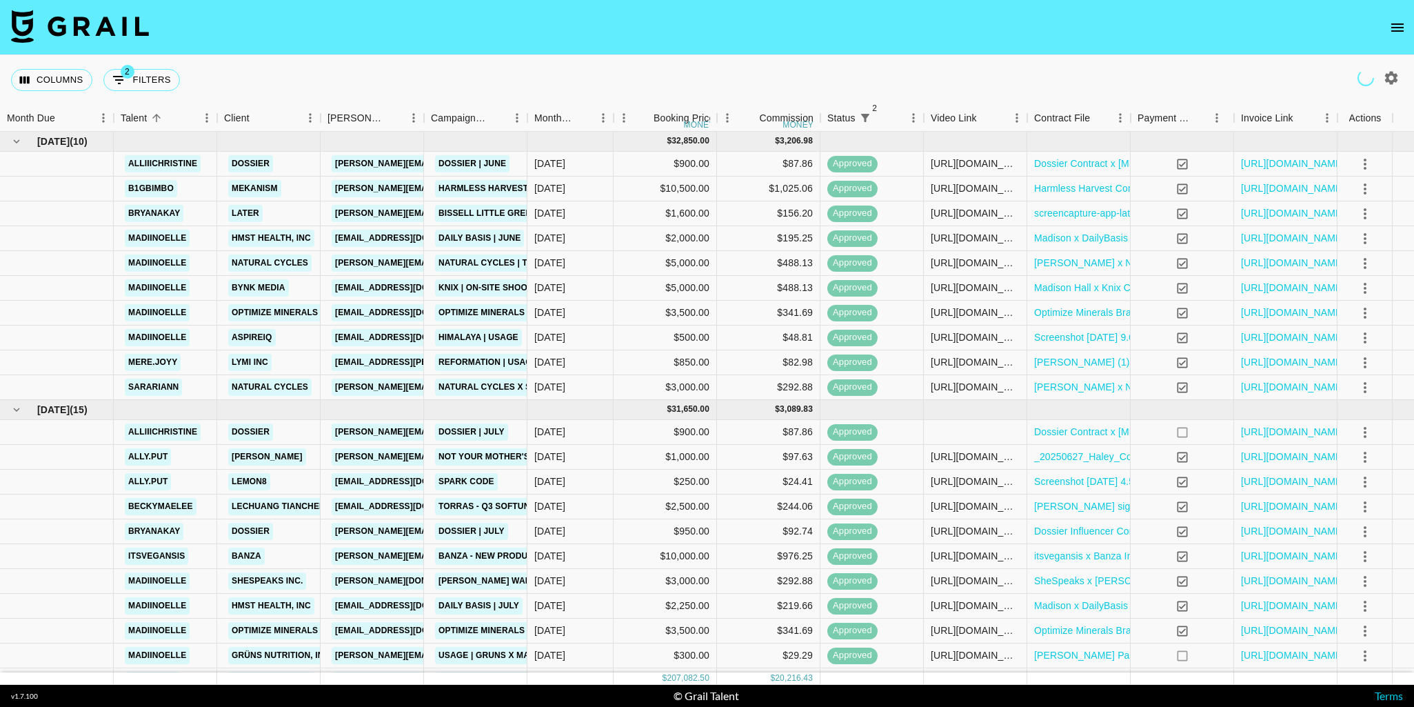
click at [1387, 30] on button "open drawer" at bounding box center [1398, 28] width 28 height 28
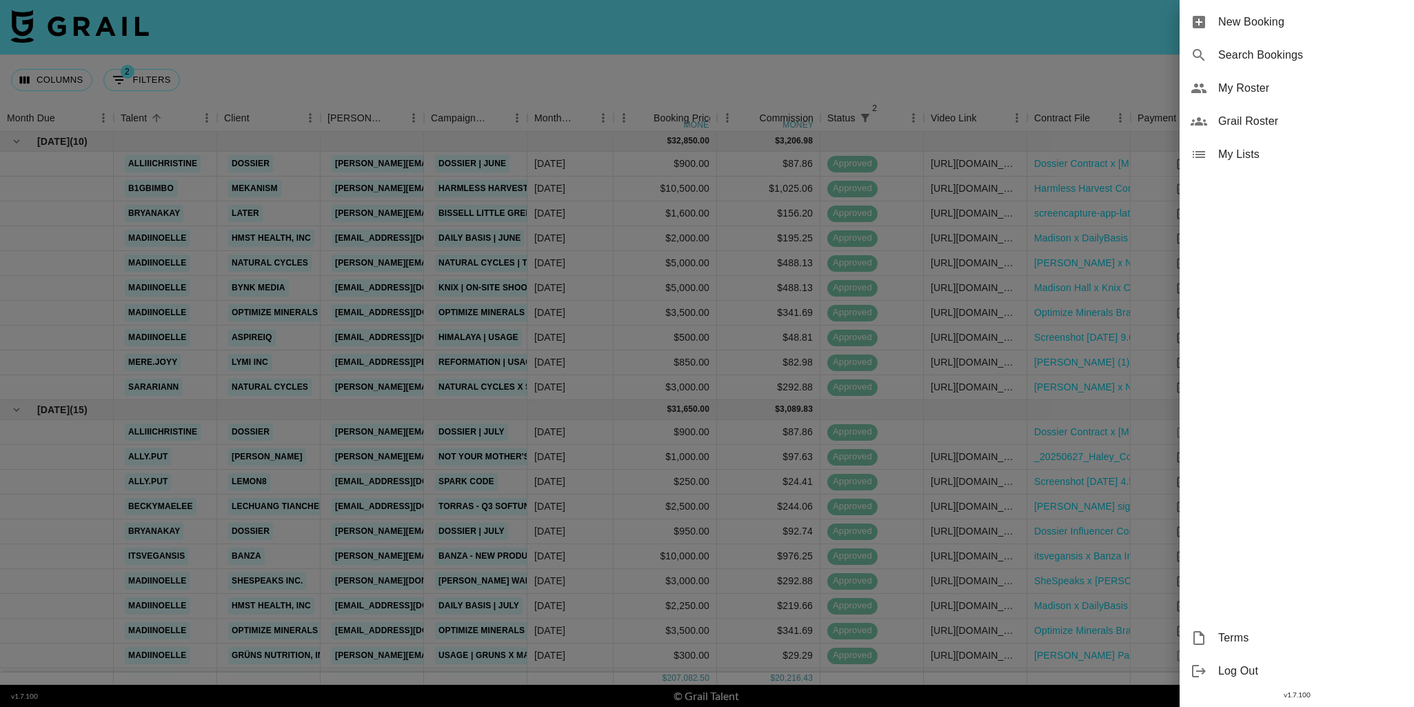
click at [1297, 123] on span "Grail Roster" at bounding box center [1310, 121] width 185 height 17
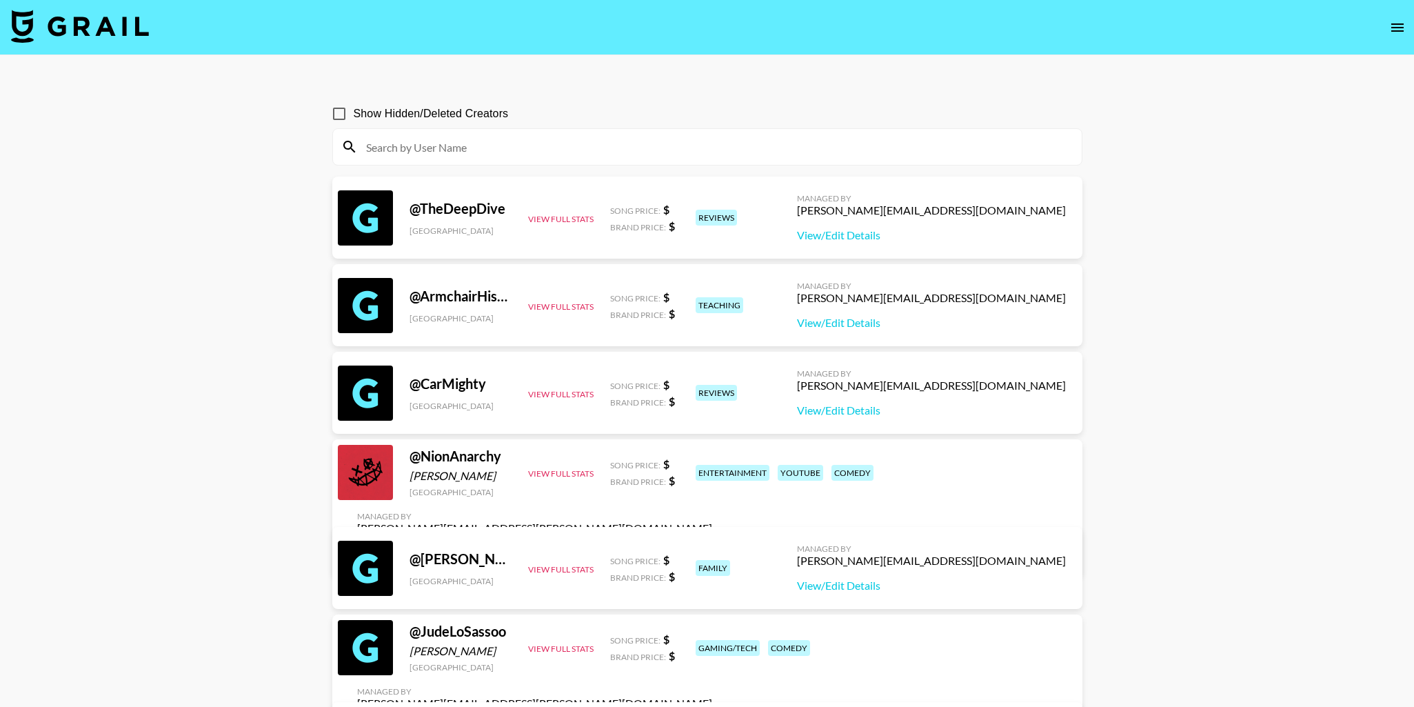
click at [478, 149] on input at bounding box center [716, 147] width 716 height 22
paste input "delaneylee3.3"
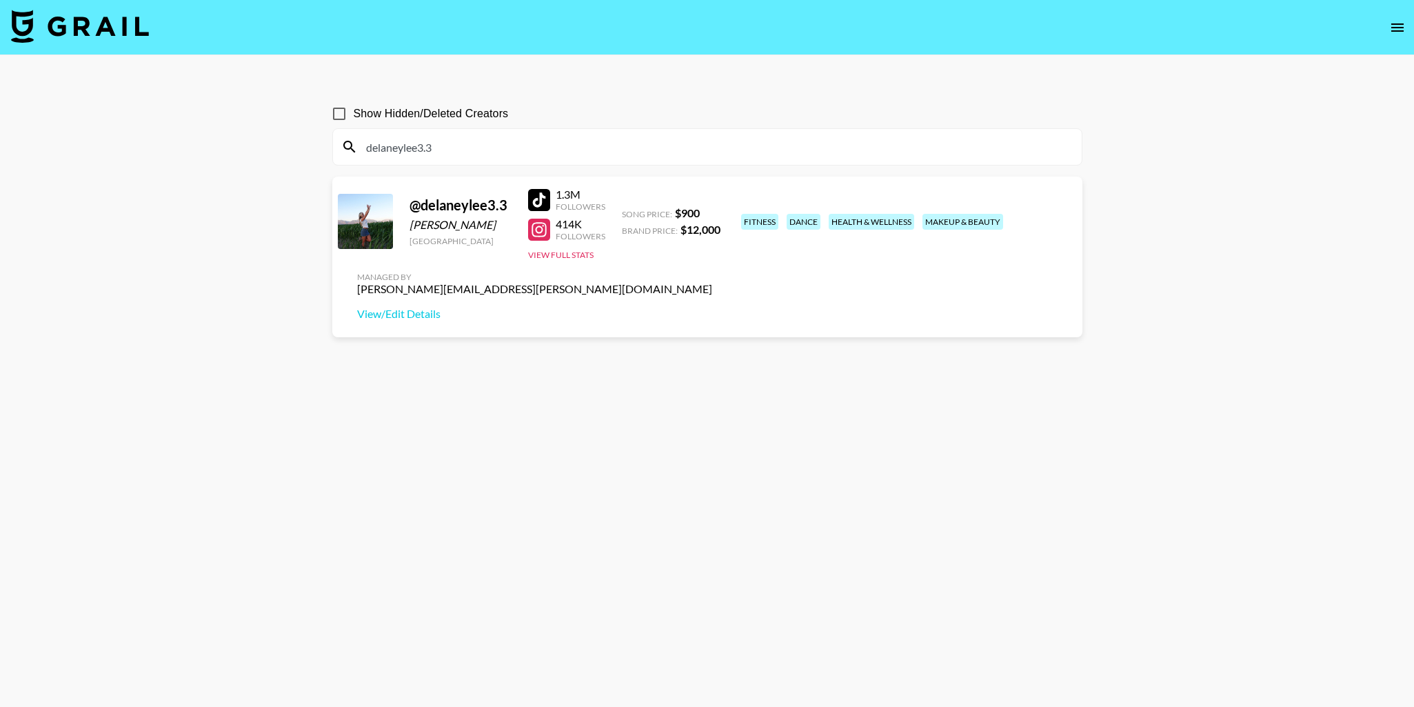
type input "delaneylee3.3"
drag, startPoint x: 478, startPoint y: 228, endPoint x: 403, endPoint y: 225, distance: 75.9
click at [403, 225] on div "@ delaneylee3.3 [PERSON_NAME] [GEOGRAPHIC_DATA] 1.3M Followers 414K Followers V…" at bounding box center [707, 256] width 750 height 161
copy div "[PERSON_NAME]"
drag, startPoint x: 928, startPoint y: 214, endPoint x: 1075, endPoint y: 215, distance: 146.8
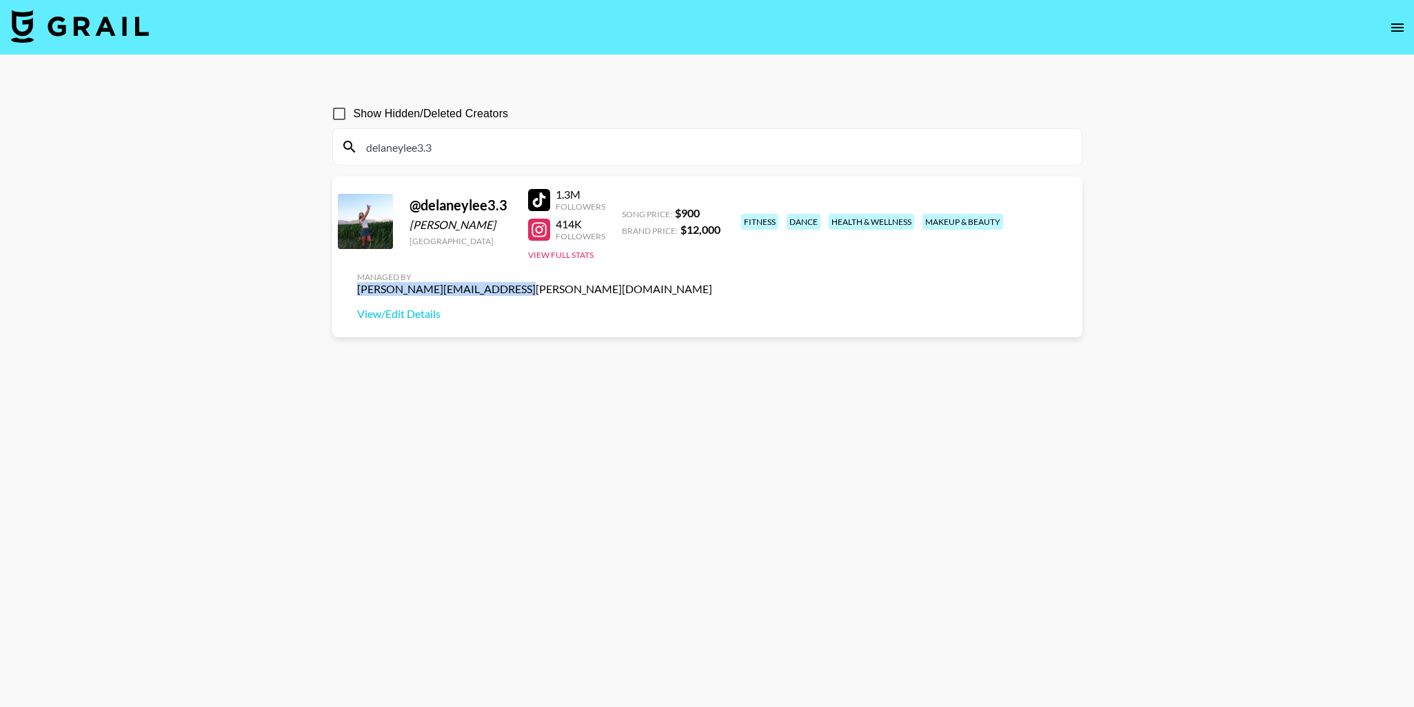
click at [723, 261] on div "Managed By [PERSON_NAME][EMAIL_ADDRESS][PERSON_NAME][DOMAIN_NAME] View/Edit Det…" at bounding box center [534, 296] width 377 height 71
copy div "[PERSON_NAME][EMAIL_ADDRESS][PERSON_NAME][DOMAIN_NAME]"
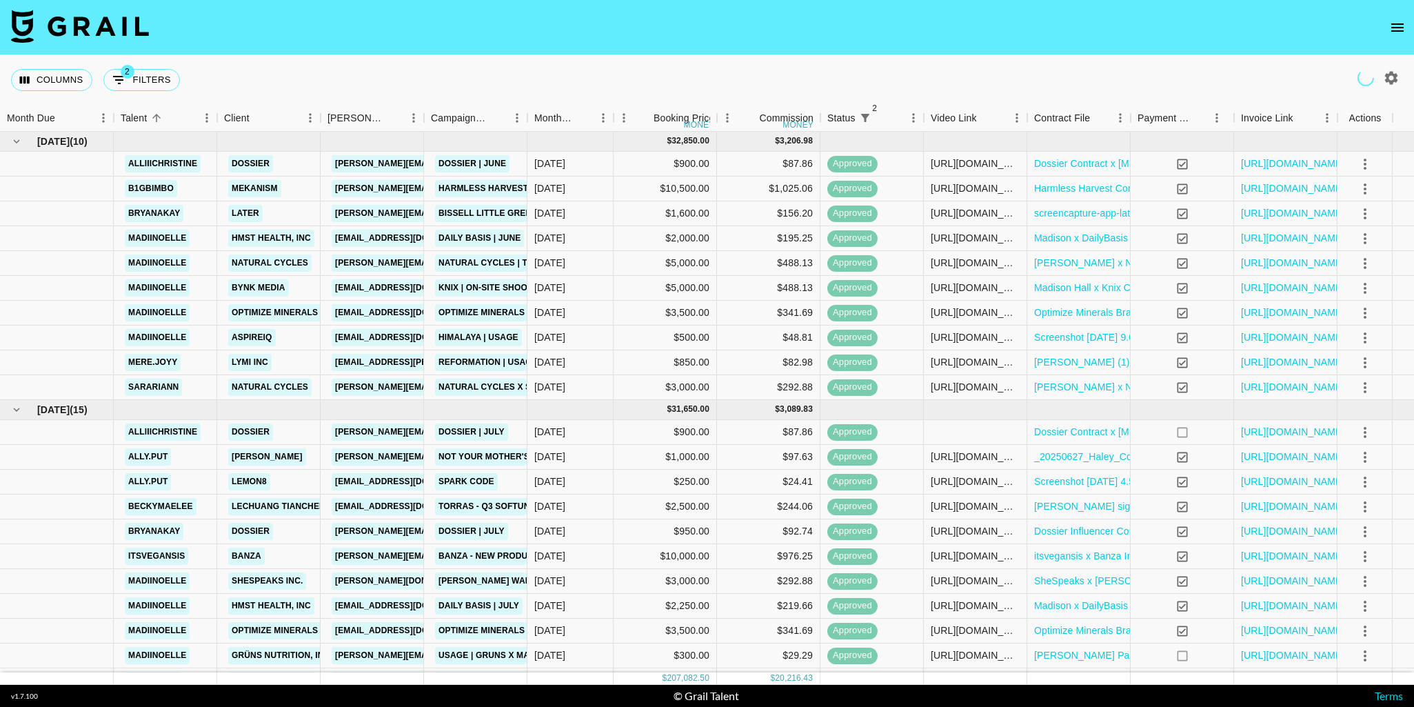
click at [1395, 78] on icon "button" at bounding box center [1391, 77] width 13 height 13
select select "Jun '25"
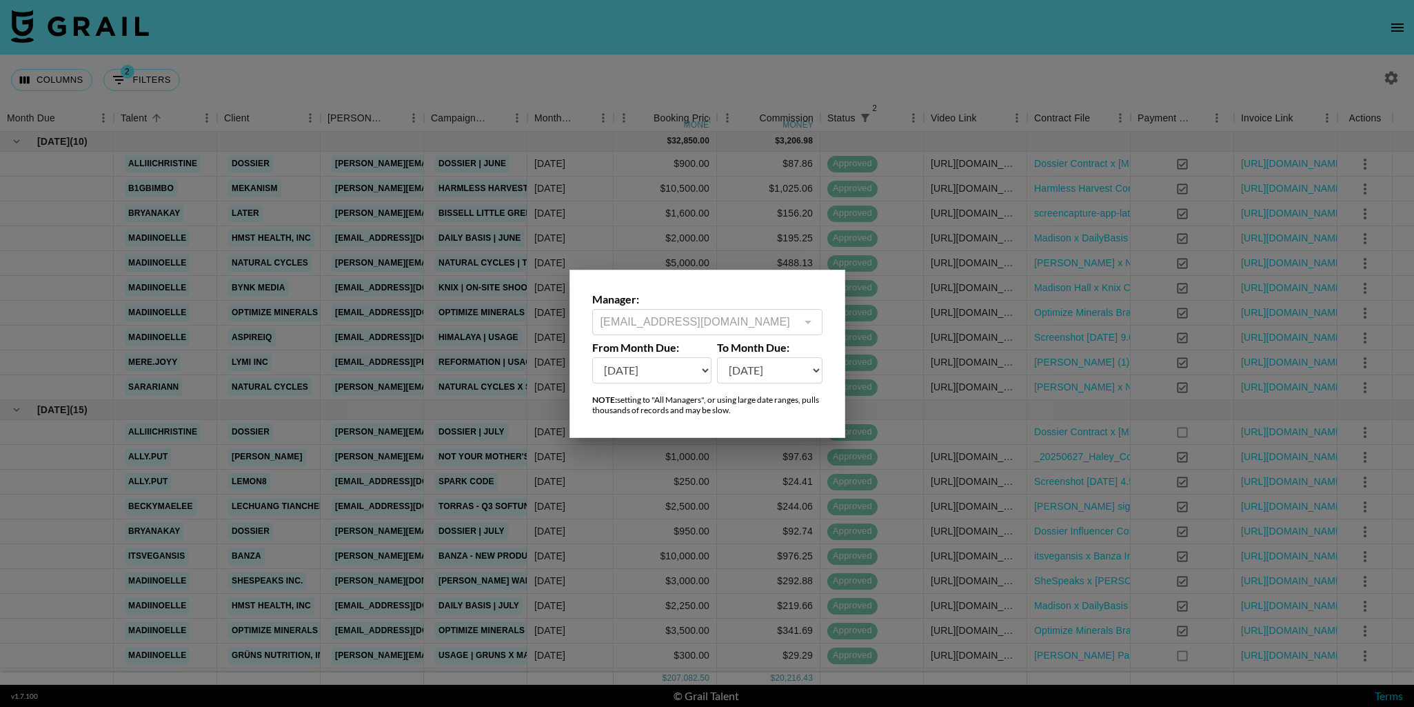
click at [615, 77] on div at bounding box center [707, 353] width 1414 height 707
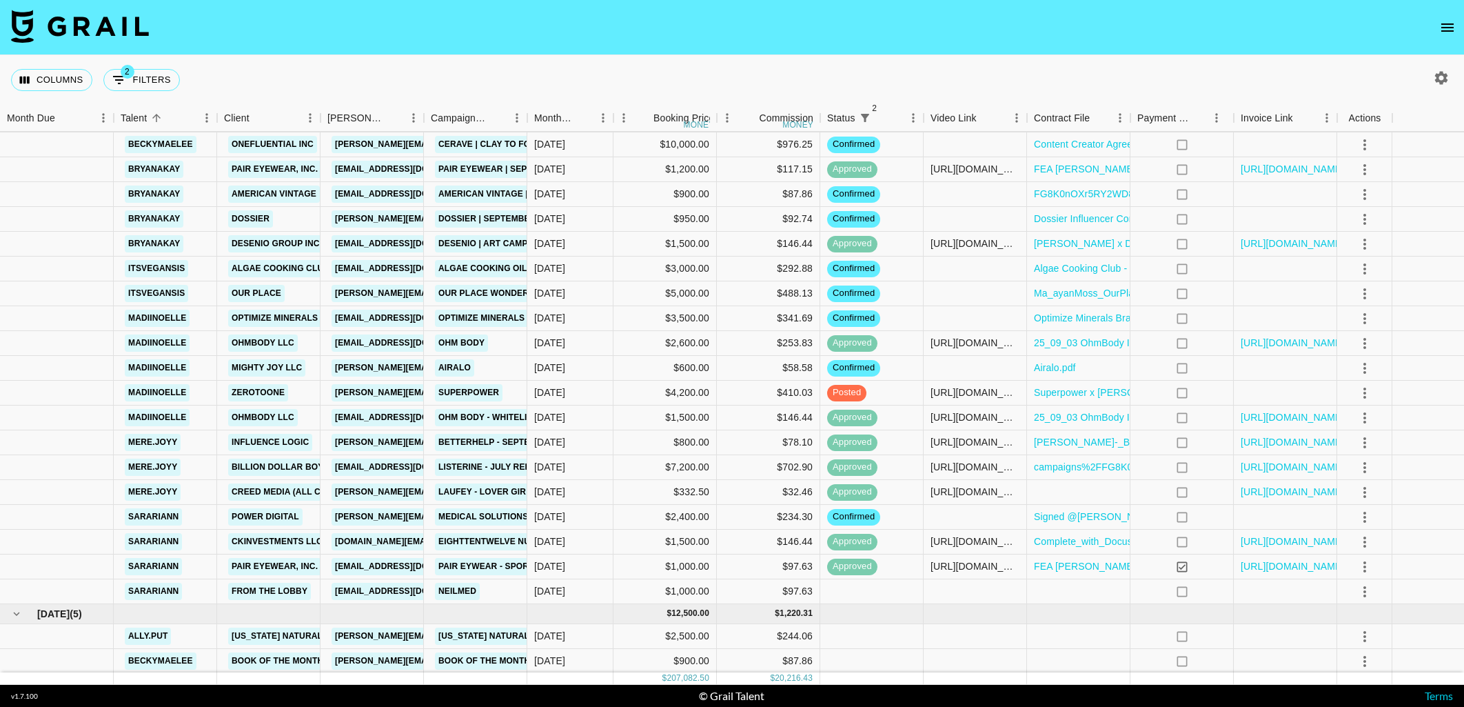
scroll to position [1326, 0]
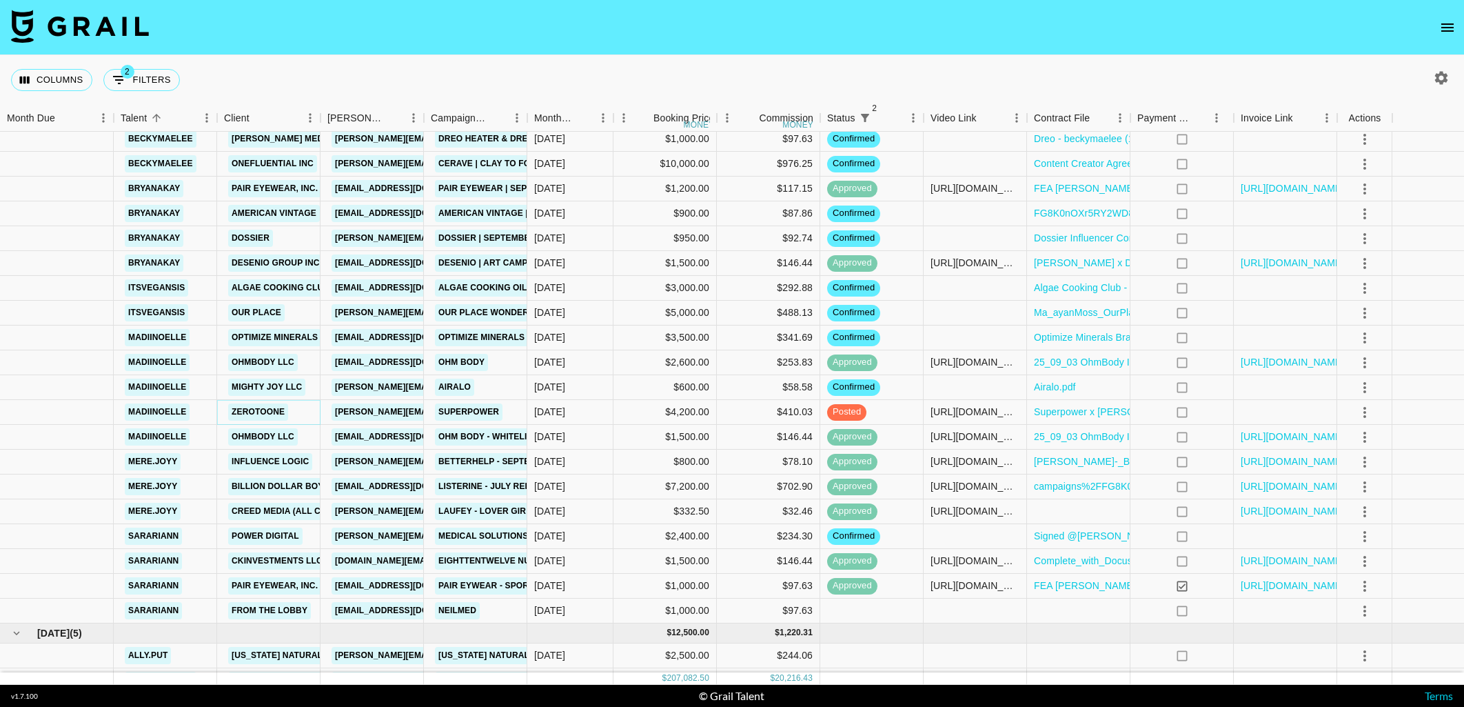
click at [270, 414] on link "ZeroToOne" at bounding box center [258, 411] width 60 height 17
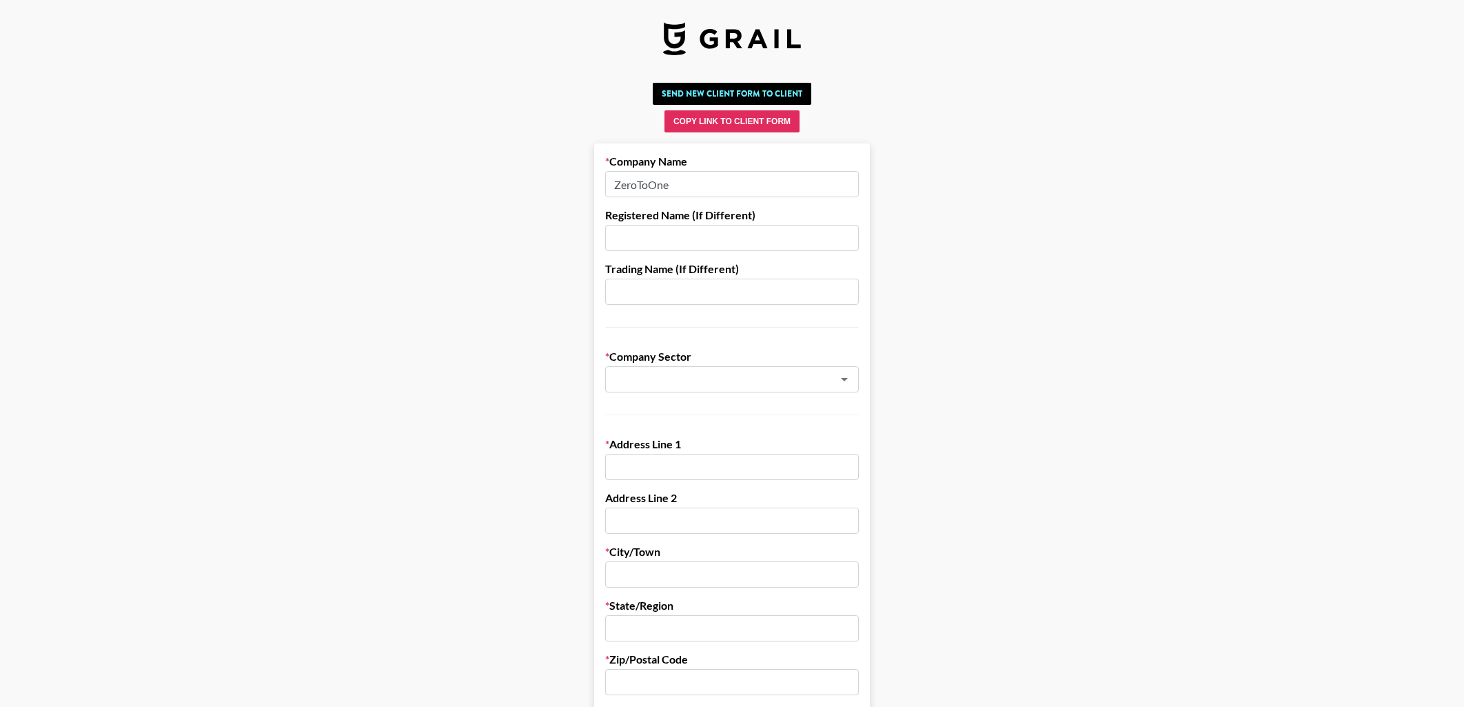
drag, startPoint x: 718, startPoint y: 190, endPoint x: 494, endPoint y: 161, distance: 226.6
paste input "to 1 LLC"
type input "Zero to 1 LLC"
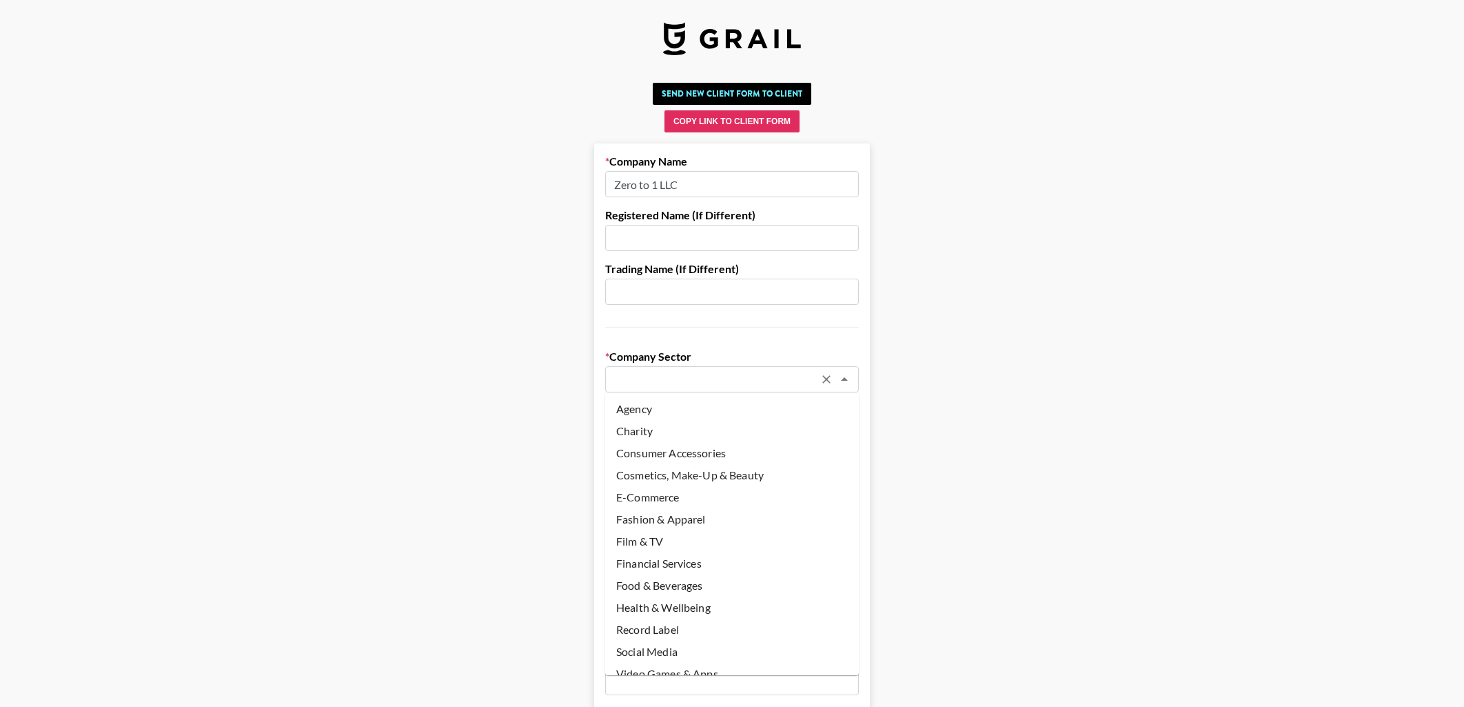
click at [691, 382] on input "text" at bounding box center [714, 380] width 201 height 16
click at [694, 568] on li "Health & Wellbeing" at bounding box center [732, 570] width 254 height 22
type input "Health & Wellbeing"
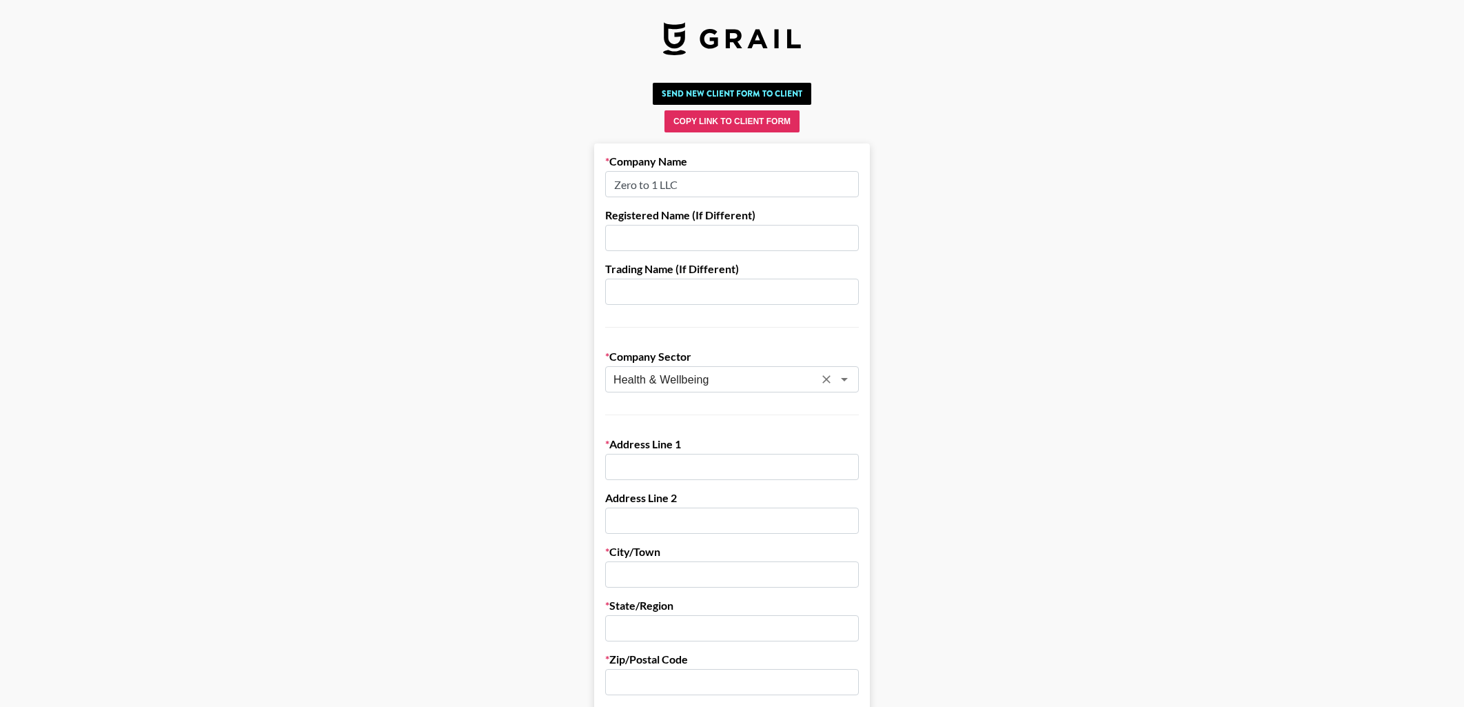
click at [641, 459] on input "text" at bounding box center [732, 467] width 254 height 26
paste input "[STREET_ADDRESS]"
type input "[STREET_ADDRESS]"
click at [673, 561] on input "text" at bounding box center [732, 574] width 254 height 26
paste input "Orange"
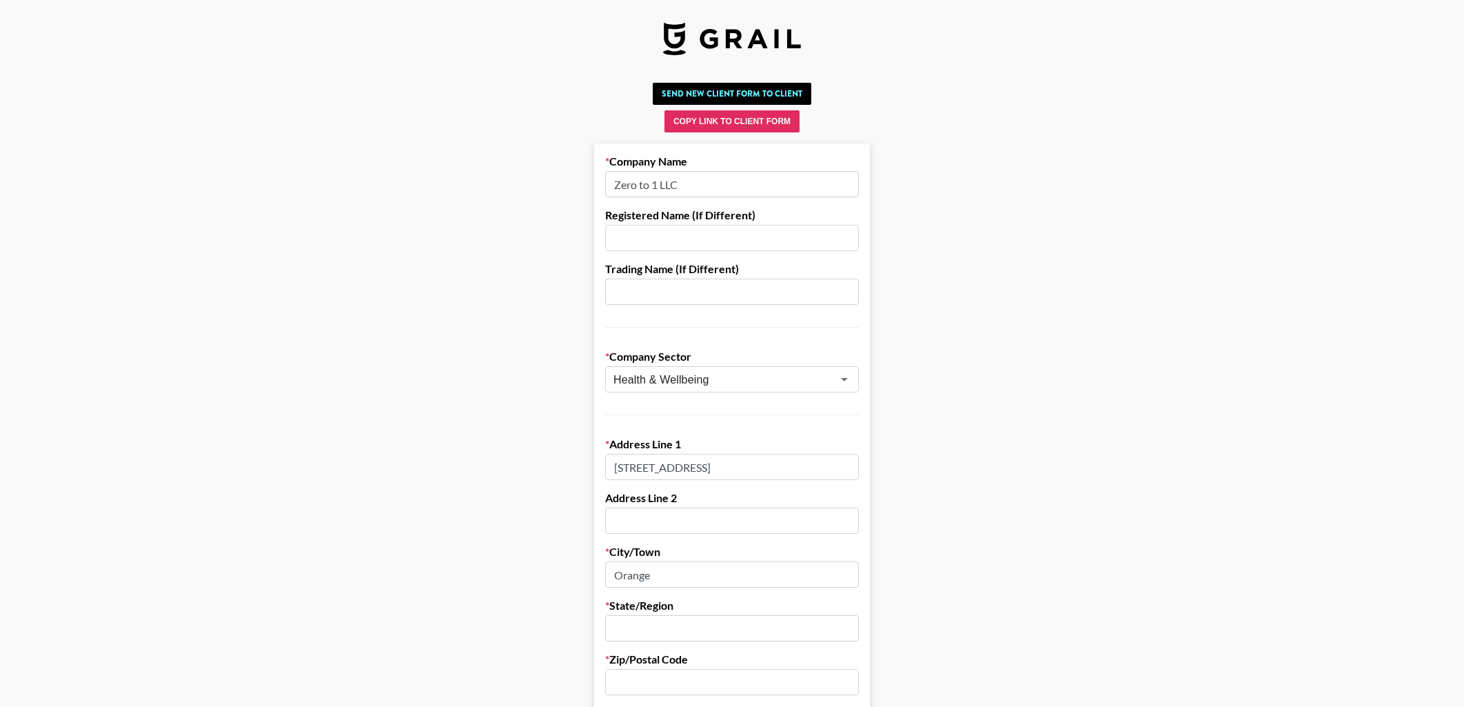
type input "Orange"
click at [658, 625] on input "text" at bounding box center [732, 628] width 254 height 26
type input "CA"
click at [669, 676] on input "text" at bounding box center [732, 682] width 254 height 26
paste input "92869"
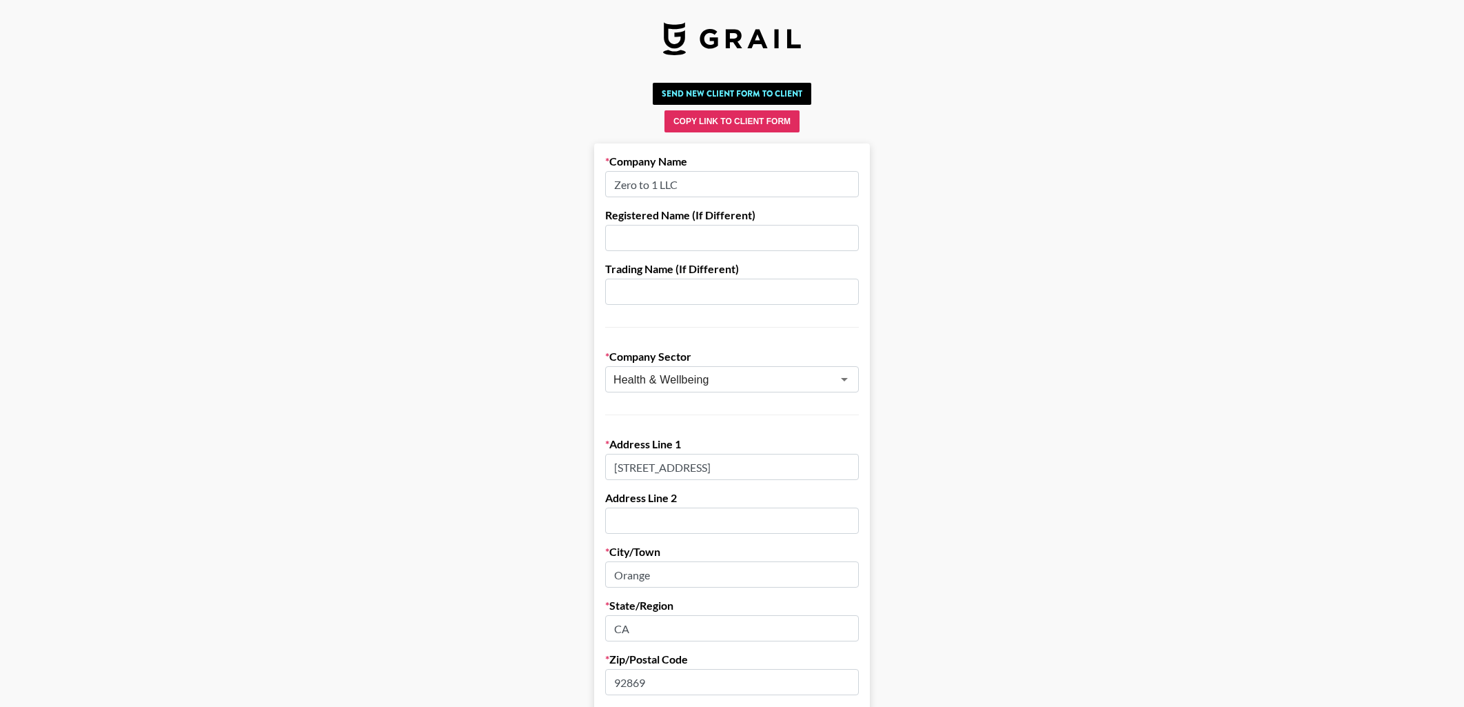
type input "92869"
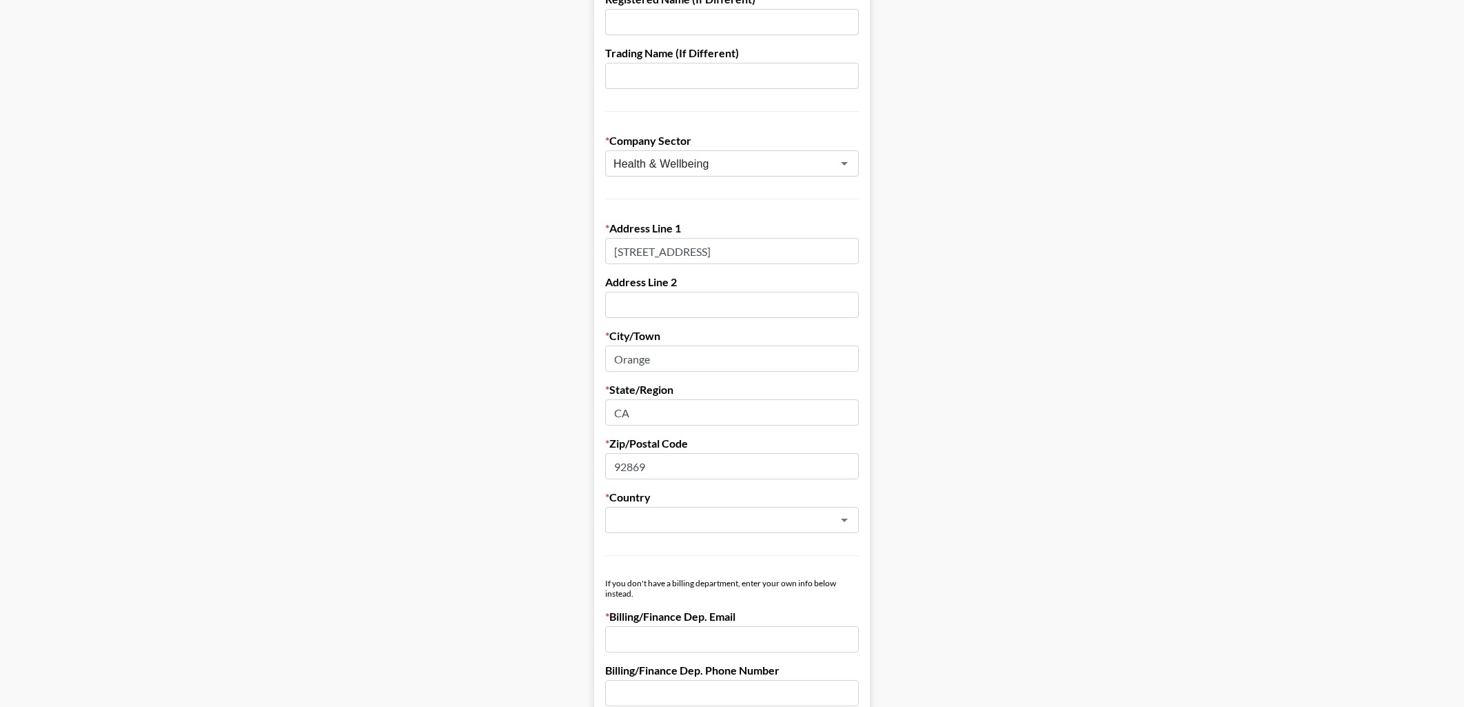
scroll to position [217, 0]
drag, startPoint x: 674, startPoint y: 513, endPoint x: 674, endPoint y: 521, distance: 7.6
click at [673, 513] on input "text" at bounding box center [714, 519] width 201 height 16
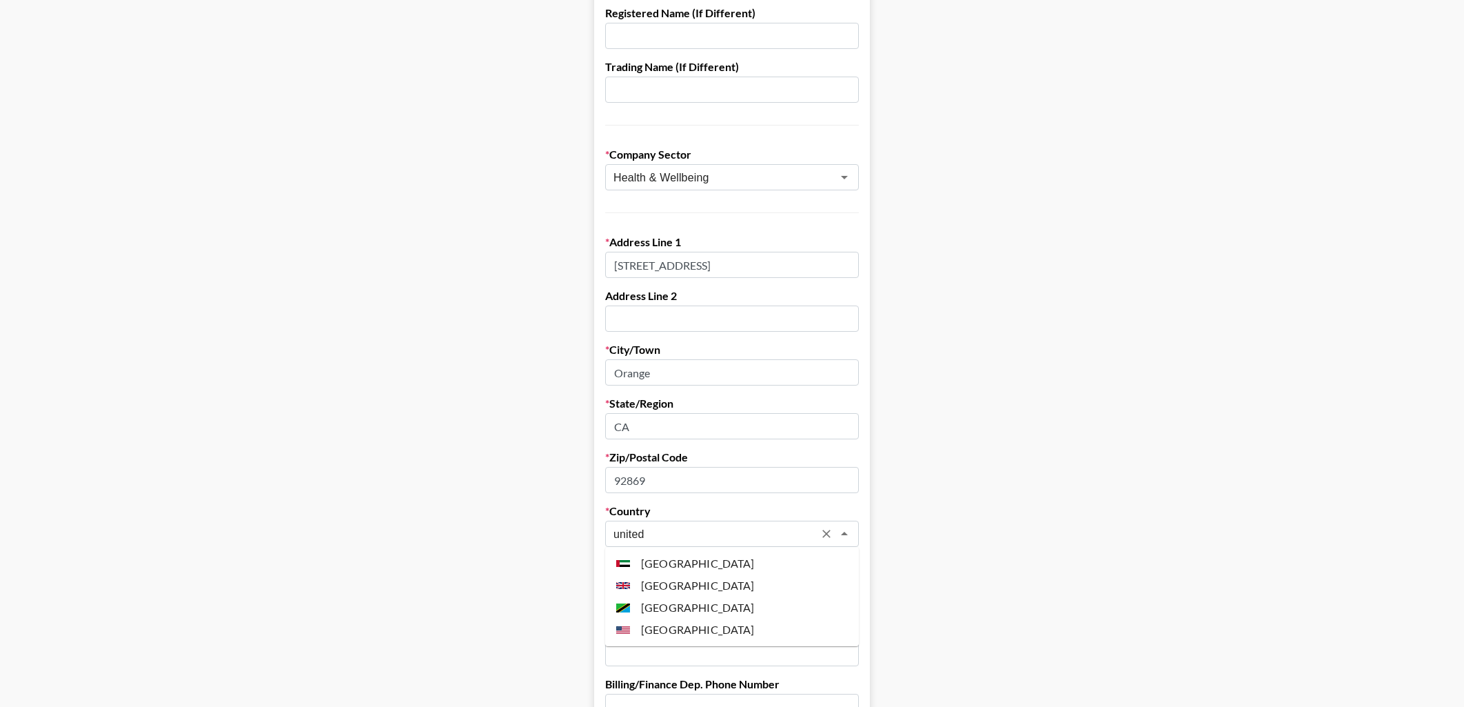
click at [656, 632] on li "[GEOGRAPHIC_DATA]" at bounding box center [732, 629] width 254 height 22
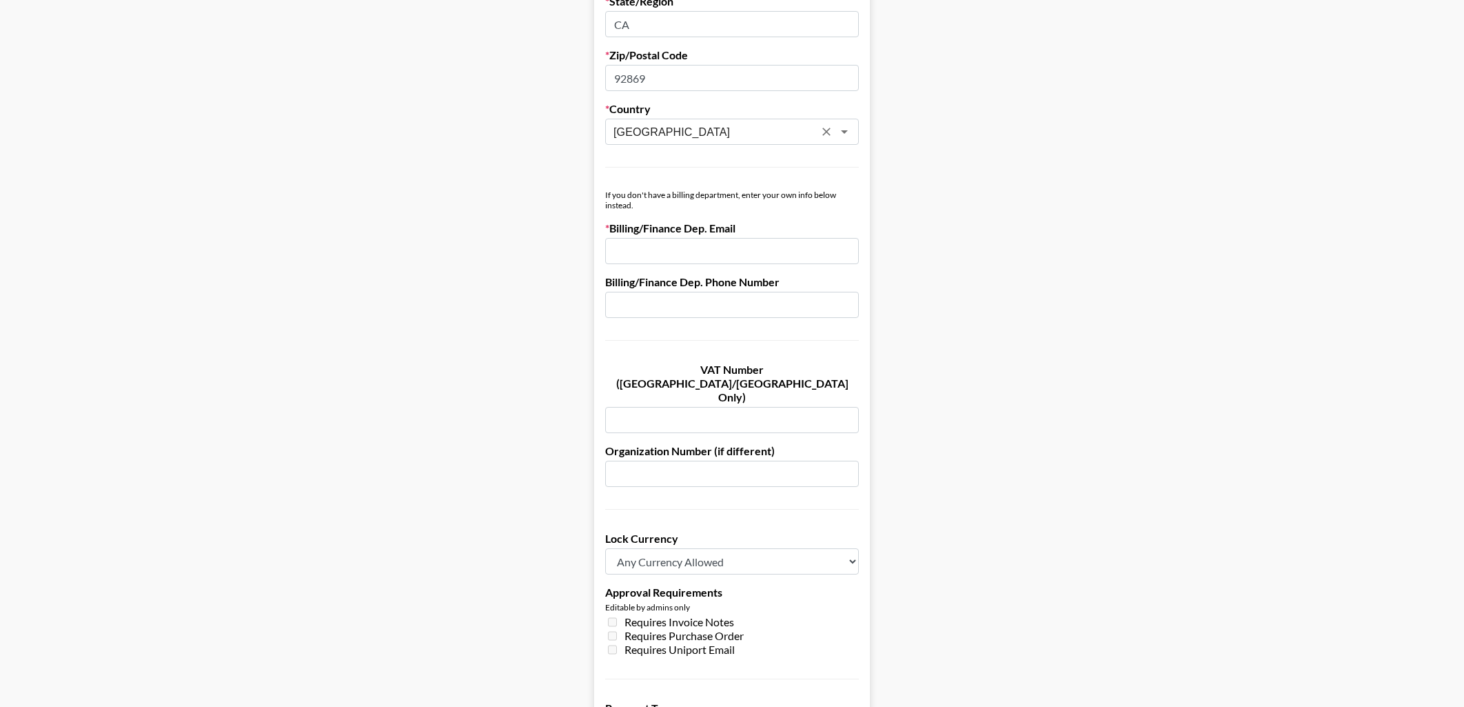
scroll to position [636, 0]
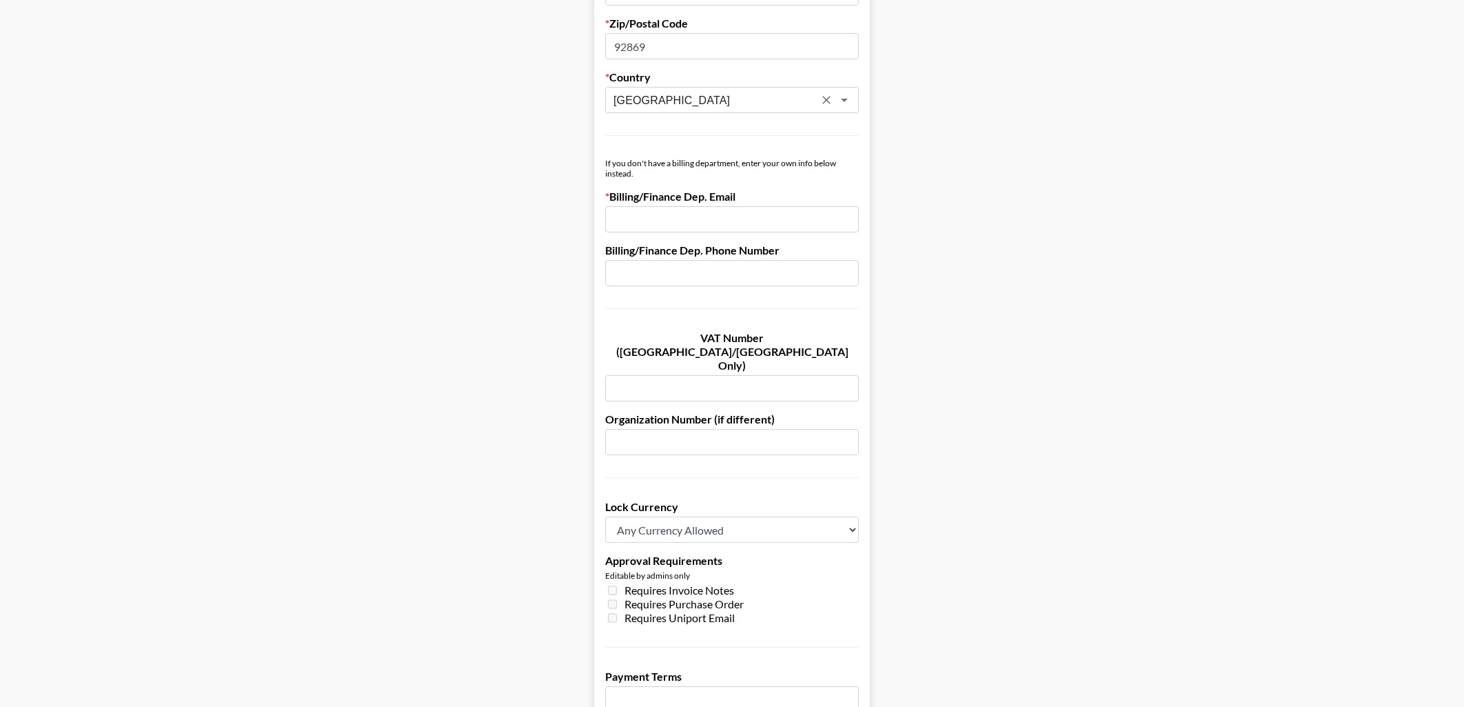
type input "[GEOGRAPHIC_DATA]"
click at [742, 221] on input "email" at bounding box center [732, 219] width 254 height 26
paste input "[PERSON_NAME][EMAIL_ADDRESS][DOMAIN_NAME]"
type input "[PERSON_NAME][EMAIL_ADDRESS][DOMAIN_NAME]"
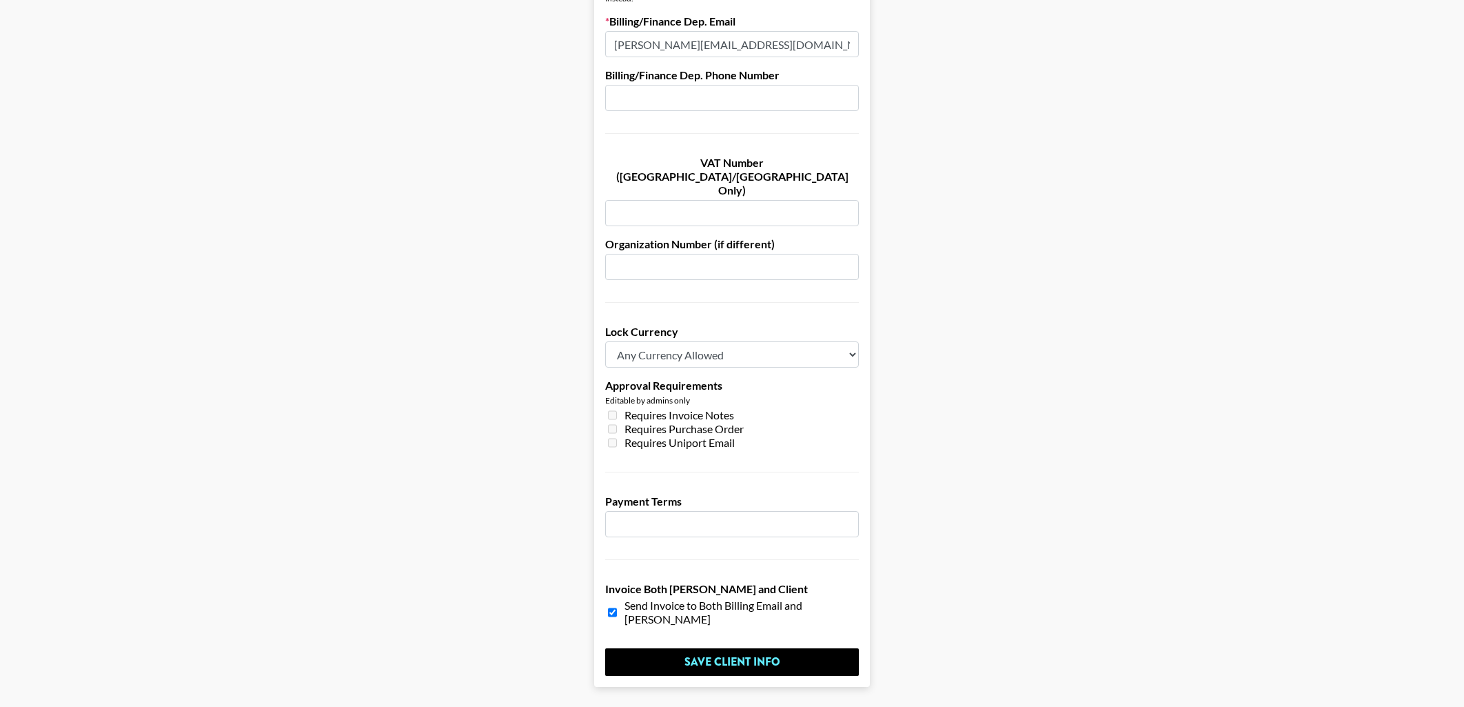
scroll to position [810, 0]
click at [676, 510] on form "Company Name Zero to 1 LLC Registered Name (If Different) Trading Name (If Diff…" at bounding box center [732, 10] width 276 height 1354
click at [678, 512] on input "number" at bounding box center [732, 525] width 254 height 26
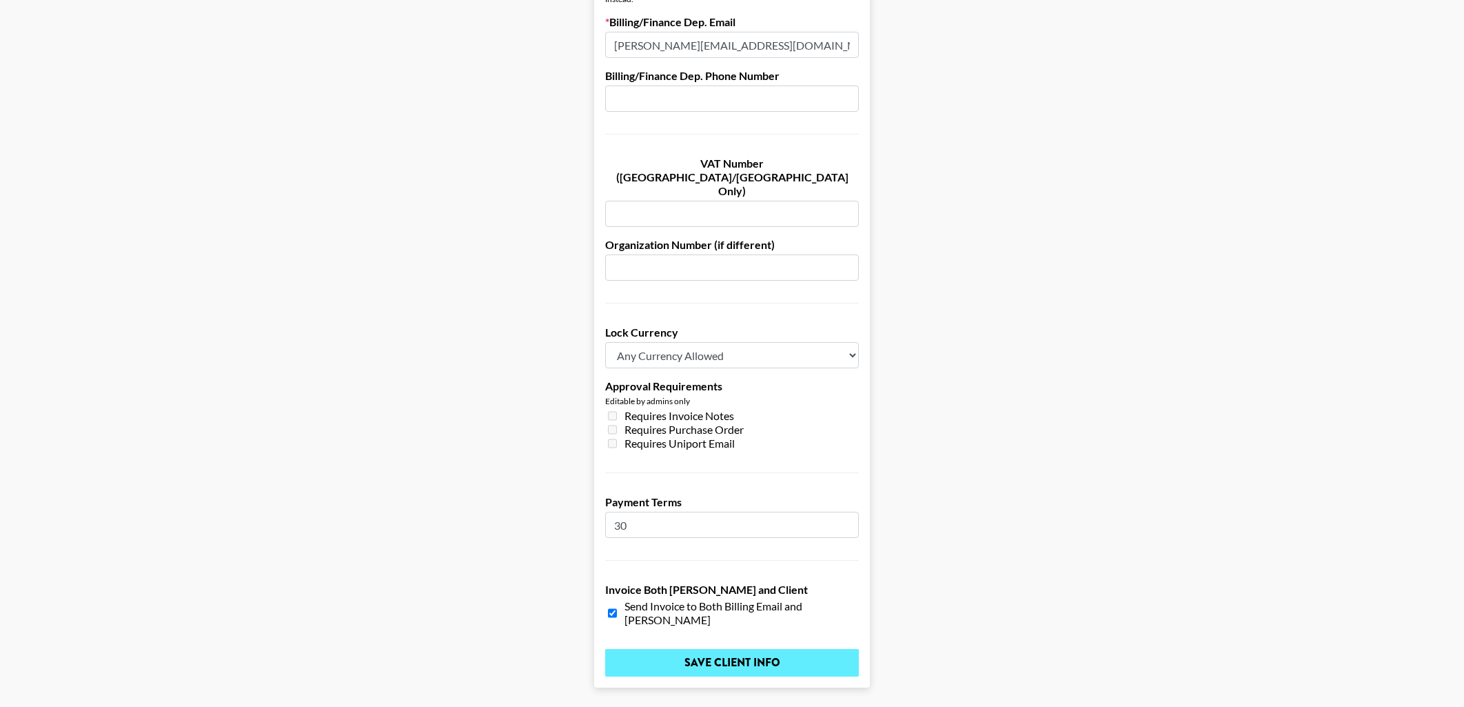
type input "30"
click at [787, 649] on input "Save Client Info" at bounding box center [732, 663] width 254 height 28
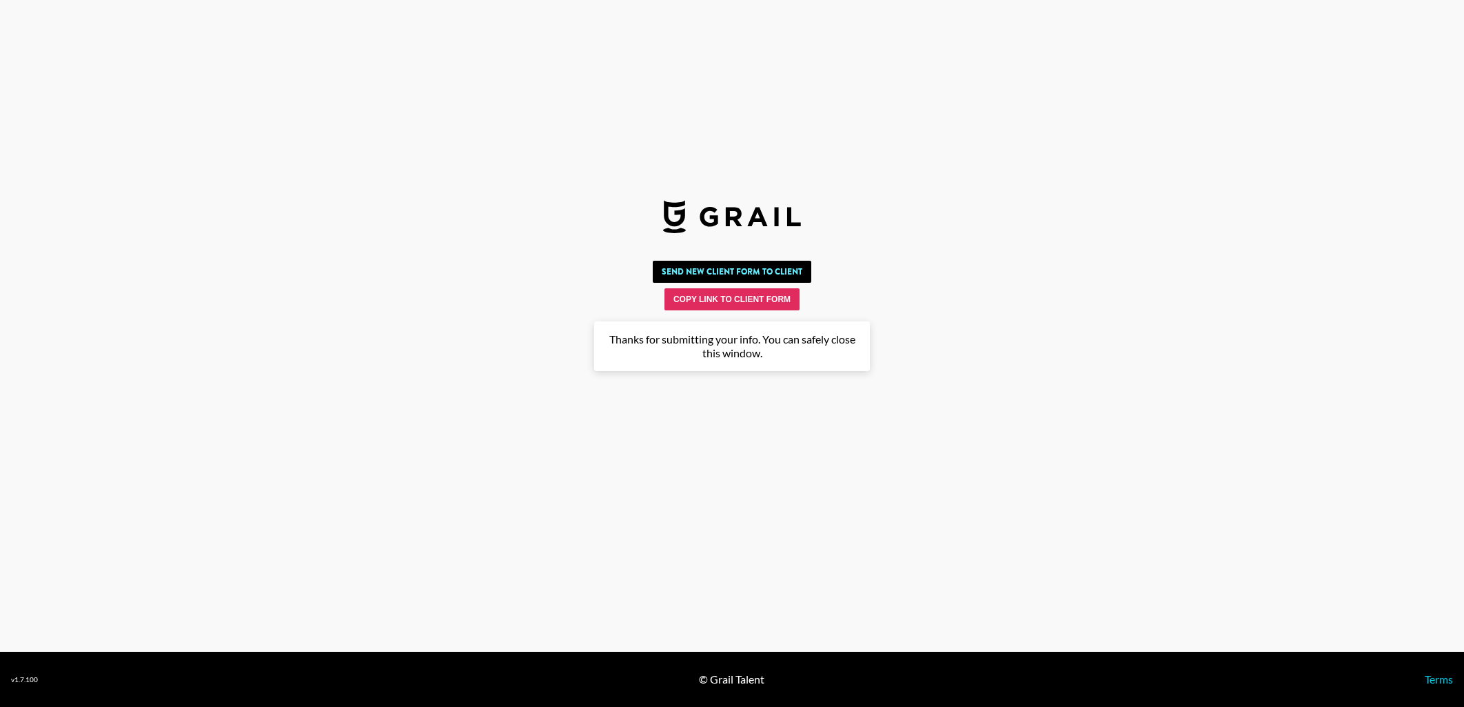
scroll to position [0, 0]
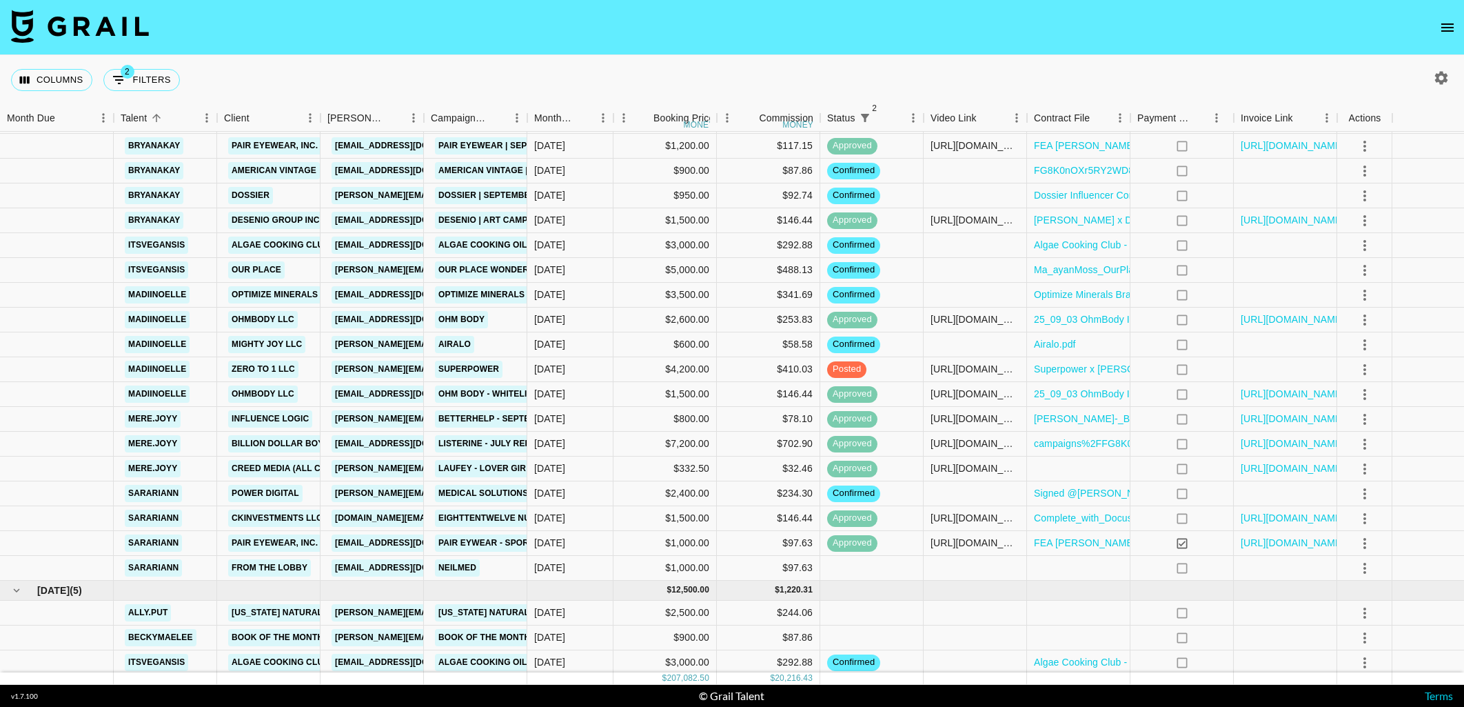
scroll to position [1371, 0]
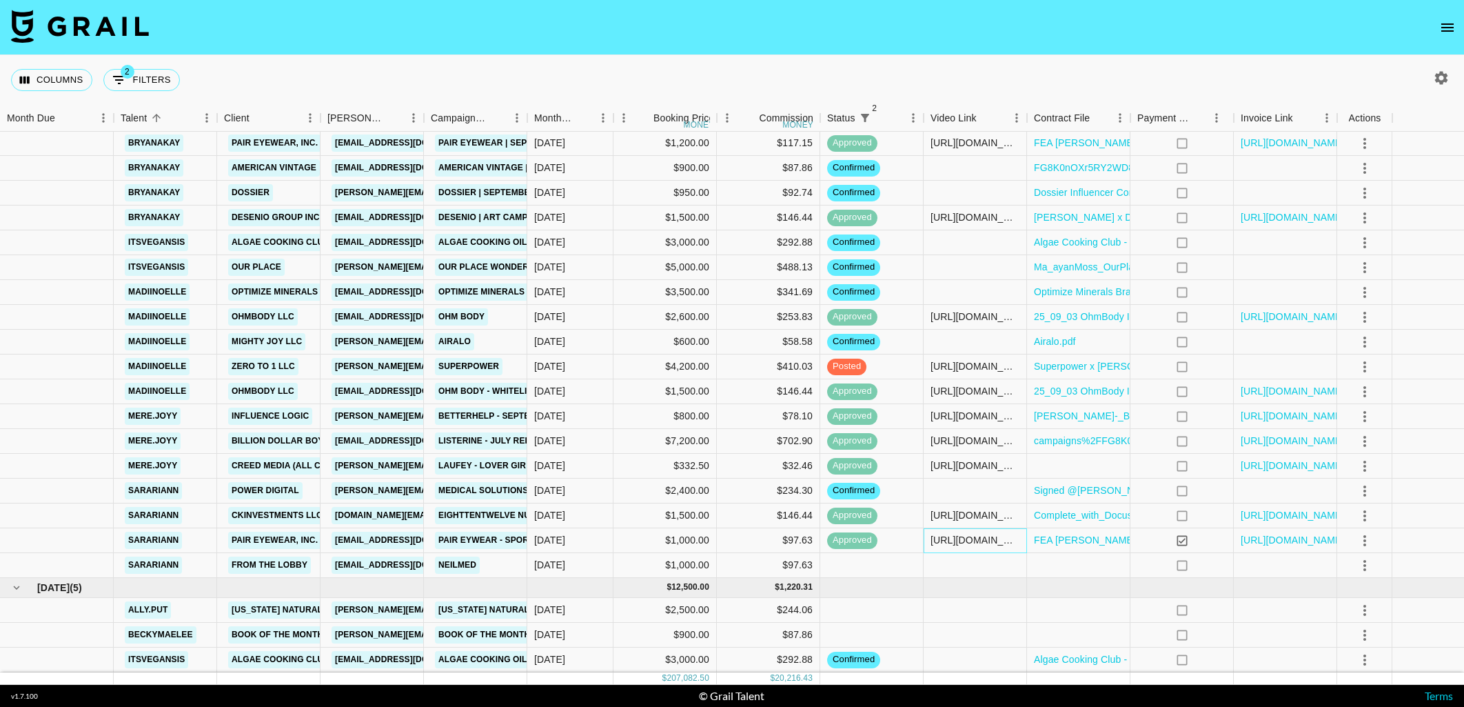
click at [960, 538] on div "[URL][DOMAIN_NAME]" at bounding box center [975, 540] width 89 height 14
drag, startPoint x: 1011, startPoint y: 541, endPoint x: 909, endPoint y: 540, distance: 102.0
click at [909, 540] on div "sarariann Pair Eyewear, Inc. [EMAIL_ADDRESS][DOMAIN_NAME] Pair Eywear - Sport L…" at bounding box center [732, 540] width 1464 height 25
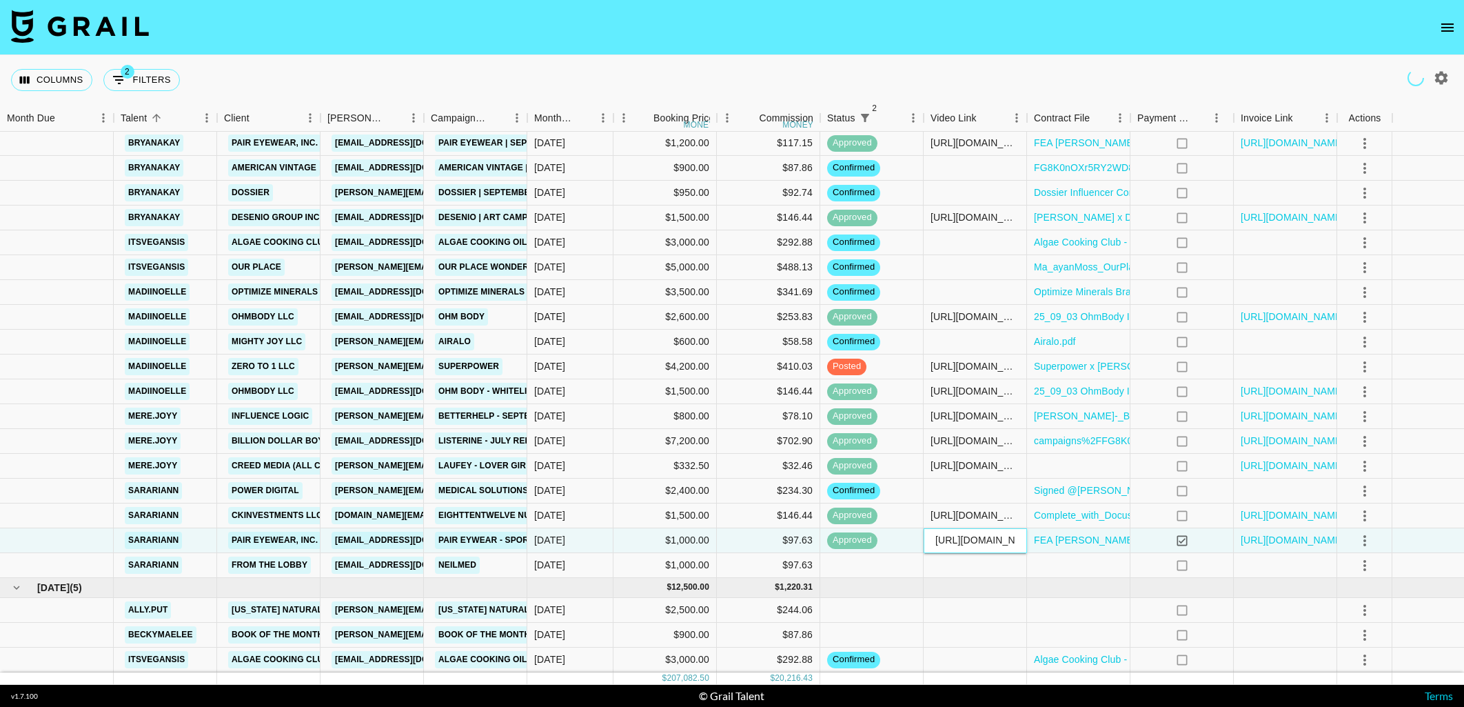
scroll to position [1377, 0]
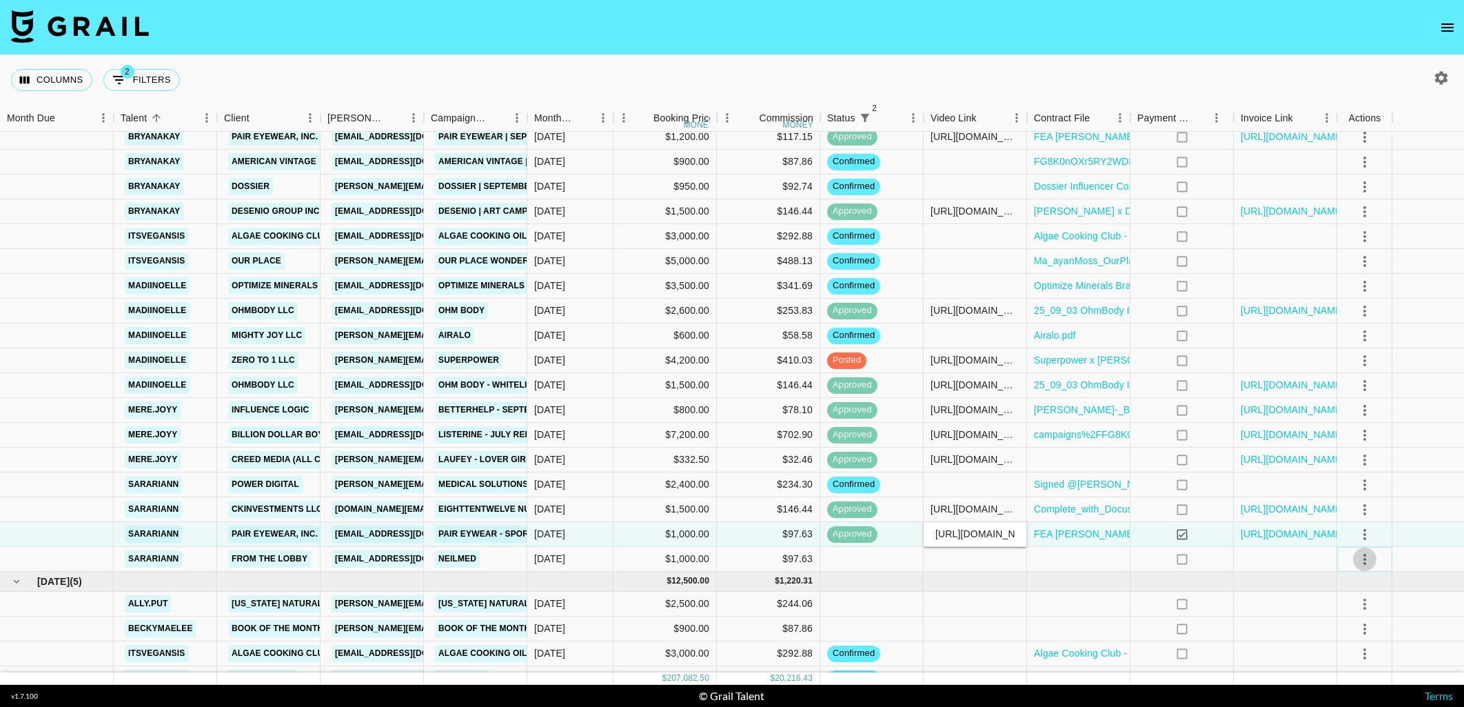
click at [1364, 558] on icon "select merge strategy" at bounding box center [1365, 559] width 3 height 11
click at [1359, 614] on li "Decline" at bounding box center [1365, 613] width 90 height 25
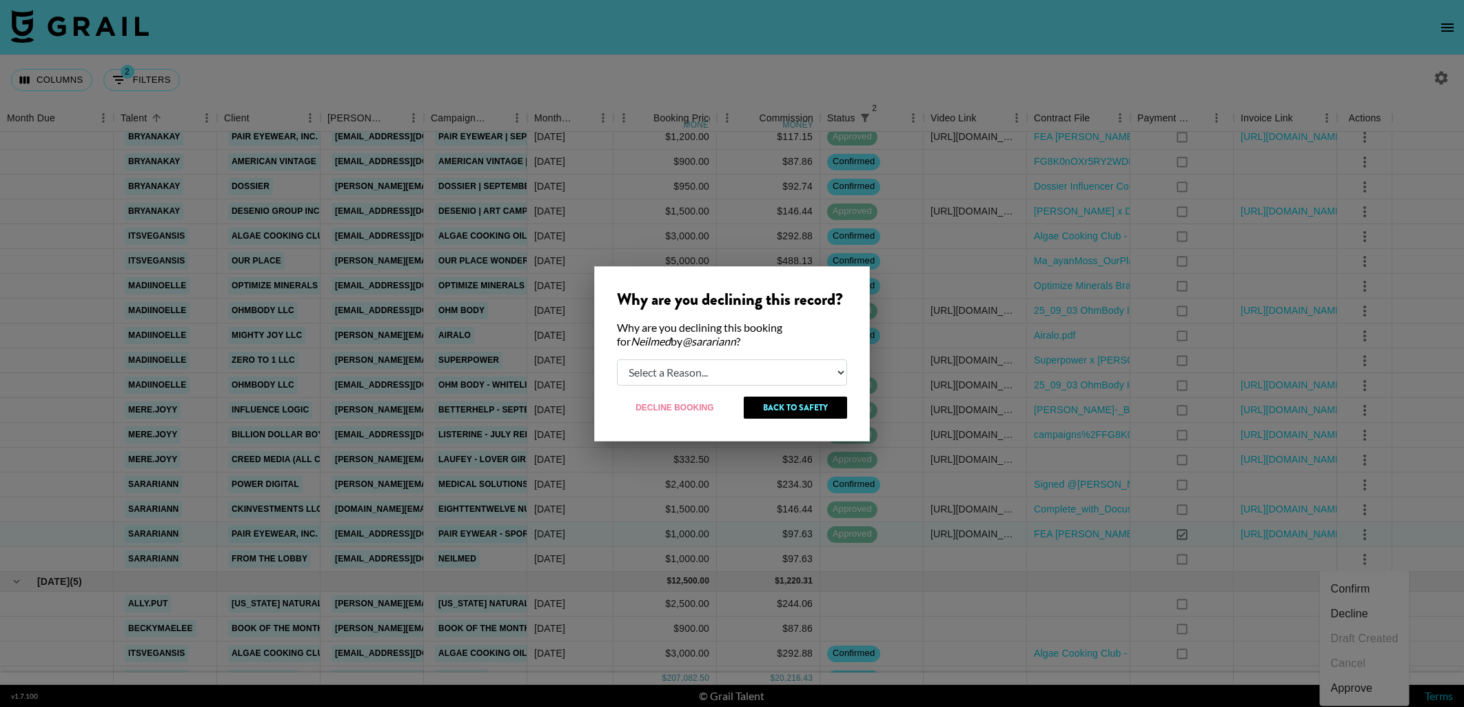
click at [709, 367] on select "Select a Reason... Relogging this deal due to a data issue The [PERSON_NAME] ca…" at bounding box center [732, 372] width 230 height 26
select select "booker_cancel"
click at [617, 359] on select "Select a Reason... Relogging this deal due to a data issue The [PERSON_NAME] ca…" at bounding box center [732, 372] width 230 height 26
click at [687, 407] on button "Decline Booking" at bounding box center [675, 407] width 117 height 22
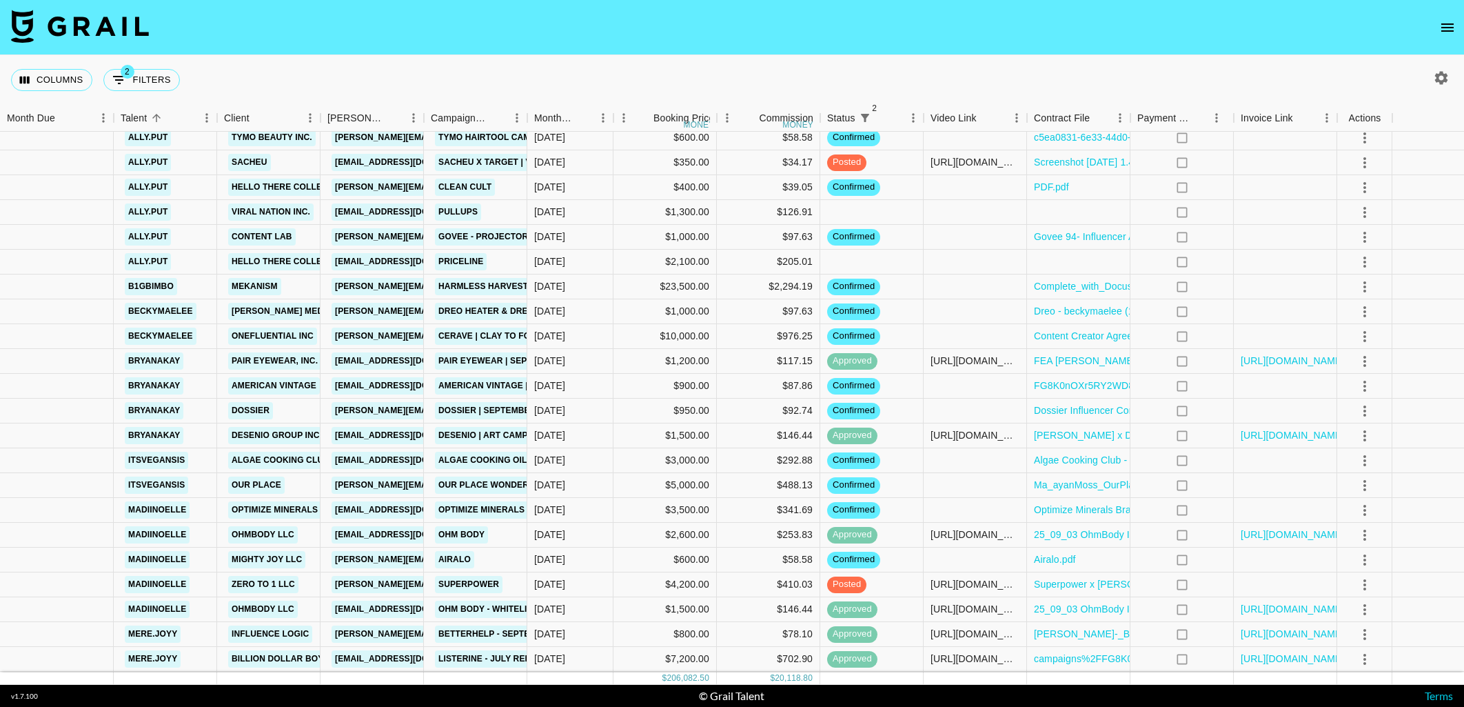
scroll to position [1096, 0]
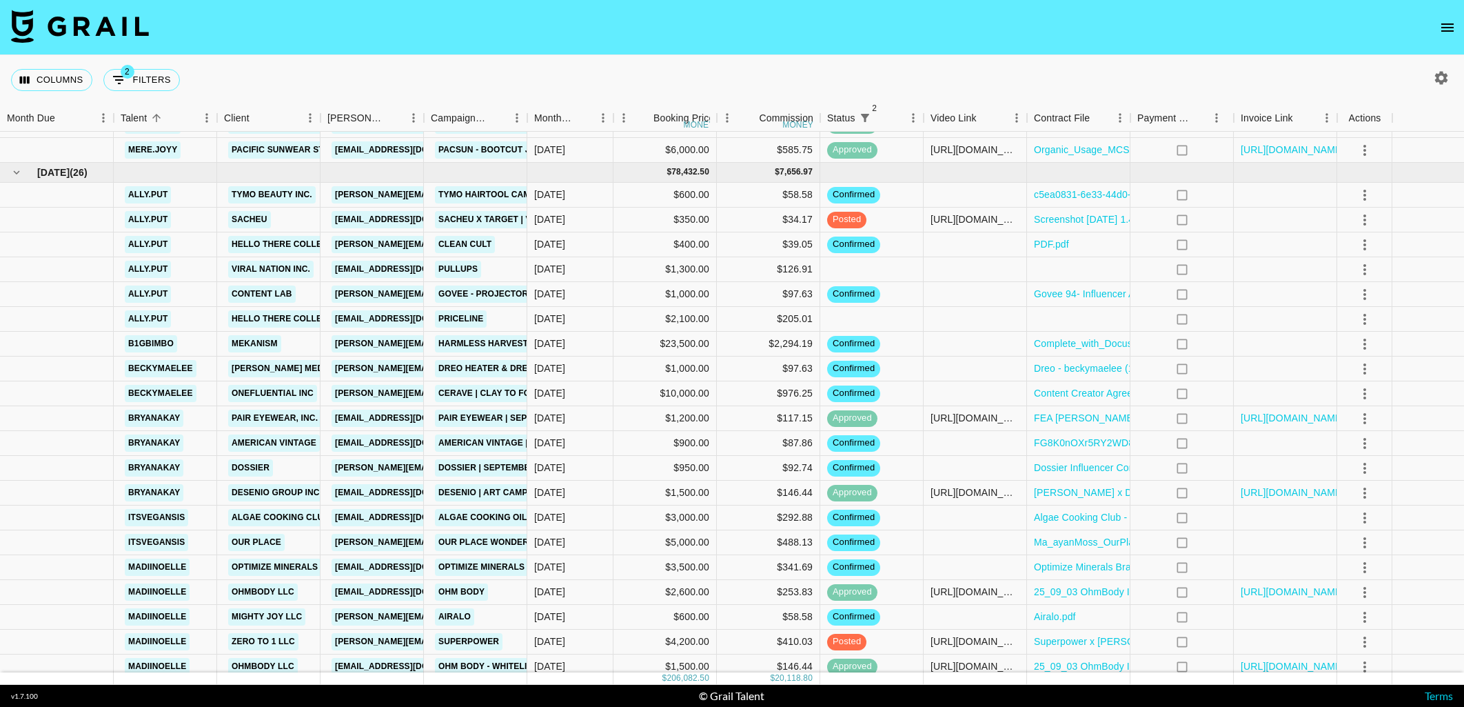
click at [1450, 24] on icon "open drawer" at bounding box center [1448, 27] width 12 height 8
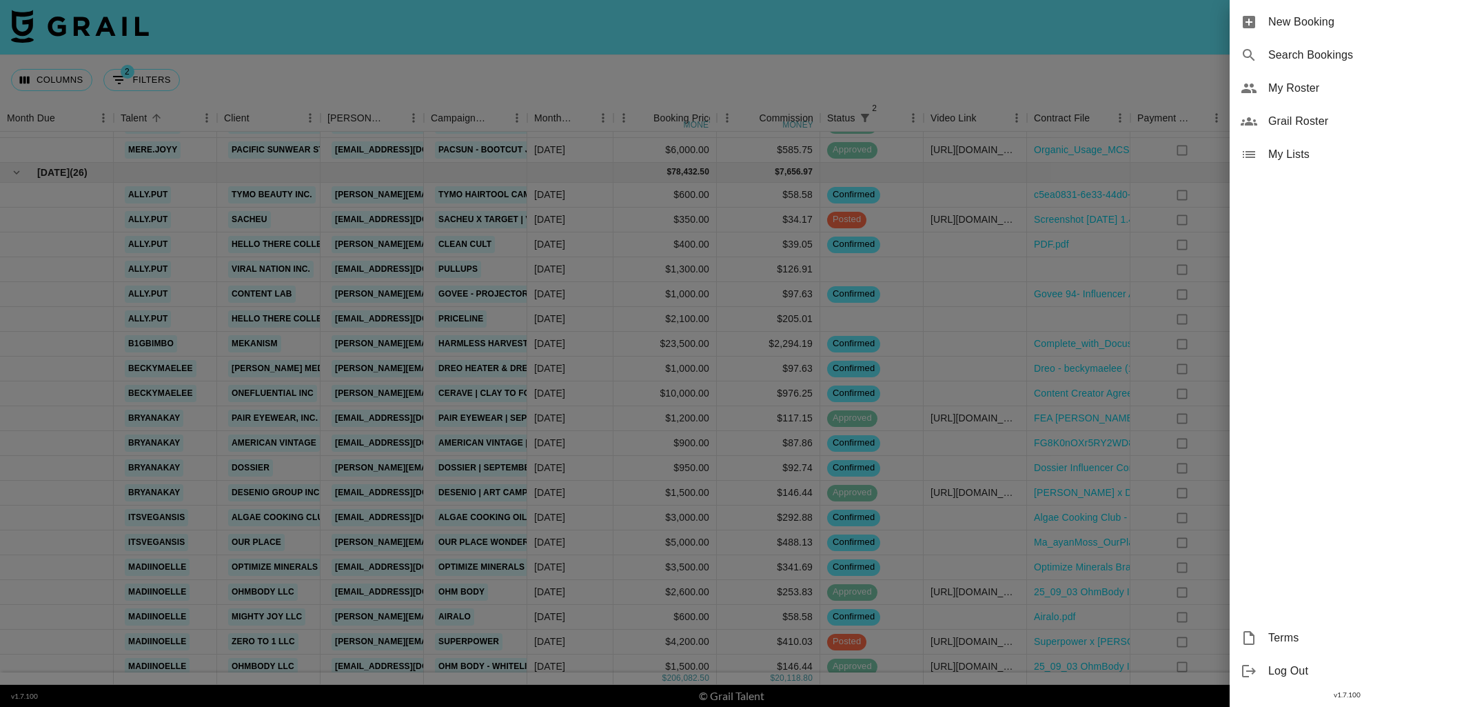
click at [992, 89] on div at bounding box center [732, 353] width 1464 height 707
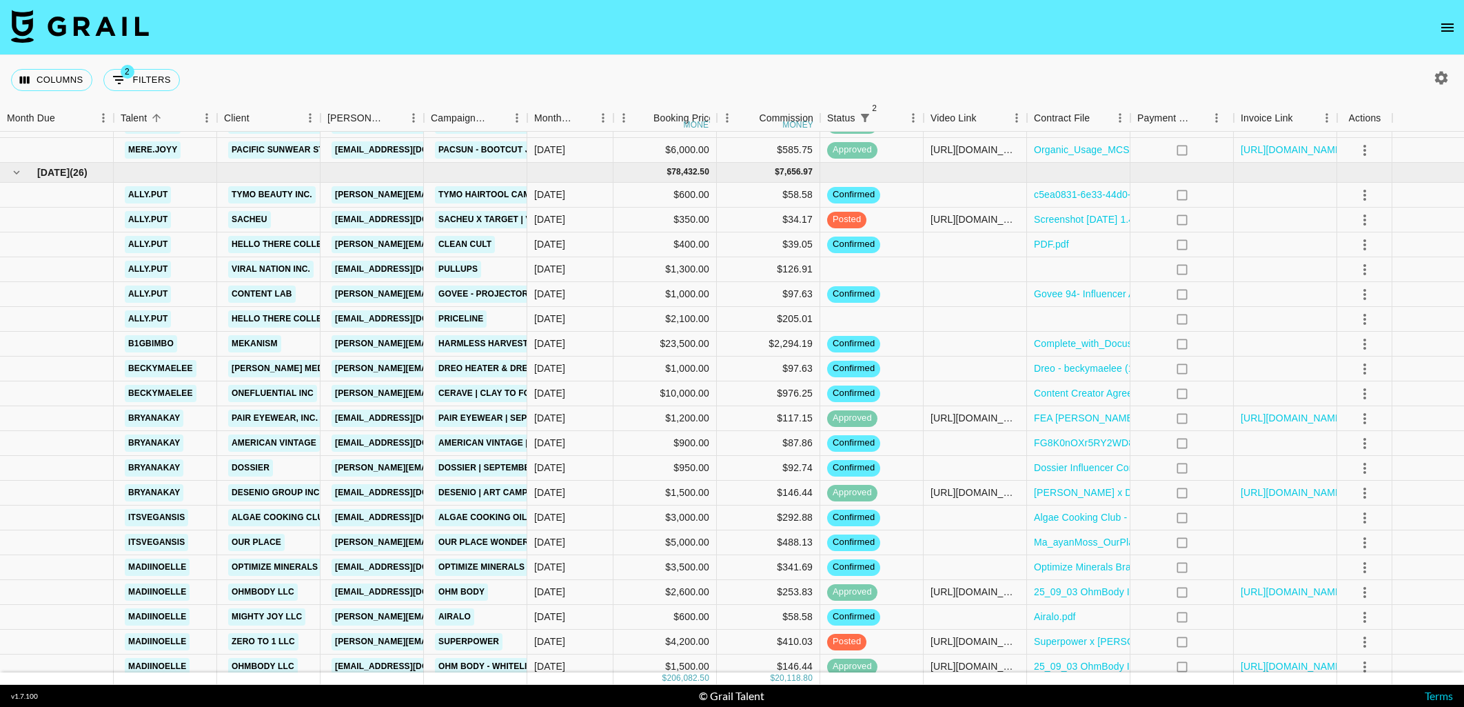
click at [1446, 85] on icon "button" at bounding box center [1441, 78] width 17 height 17
select select "[DATE]"
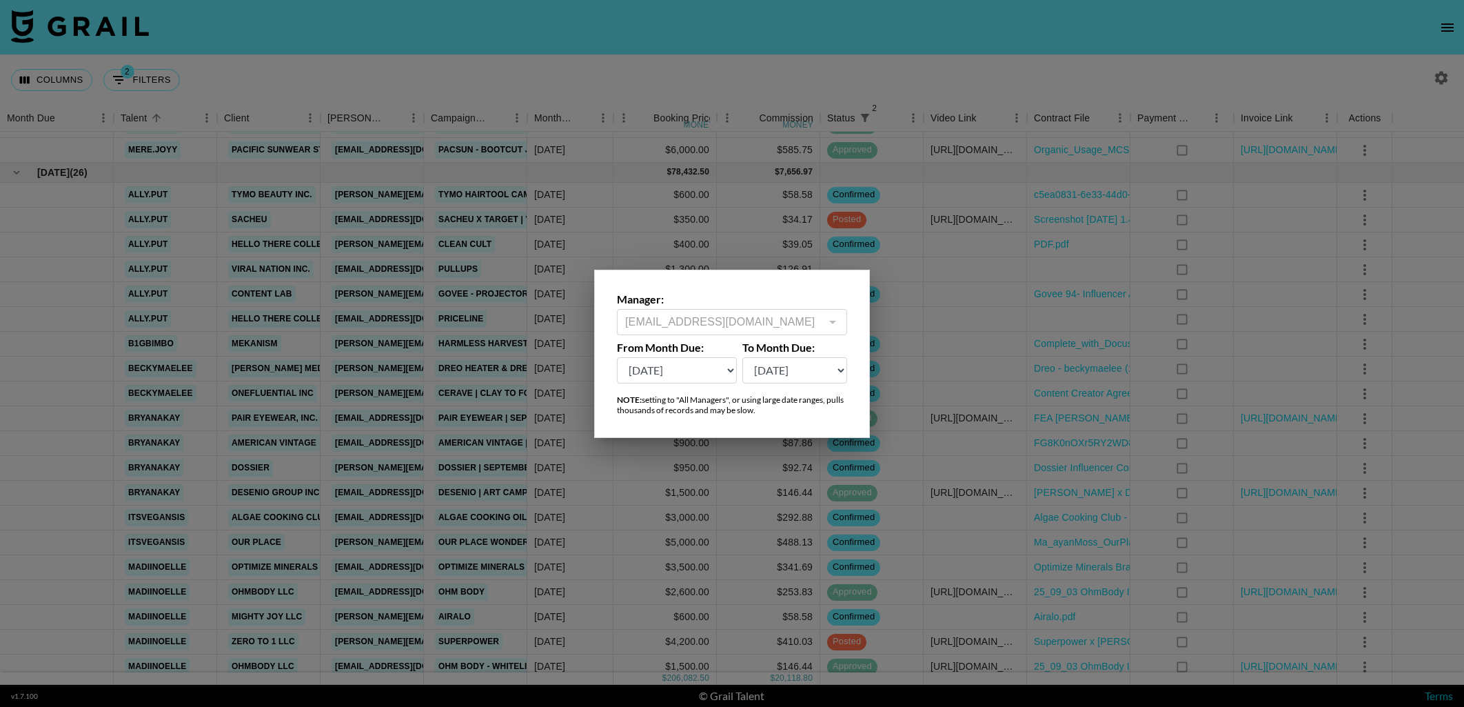
click at [773, 295] on div "Manager: [PERSON_NAME][EMAIL_ADDRESS][DOMAIN_NAME] ​" at bounding box center [732, 313] width 230 height 43
click at [794, 68] on div at bounding box center [732, 353] width 1464 height 707
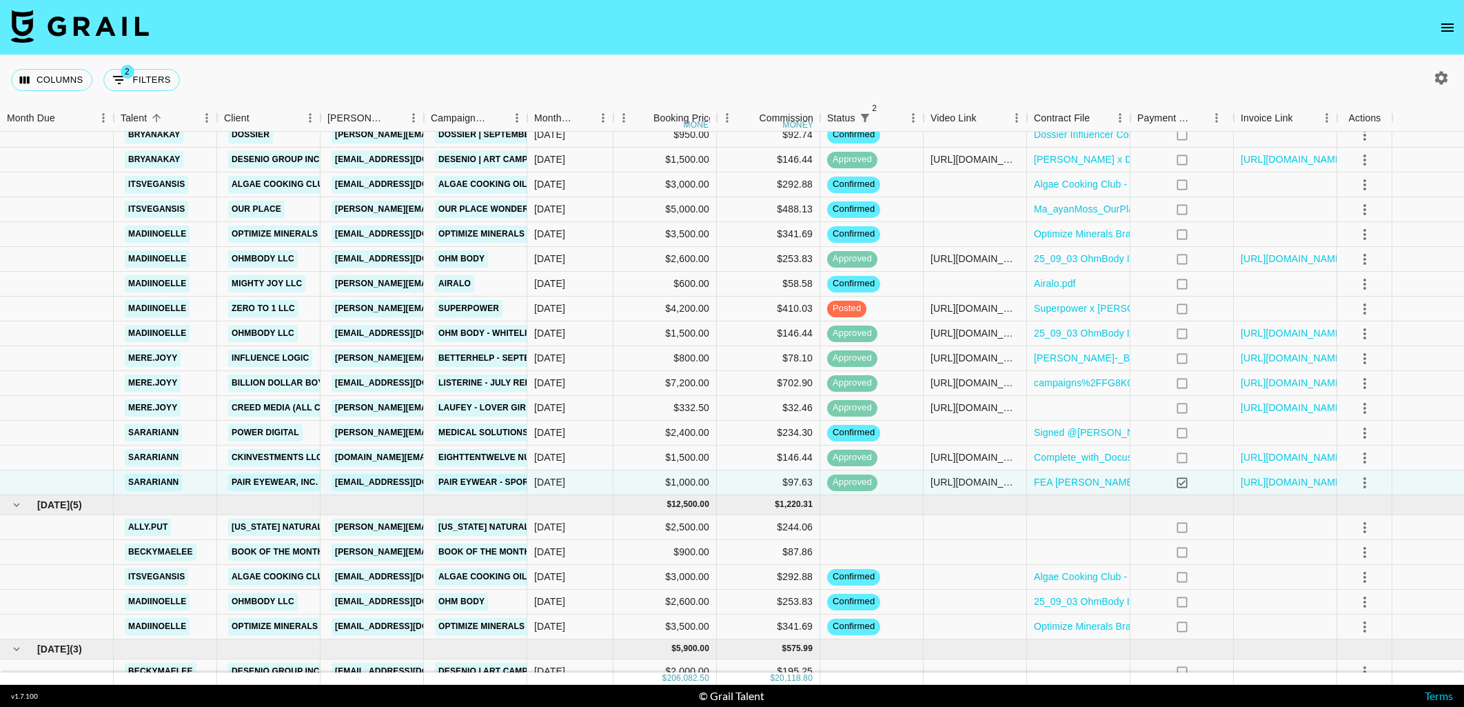
scroll to position [1580, 0]
